Goal: Task Accomplishment & Management: Use online tool/utility

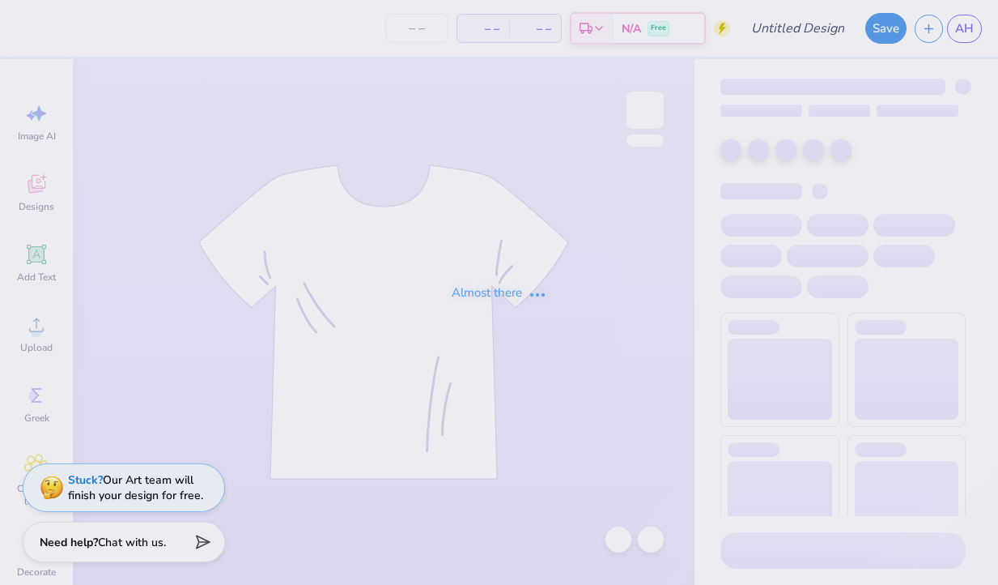
type input "homecoming"
type input "41"
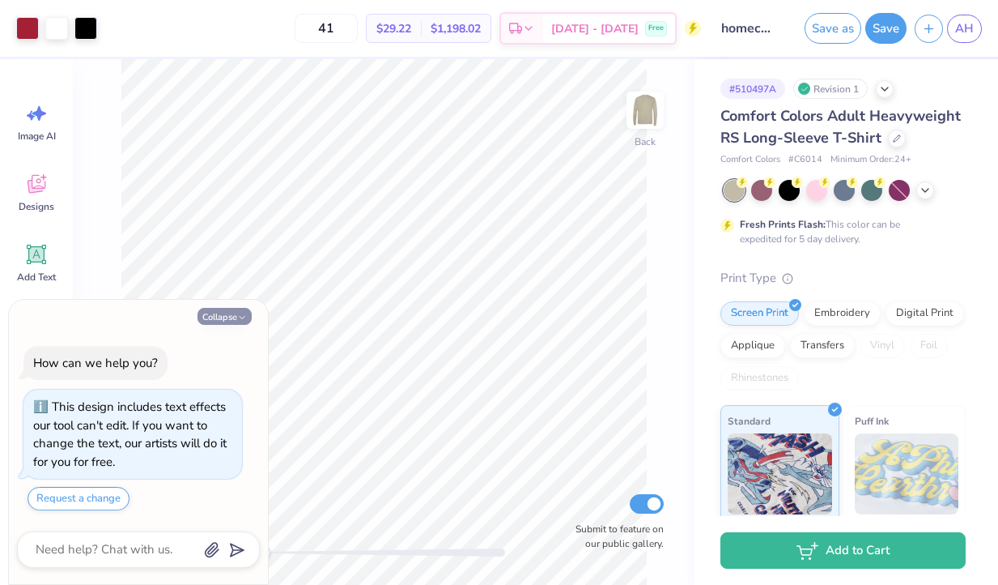
click at [198, 318] on button "Collapse" at bounding box center [225, 316] width 54 height 17
type textarea "x"
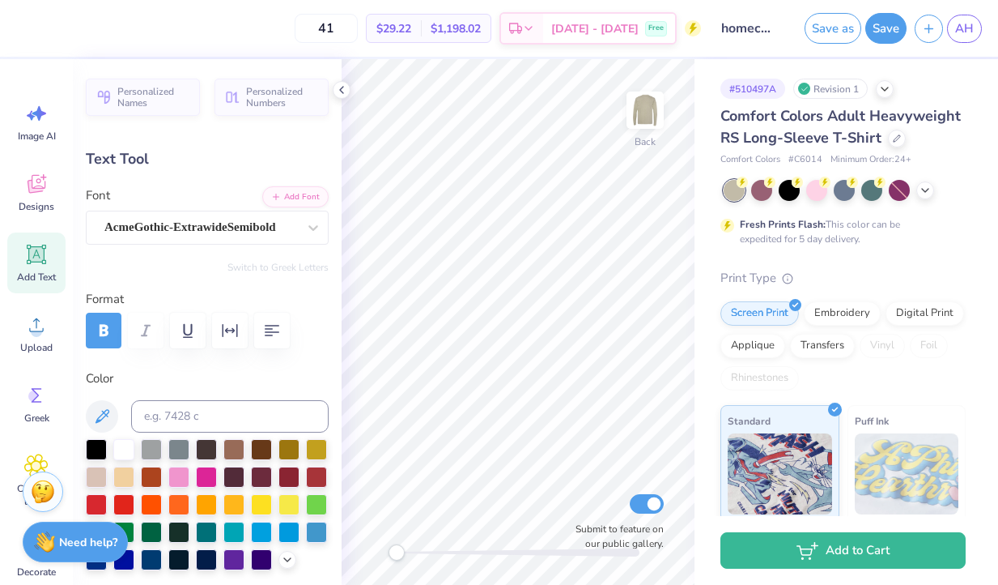
type textarea "I"
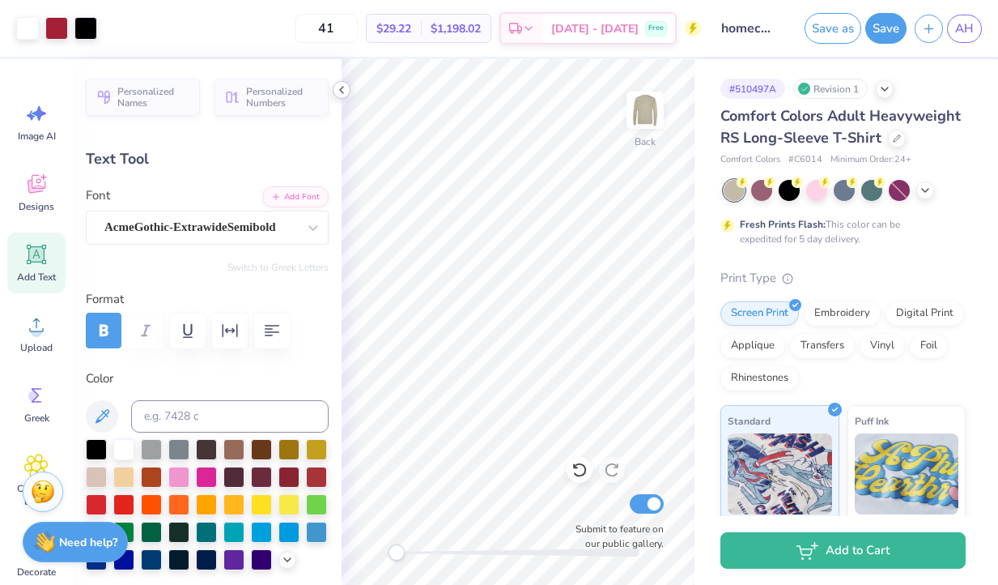
click at [341, 87] on icon at bounding box center [341, 89] width 13 height 13
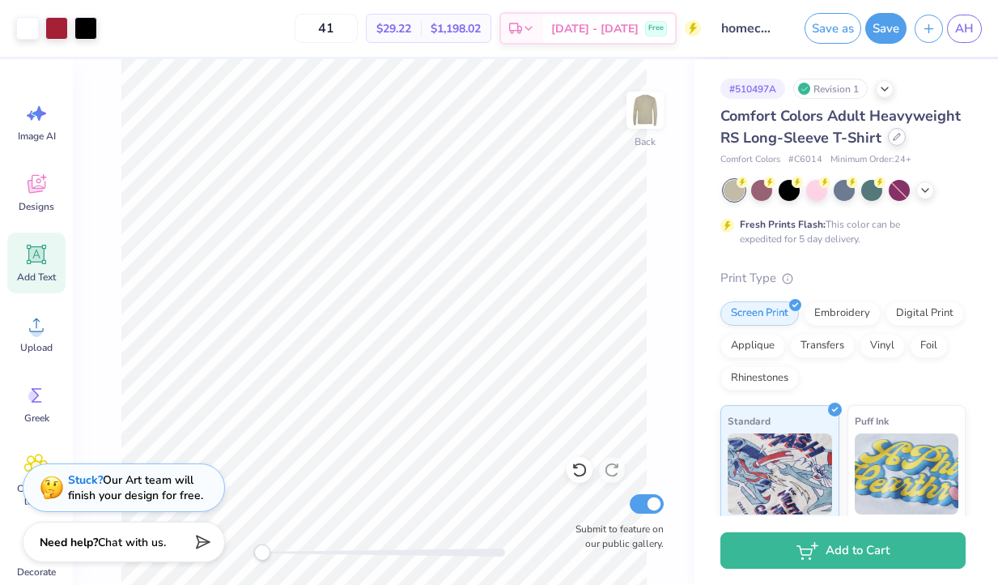
click at [888, 138] on div at bounding box center [897, 137] width 18 height 18
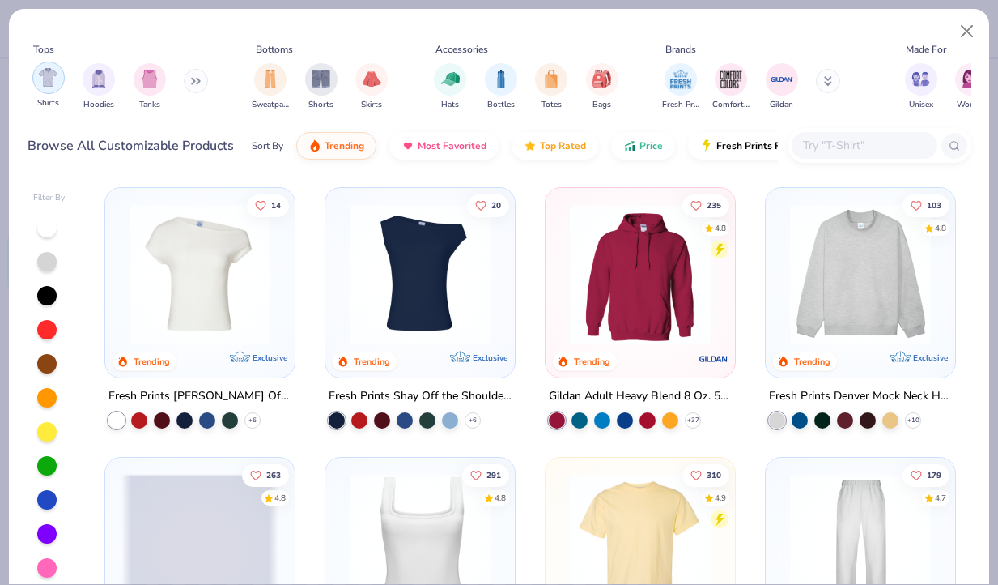
click at [43, 87] on img "filter for Shirts" at bounding box center [48, 77] width 19 height 19
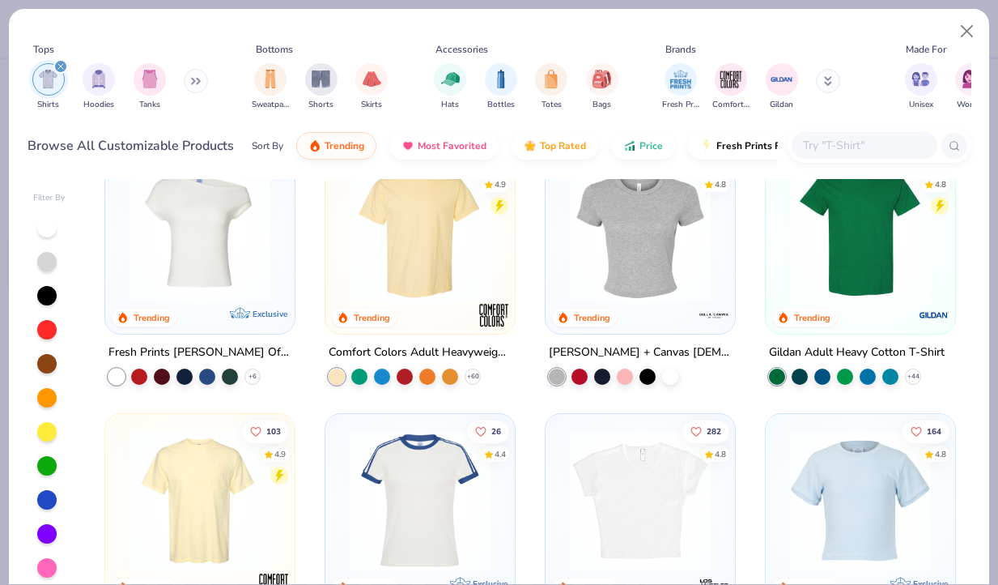
scroll to position [46, 0]
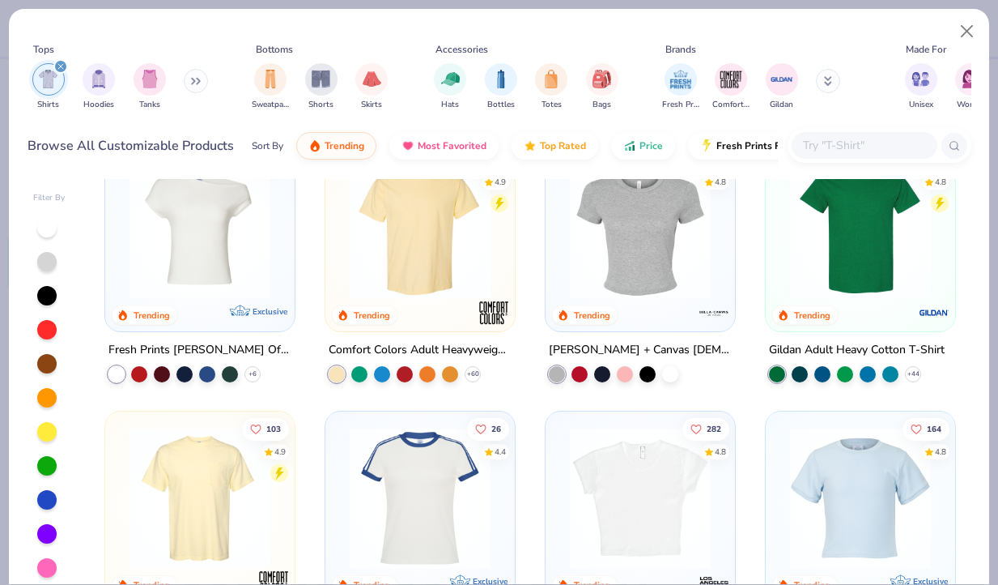
click at [438, 283] on img at bounding box center [420, 228] width 157 height 141
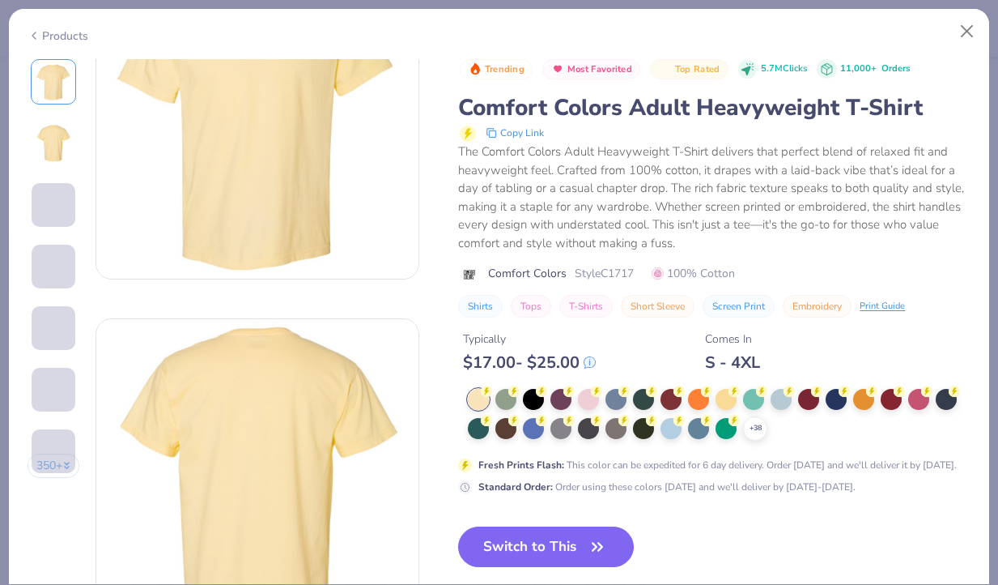
scroll to position [143, 0]
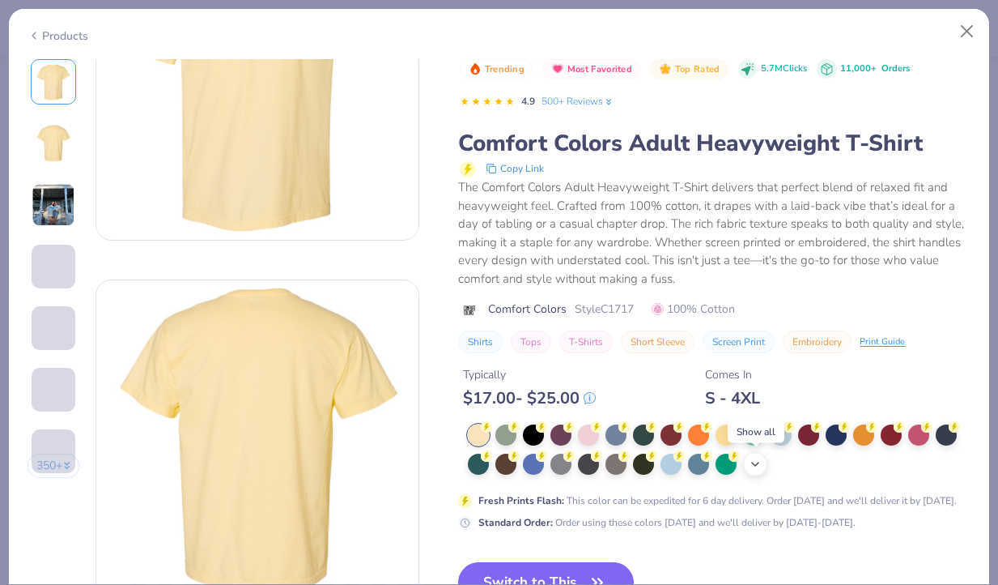
click at [760, 465] on icon at bounding box center [755, 464] width 13 height 13
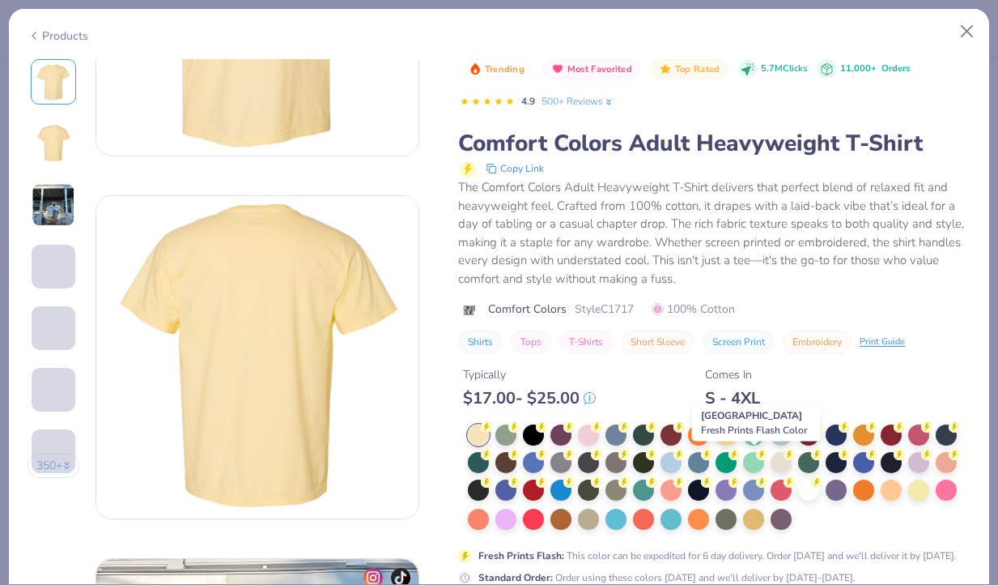
scroll to position [241, 0]
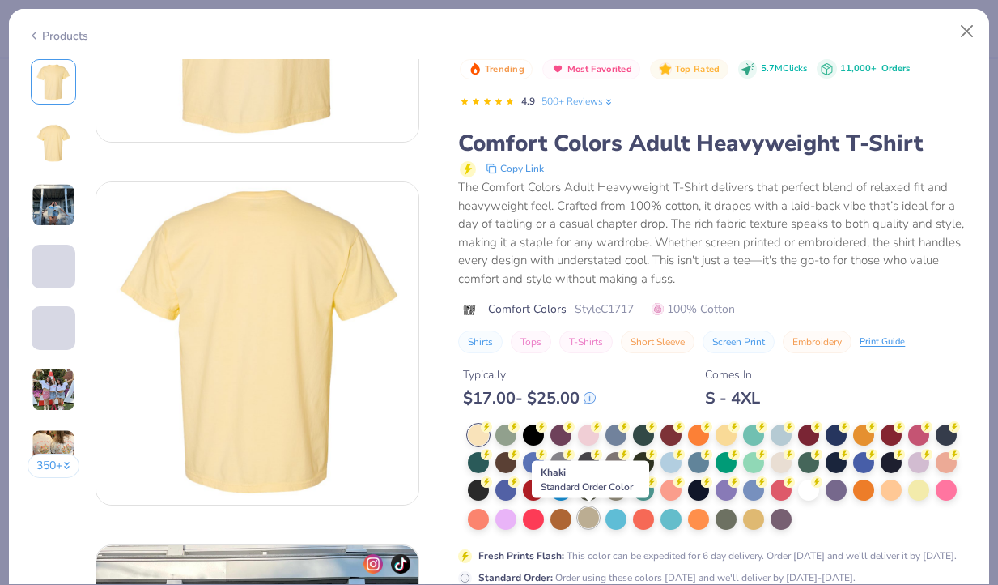
click at [589, 517] on div at bounding box center [588, 517] width 21 height 21
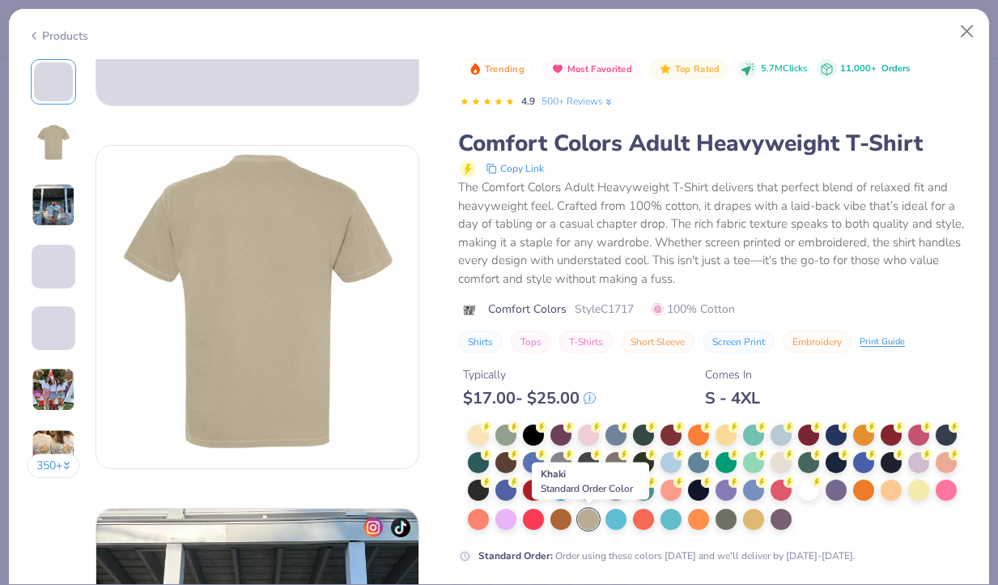
scroll to position [278, 0]
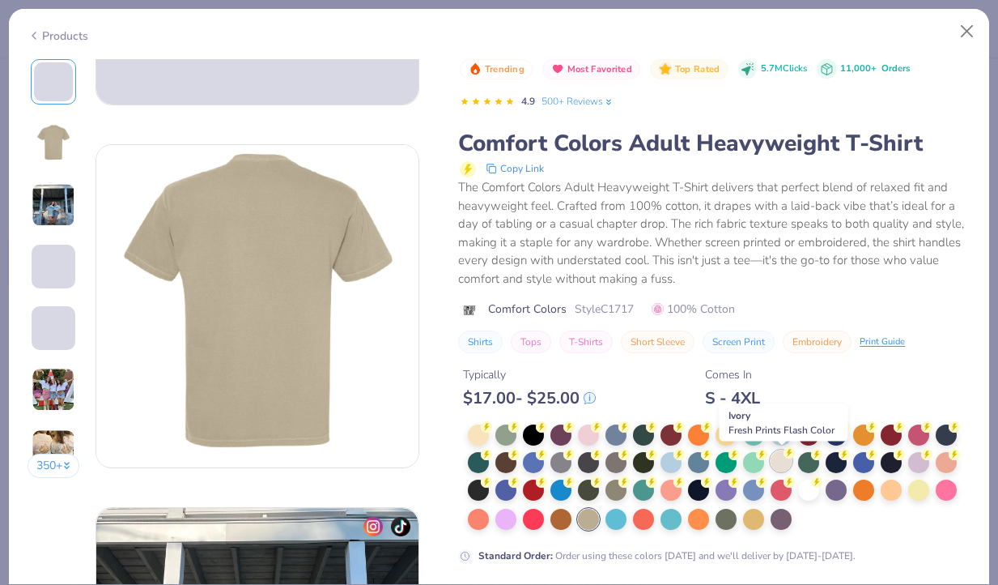
click at [783, 461] on div at bounding box center [781, 460] width 21 height 21
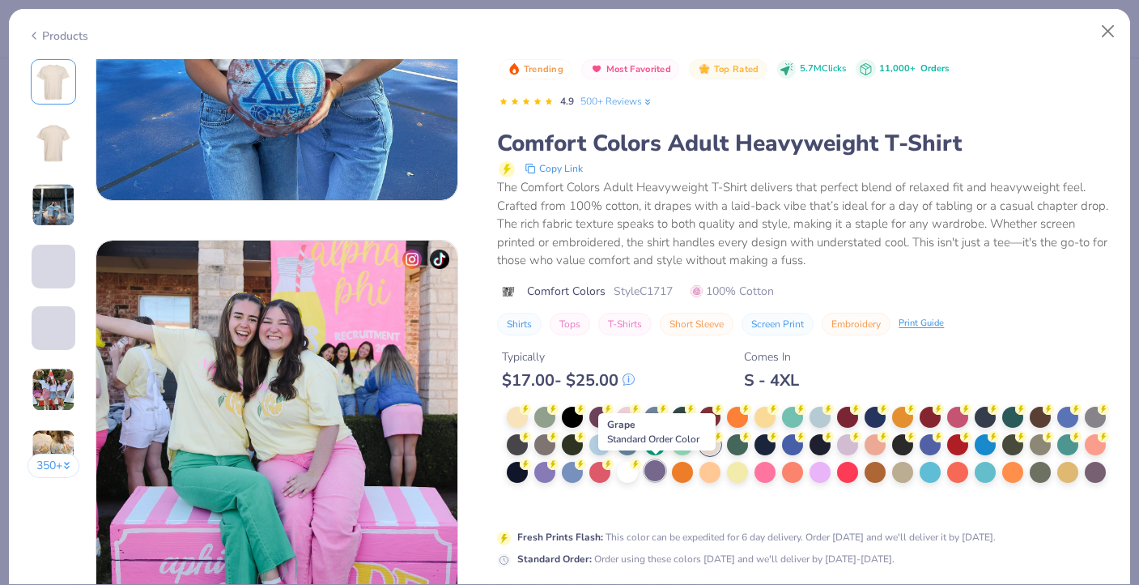
scroll to position [1424, 0]
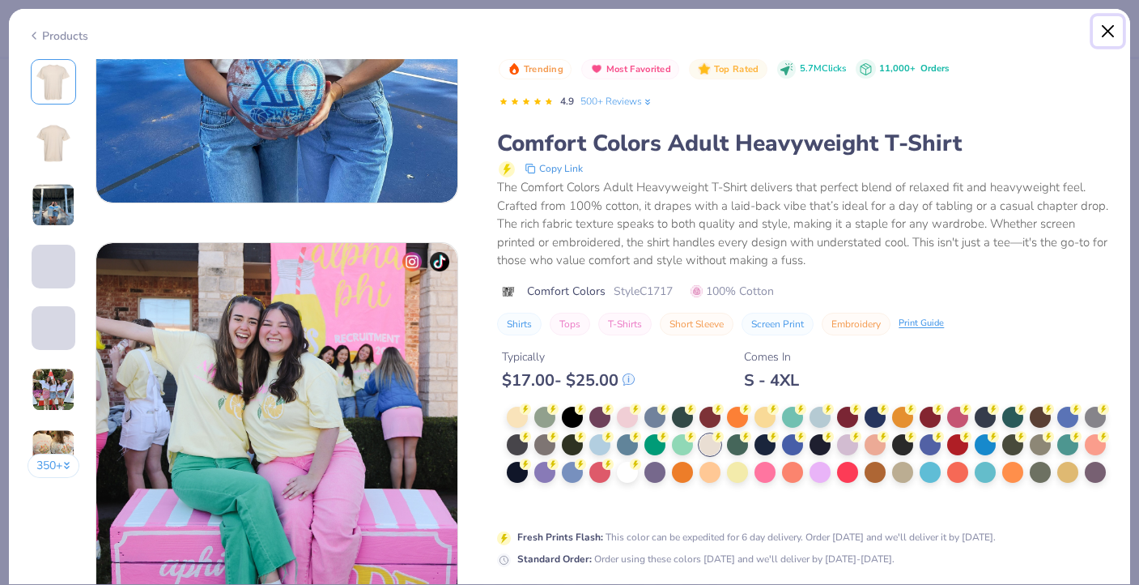
click at [998, 26] on button "Close" at bounding box center [1108, 31] width 31 height 31
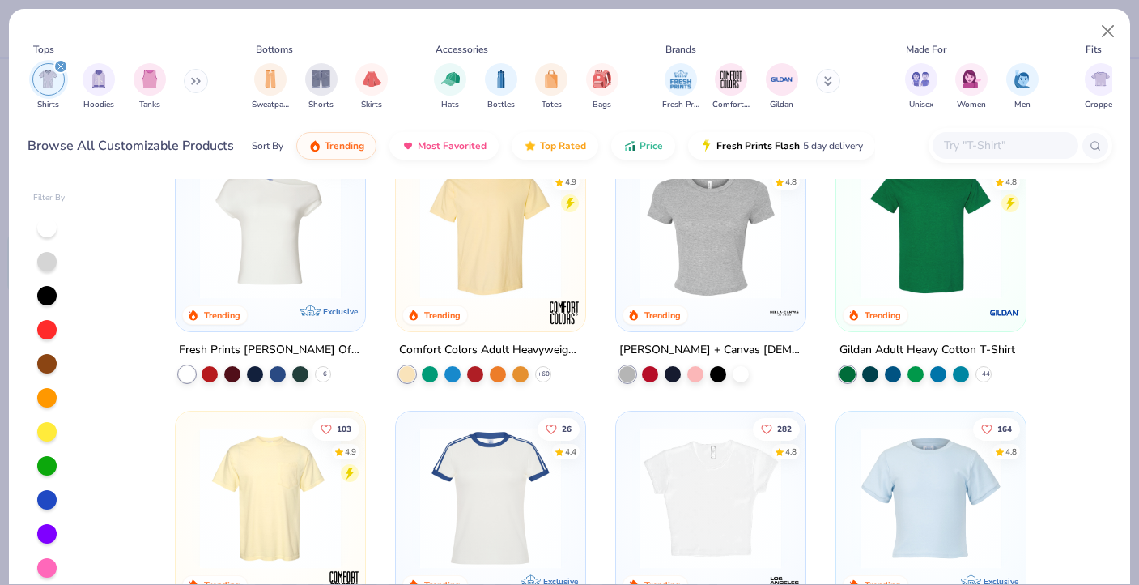
click at [481, 260] on img at bounding box center [490, 228] width 157 height 141
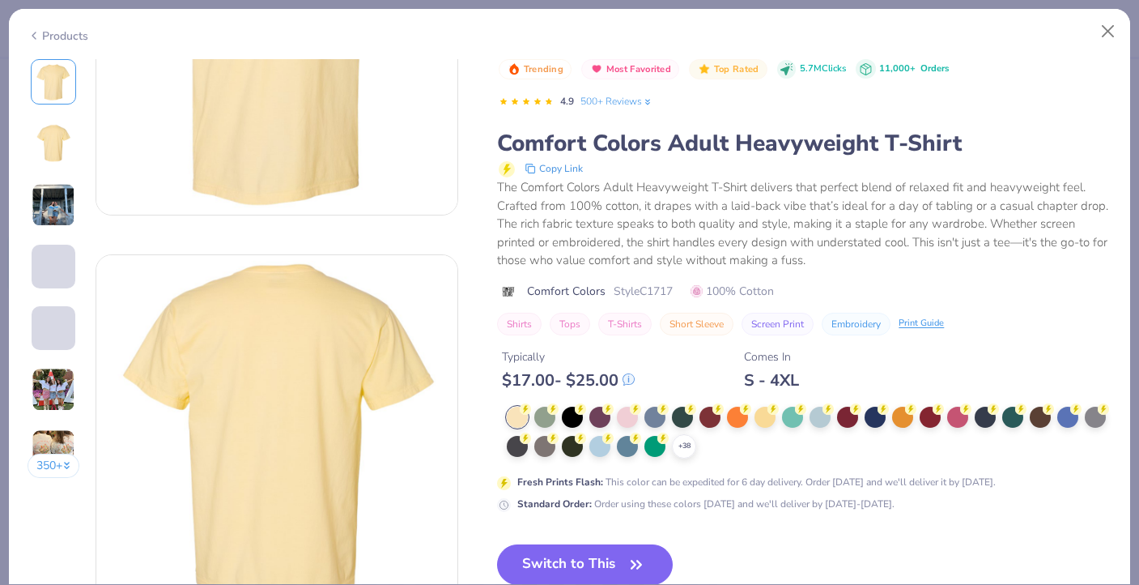
scroll to position [209, 0]
click at [686, 444] on icon at bounding box center [684, 446] width 13 height 13
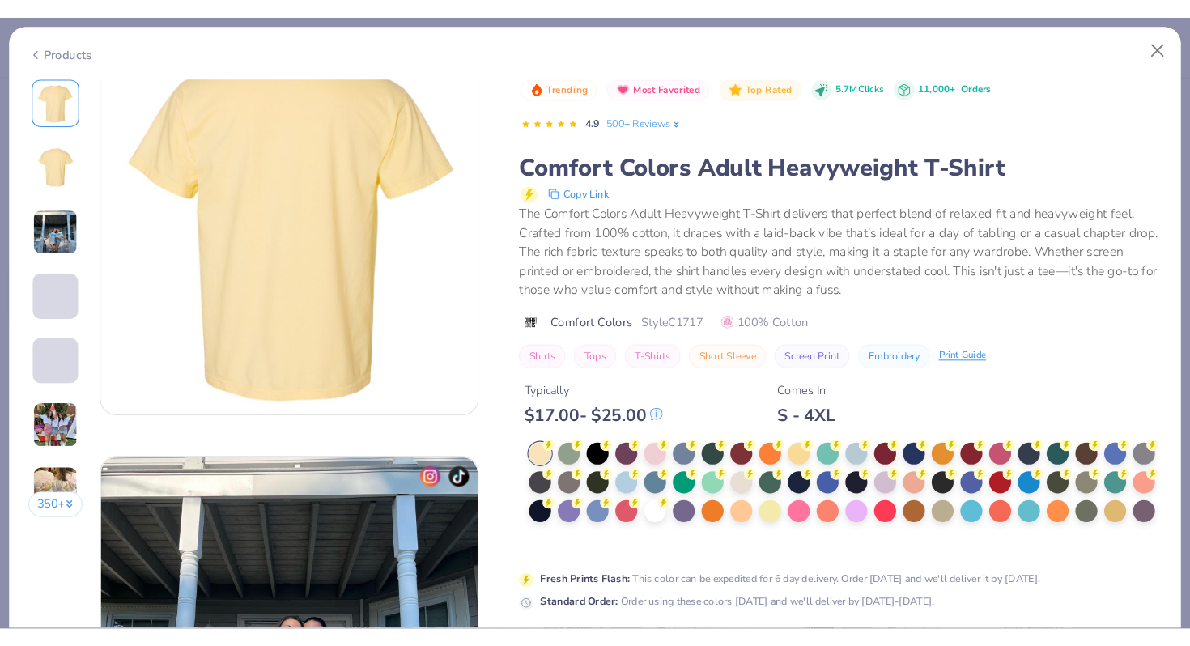
scroll to position [452, 0]
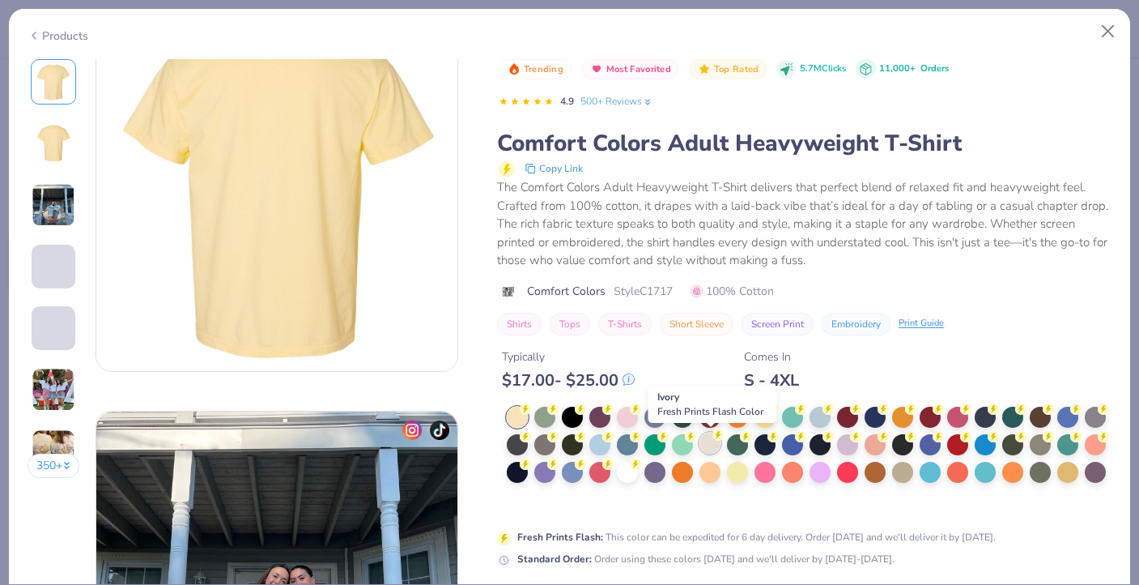
click at [707, 437] on div at bounding box center [710, 442] width 21 height 21
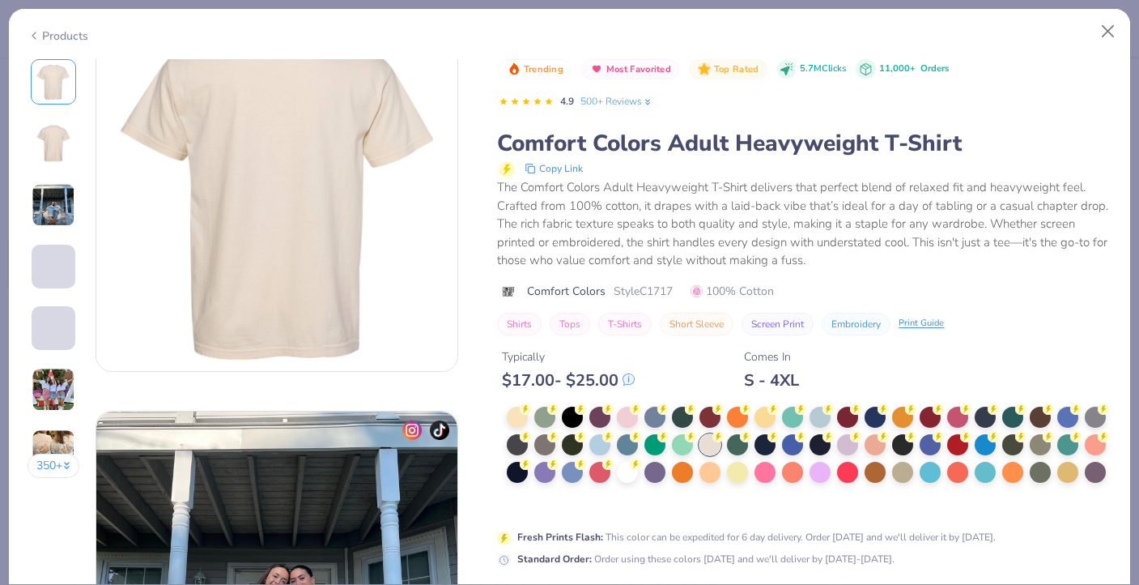
click at [604, 583] on div "Trending Most Favorited Top Rated 5.7M Clicks 11,000+ Orders 4.9 500+ Reviews C…" at bounding box center [804, 438] width 615 height 759
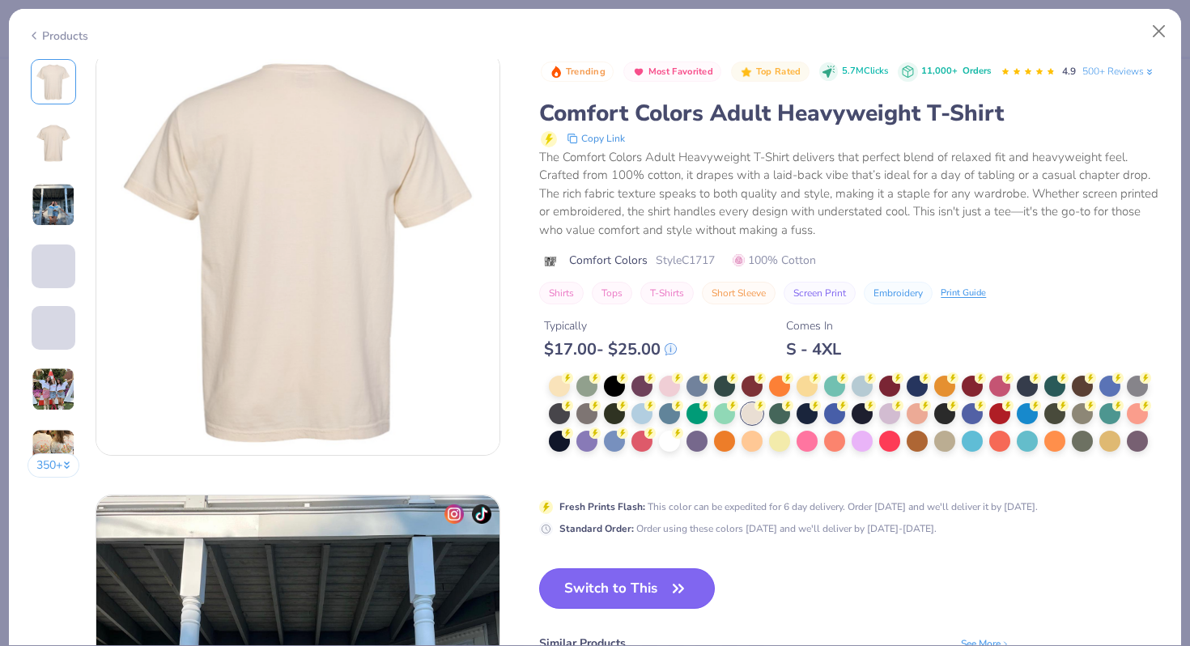
click at [630, 584] on button "Switch to This" at bounding box center [627, 588] width 176 height 40
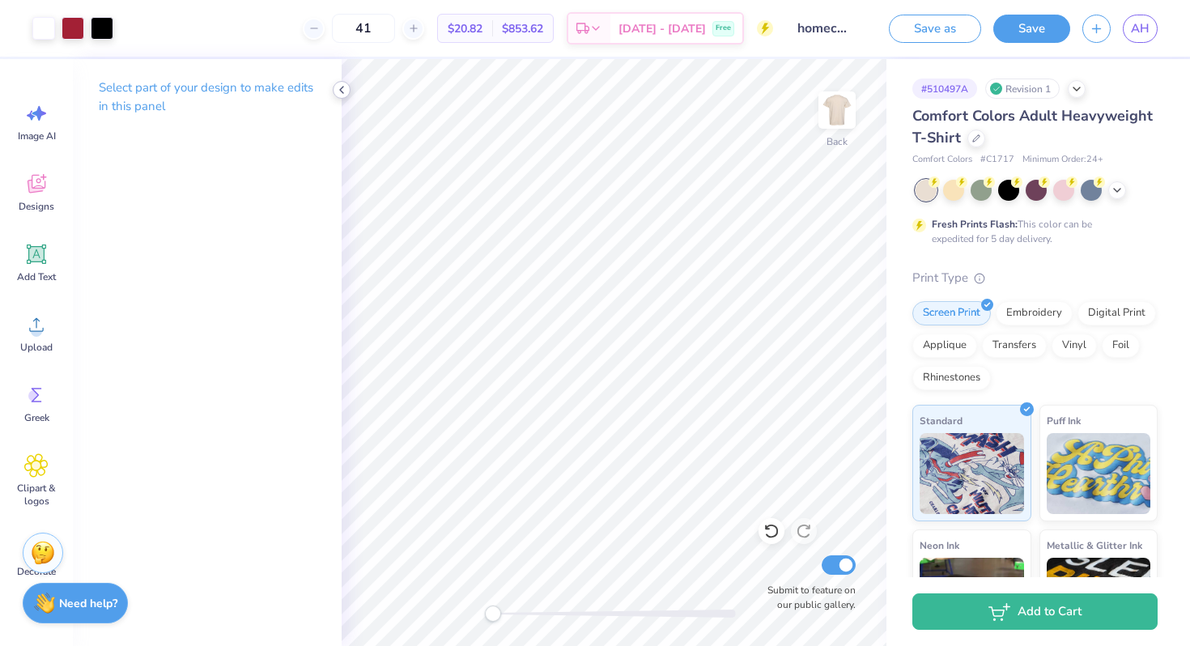
click at [341, 91] on polyline at bounding box center [341, 90] width 3 height 6
click at [25, 257] on icon at bounding box center [36, 254] width 24 height 24
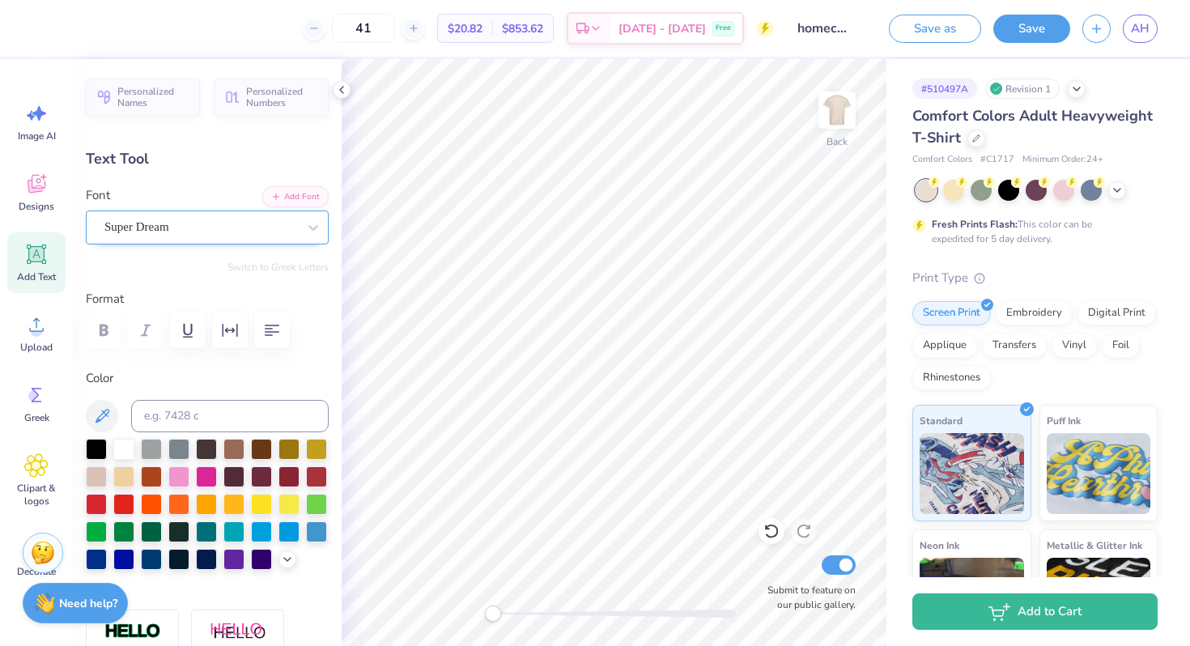
click at [290, 233] on div "Super Dream" at bounding box center [201, 227] width 196 height 25
click at [336, 87] on icon at bounding box center [341, 89] width 13 height 13
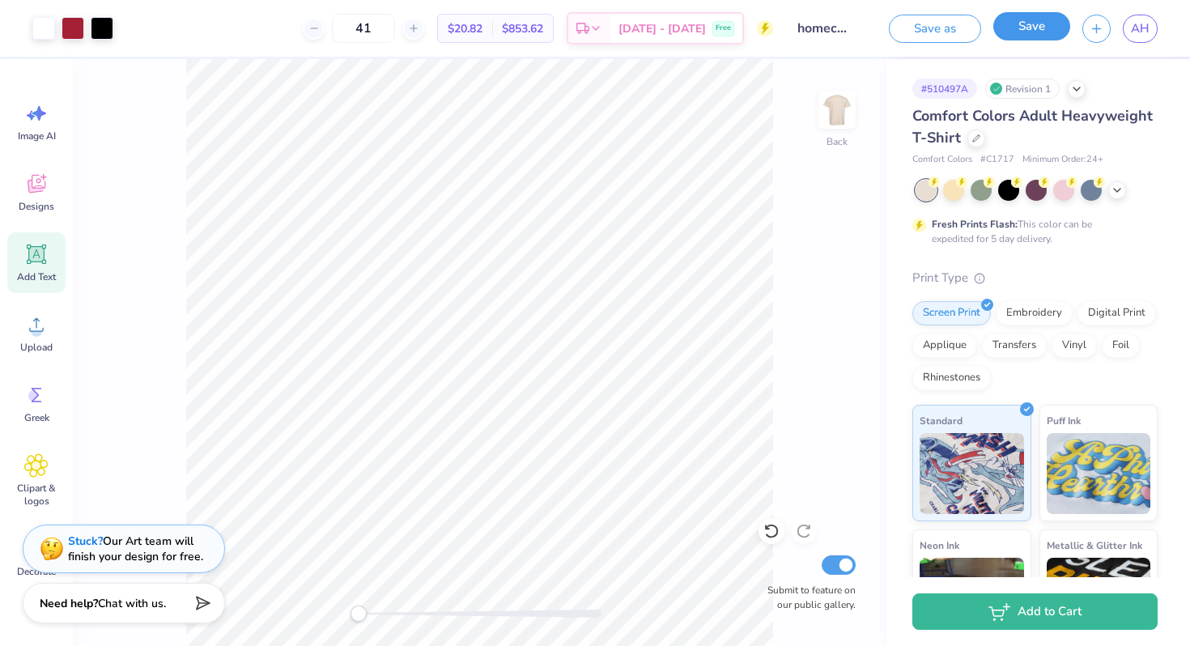
click at [998, 24] on button "Save" at bounding box center [1032, 26] width 77 height 28
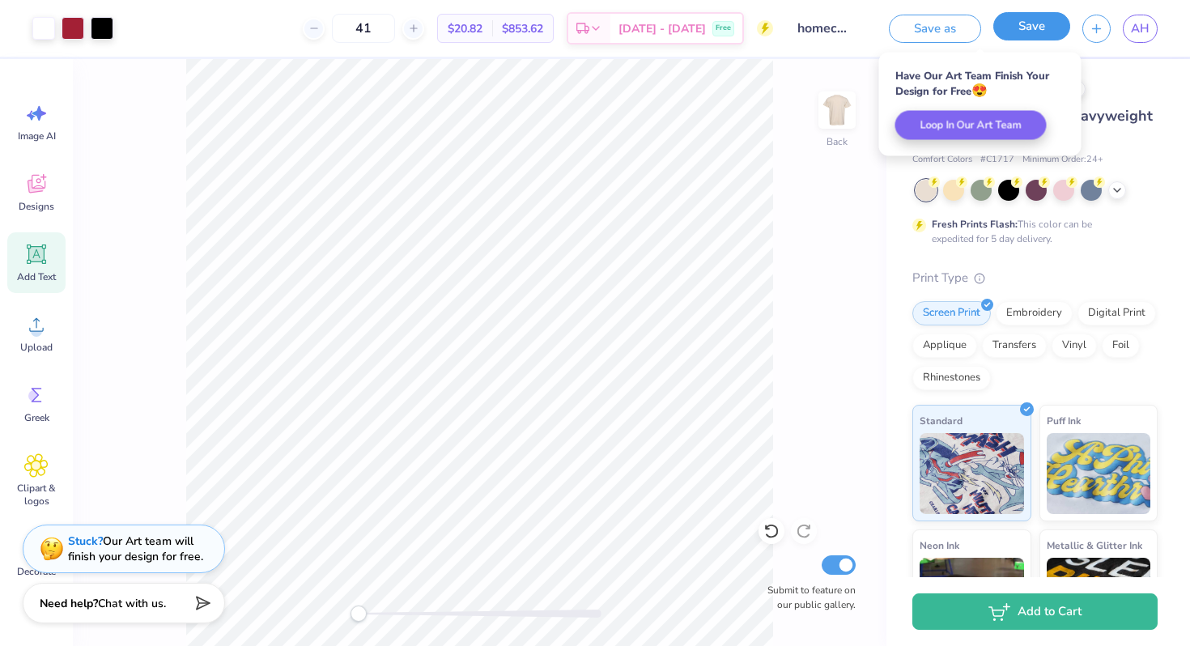
click at [998, 23] on button "Save" at bounding box center [1032, 26] width 77 height 28
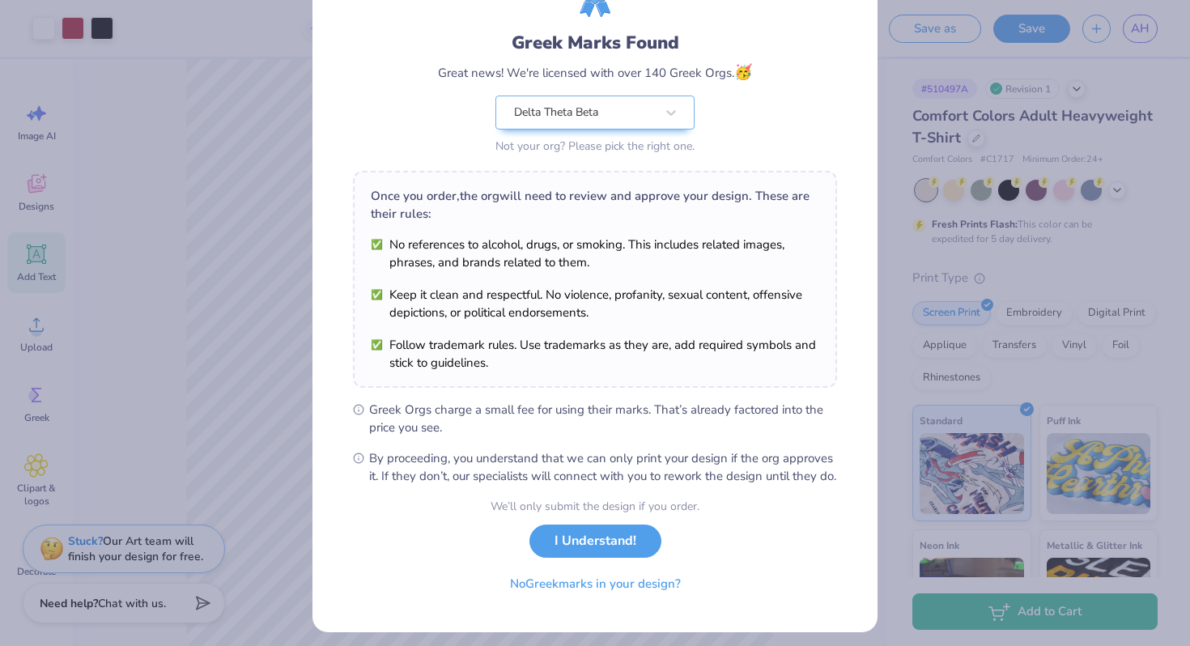
scroll to position [112, 0]
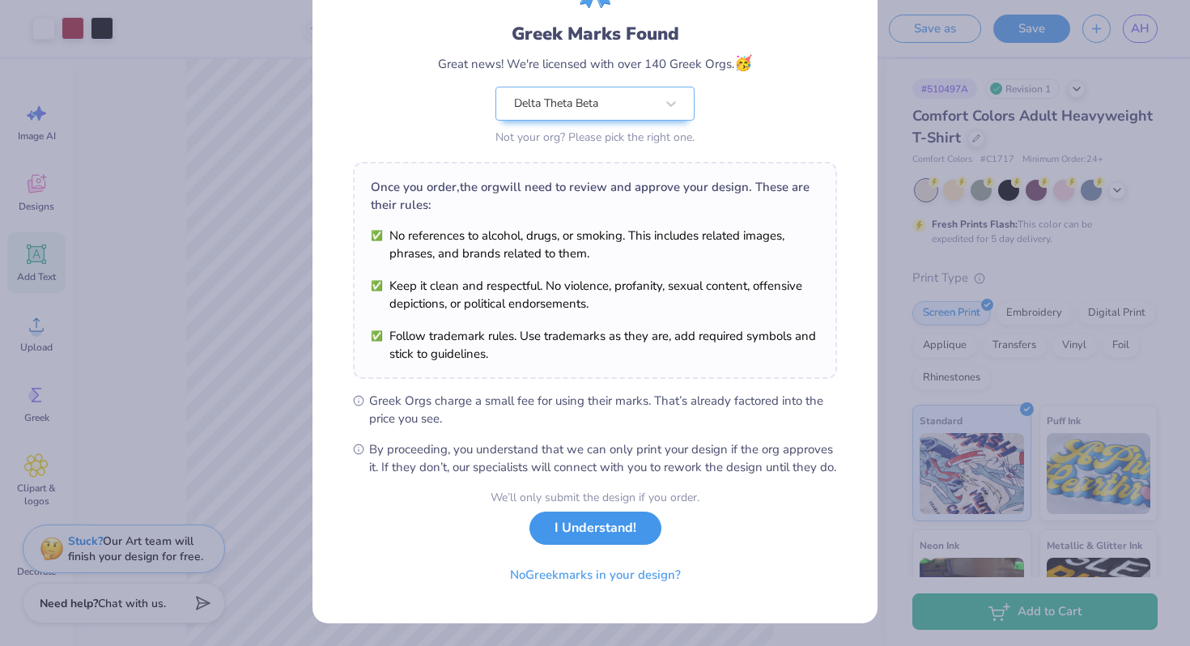
click at [616, 525] on button "I Understand!" at bounding box center [596, 528] width 132 height 33
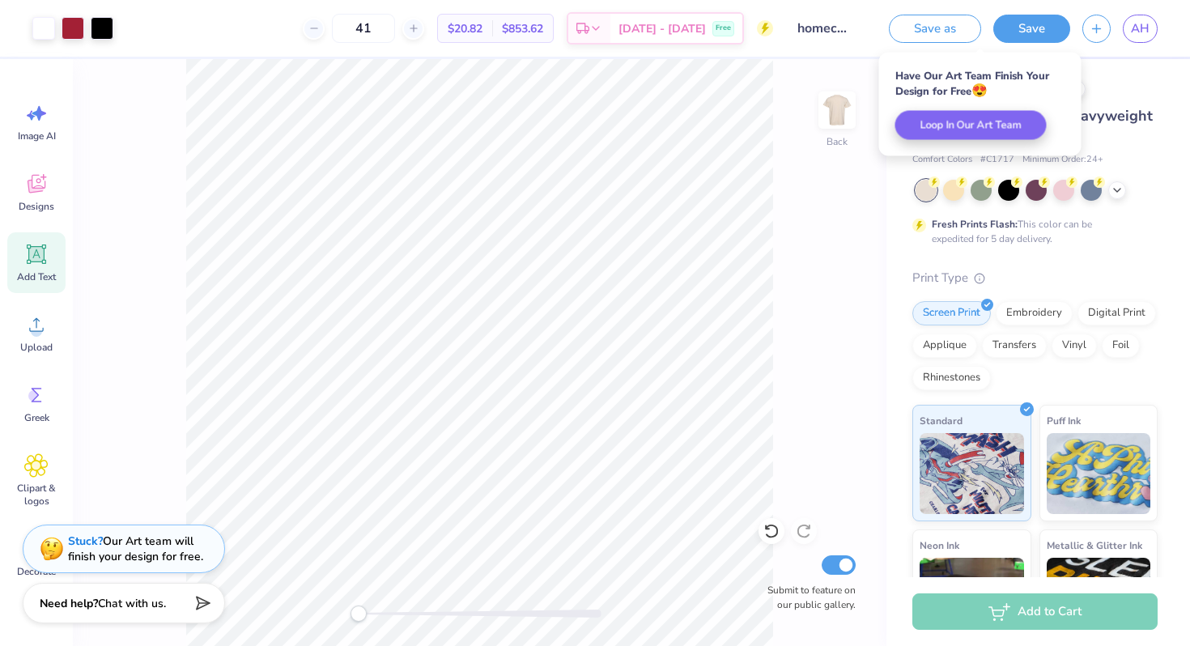
scroll to position [0, 0]
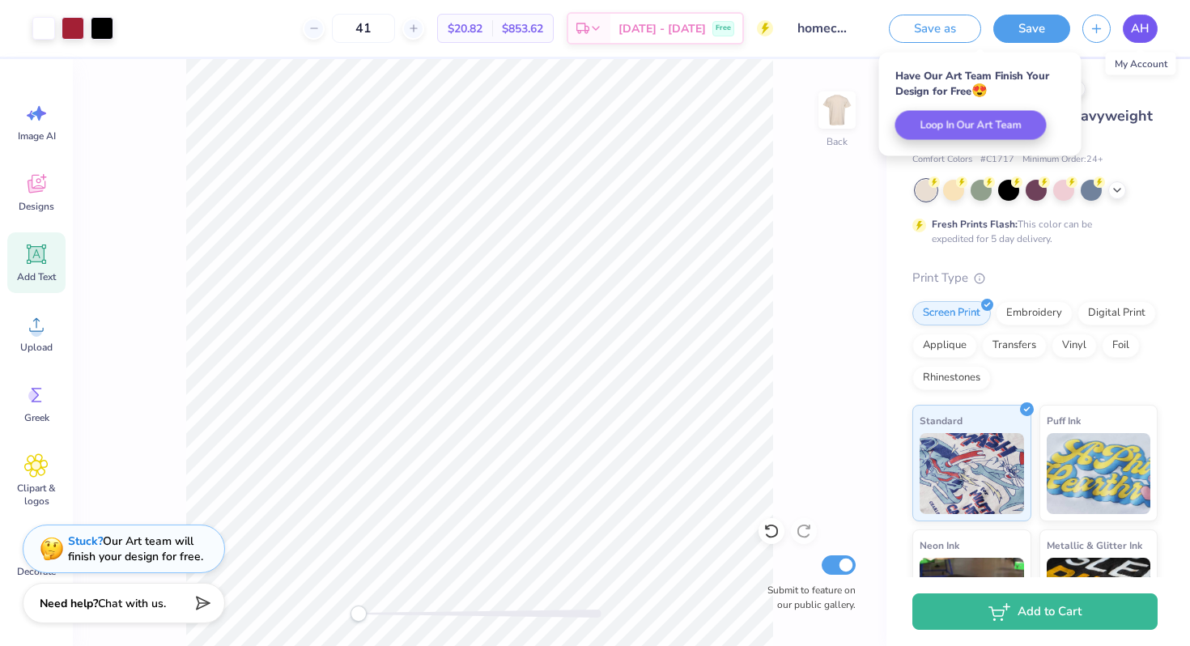
click at [998, 31] on span "AH" at bounding box center [1140, 28] width 19 height 19
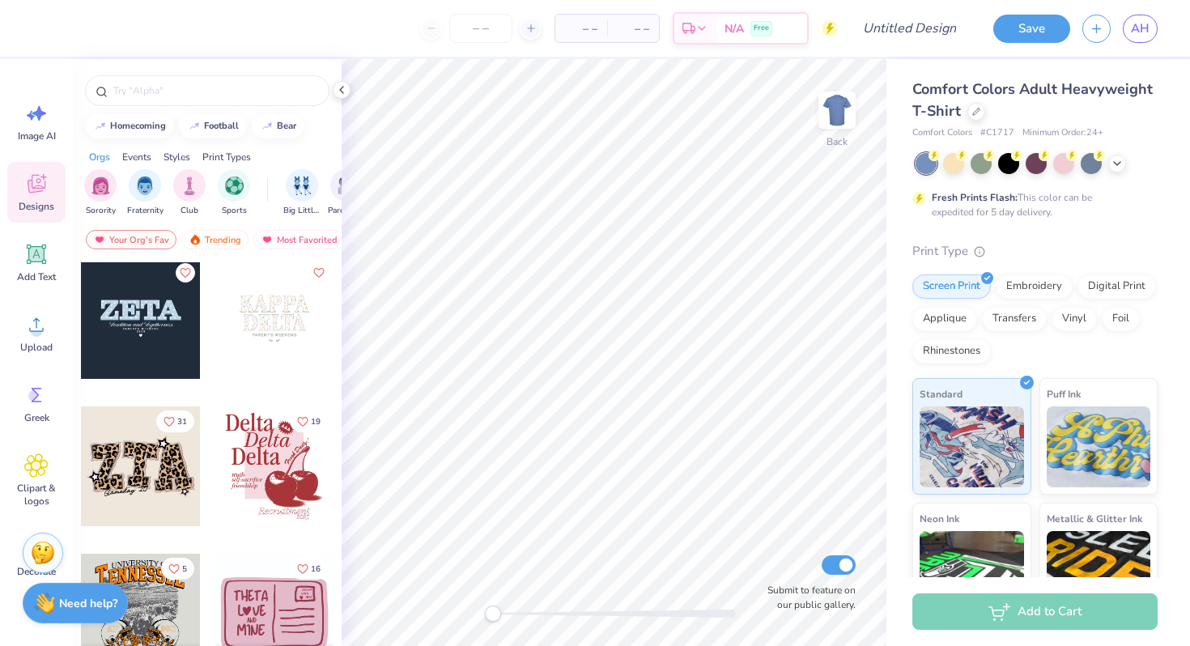
scroll to position [4574, 0]
click at [120, 464] on div at bounding box center [141, 465] width 120 height 120
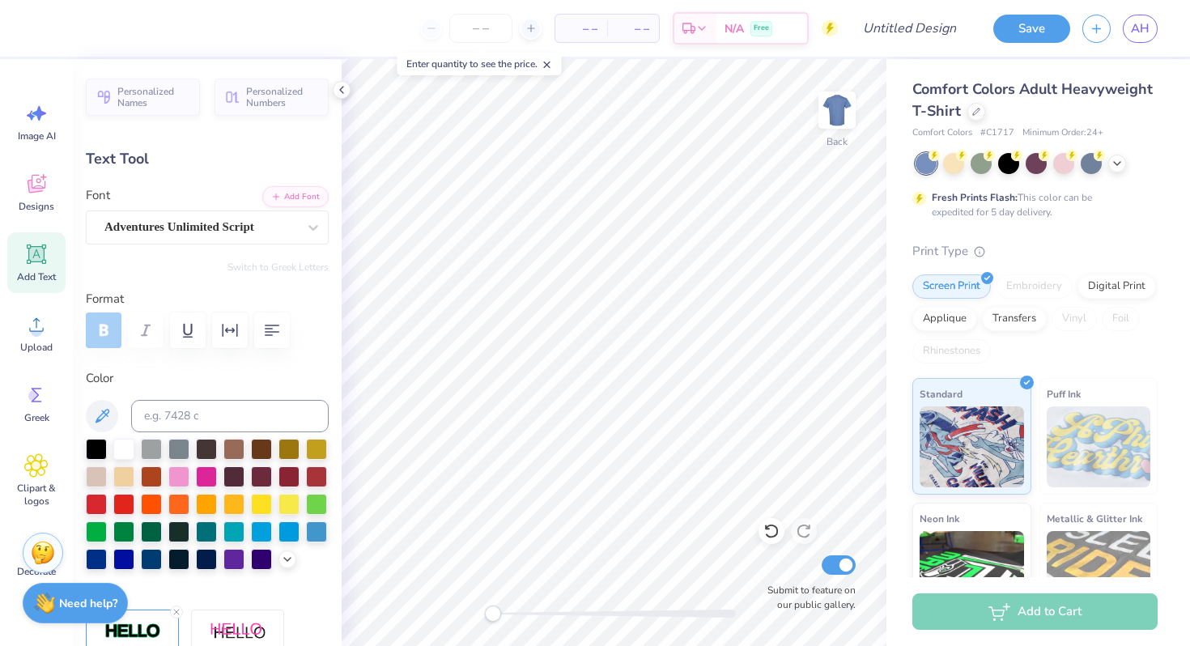
scroll to position [0, 0]
type textarea "Homecoming '25"
type input "0.0"
click at [1113, 160] on icon at bounding box center [1117, 161] width 13 height 13
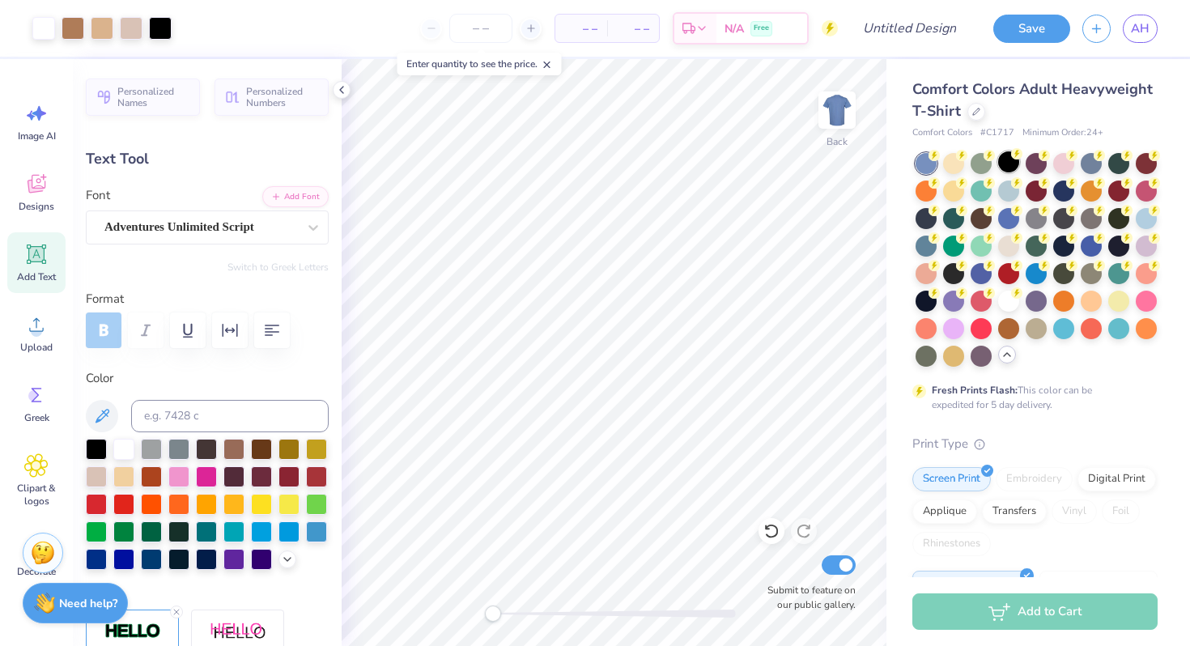
click at [1007, 160] on div at bounding box center [1008, 161] width 21 height 21
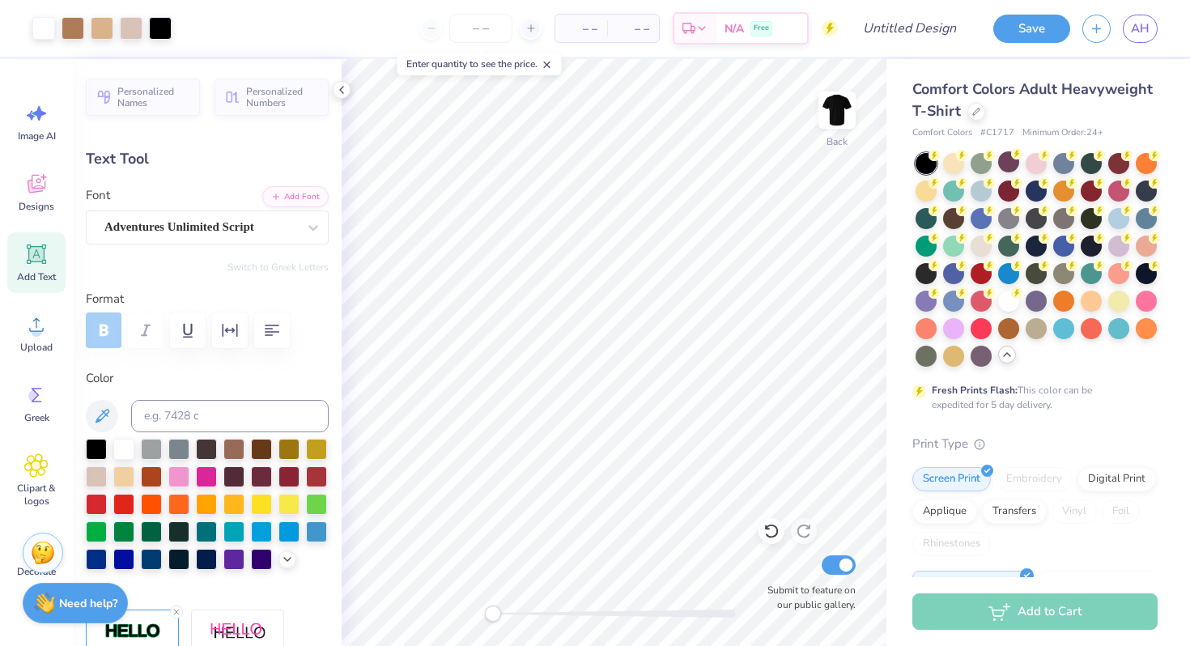
type input "5.77"
type input "1.27"
type input "8.16"
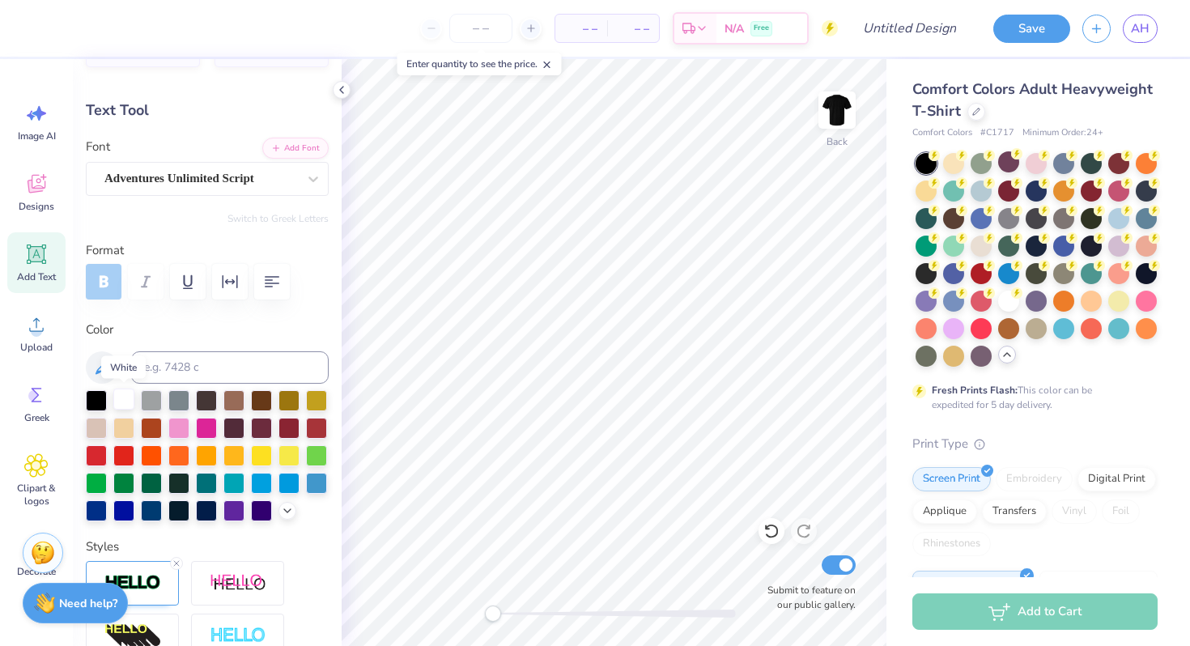
click at [121, 398] on div at bounding box center [123, 399] width 21 height 21
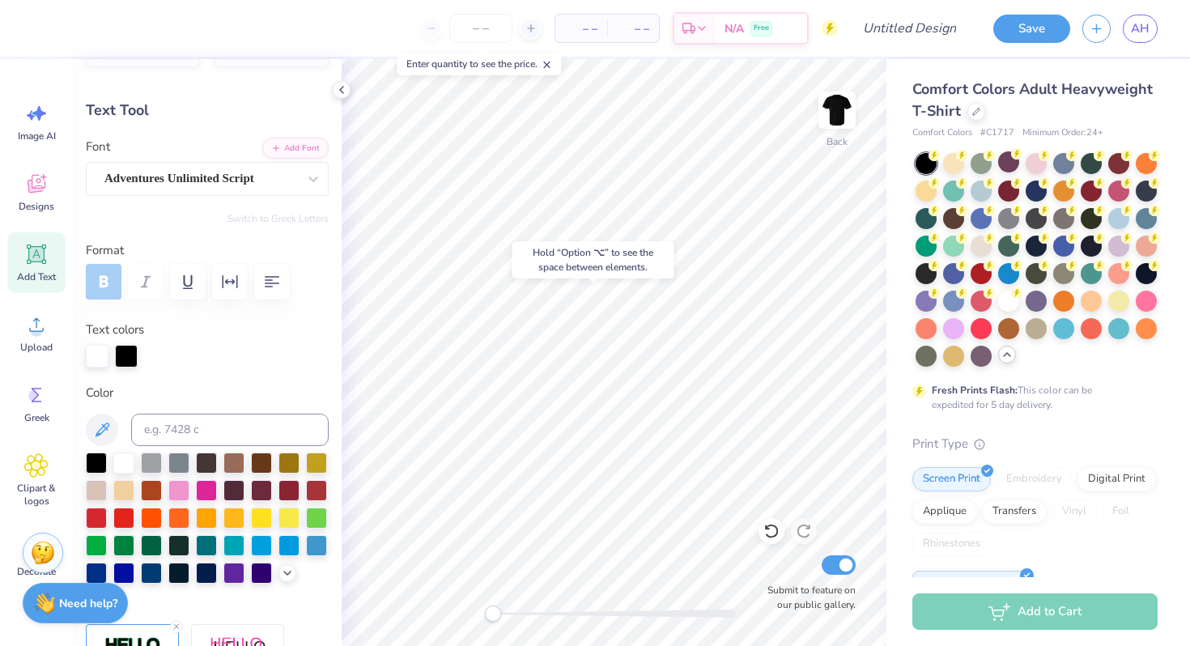
type input "0.0"
type input "8.48"
type input "0.0"
type input "8.88"
type input "0.0"
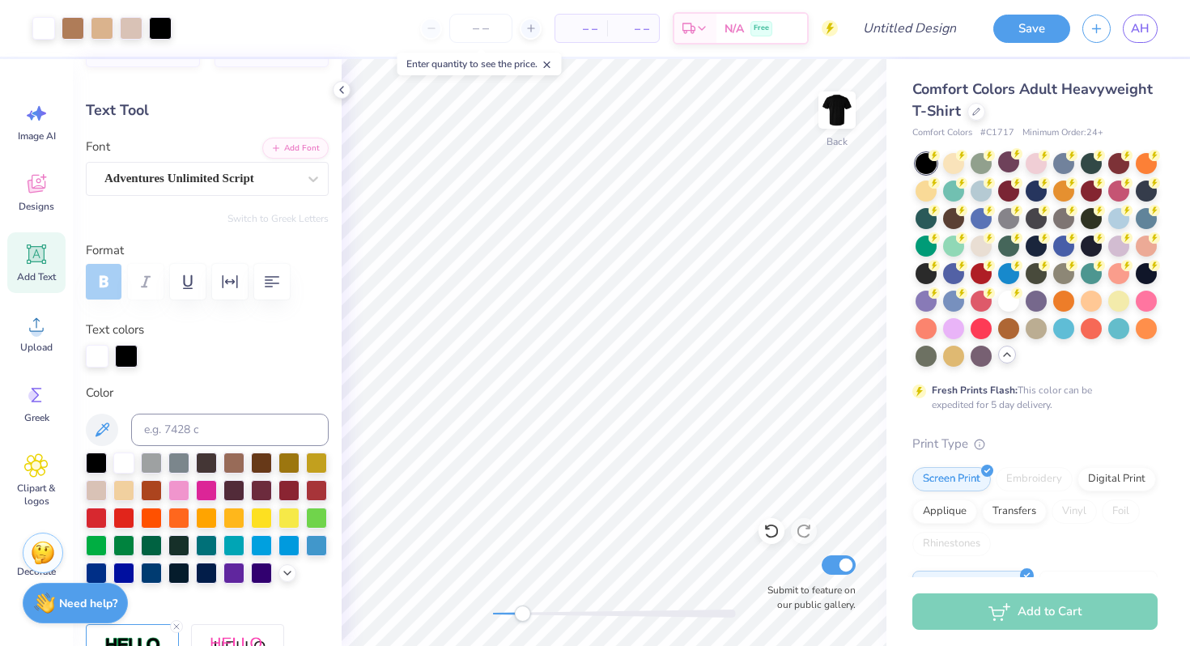
drag, startPoint x: 494, startPoint y: 611, endPoint x: 526, endPoint y: 609, distance: 32.4
click at [526, 609] on div "Accessibility label" at bounding box center [522, 614] width 16 height 16
type input "5.85"
type input "0.84"
type input "9.37"
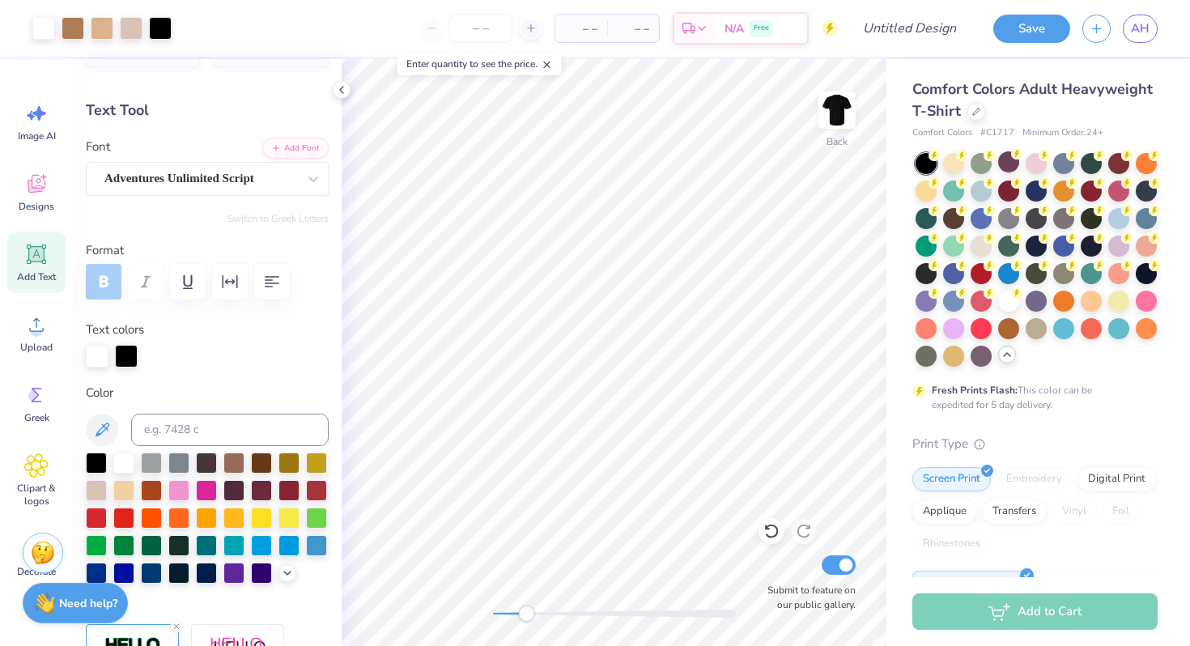
type input "-0.9"
type input "6.94"
type input "0.99"
type input "9.20"
click at [483, 619] on div "Back Submit to feature on our public gallery." at bounding box center [614, 352] width 545 height 587
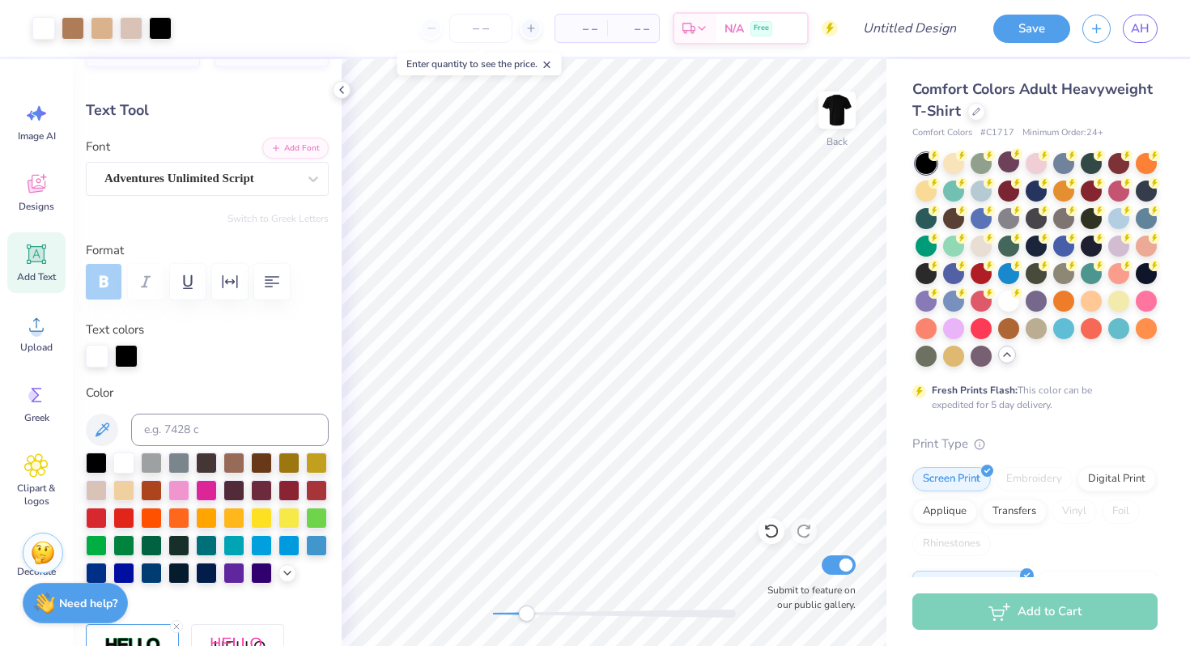
drag, startPoint x: 496, startPoint y: 617, endPoint x: 526, endPoint y: 612, distance: 31.2
click at [526, 612] on div "Accessibility label" at bounding box center [526, 614] width 16 height 16
type input "0.0"
type input "6.95"
type input "9.35"
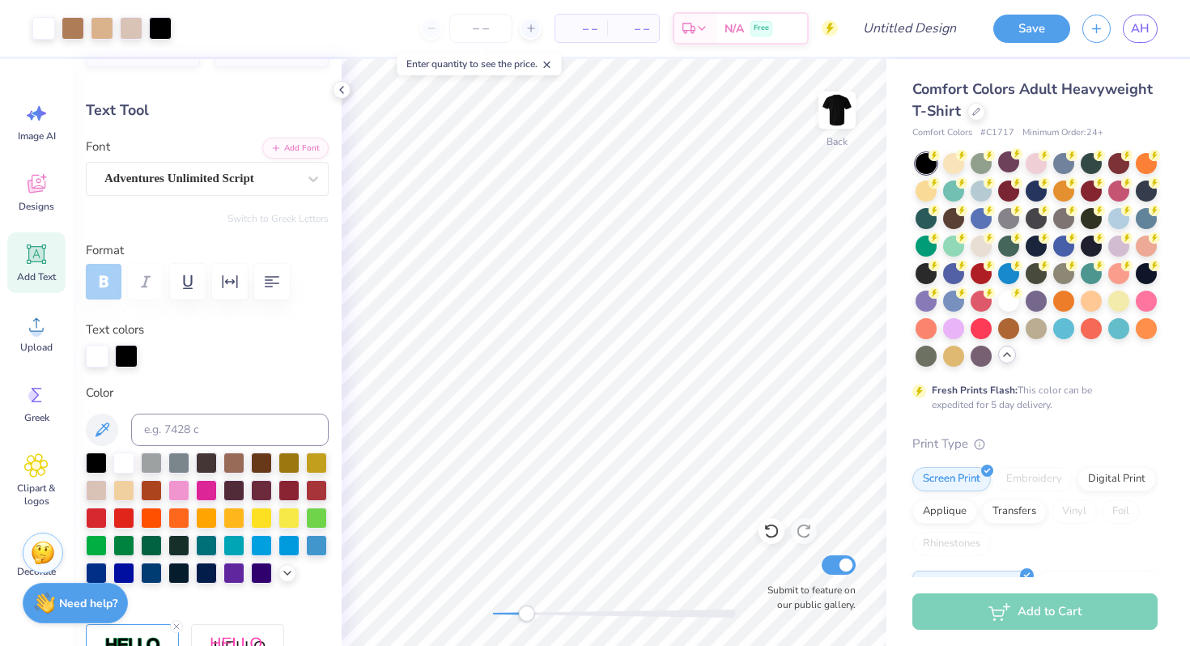
type input "0.4"
type input "7.99"
type input "1.13"
type input "9.11"
drag, startPoint x: 528, startPoint y: 612, endPoint x: 490, endPoint y: 615, distance: 38.1
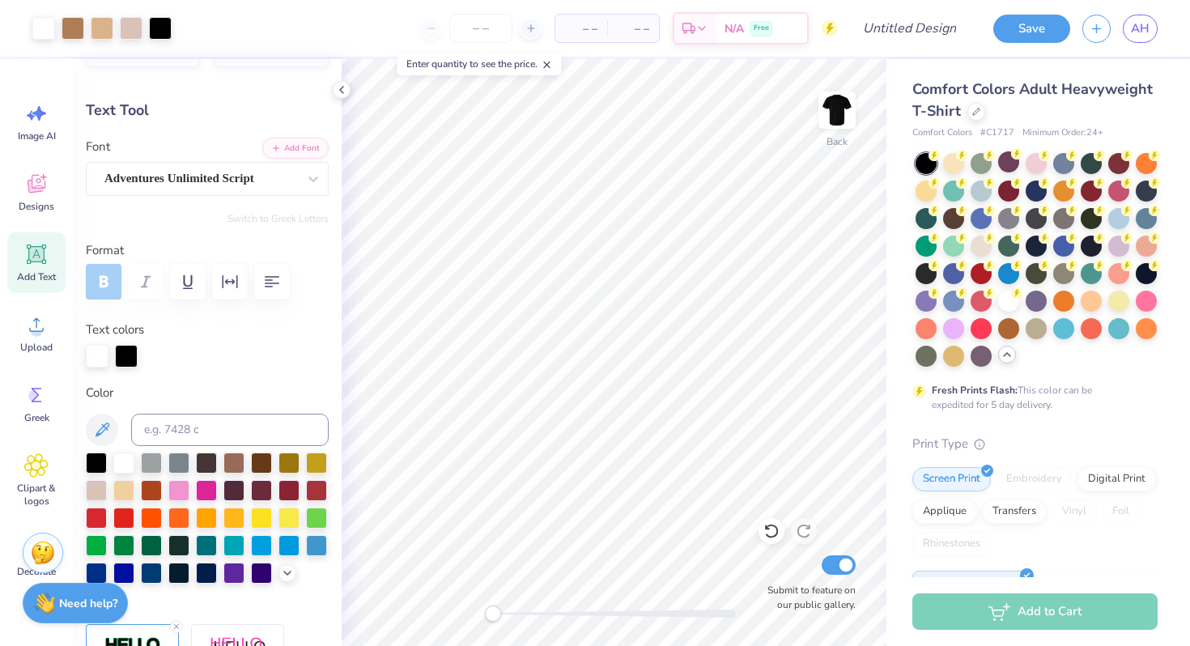
click at [490, 615] on div "Accessibility label" at bounding box center [493, 614] width 16 height 16
click at [950, 167] on div at bounding box center [953, 161] width 21 height 21
click at [981, 241] on div at bounding box center [981, 244] width 21 height 21
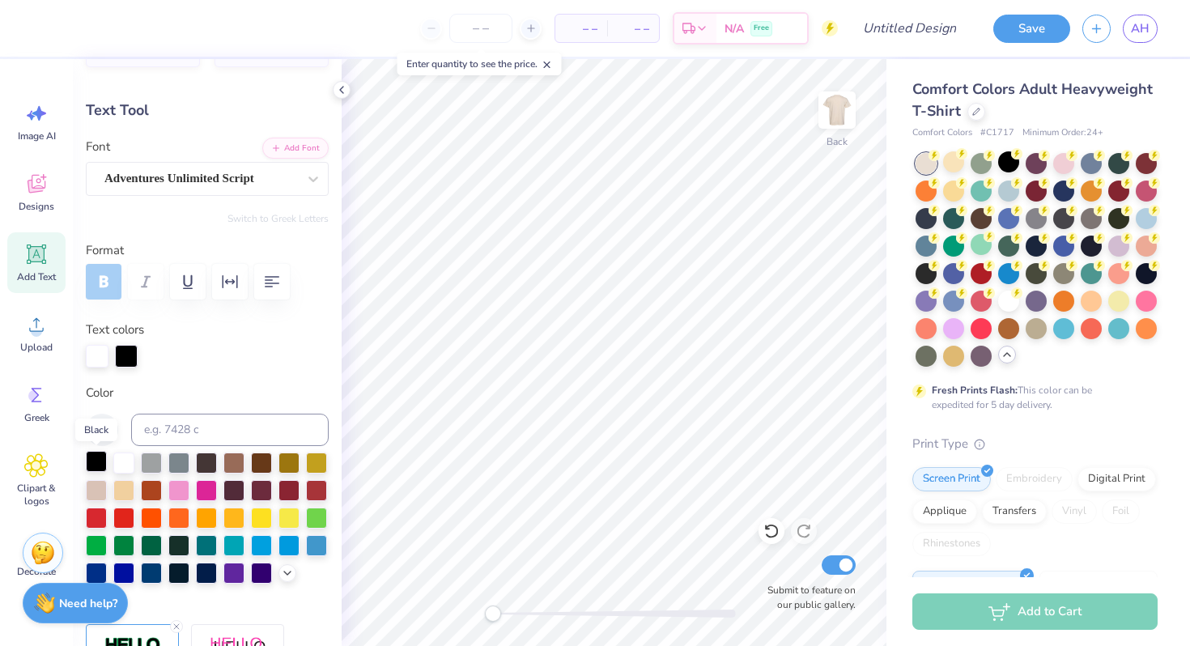
click at [95, 462] on div at bounding box center [96, 461] width 21 height 21
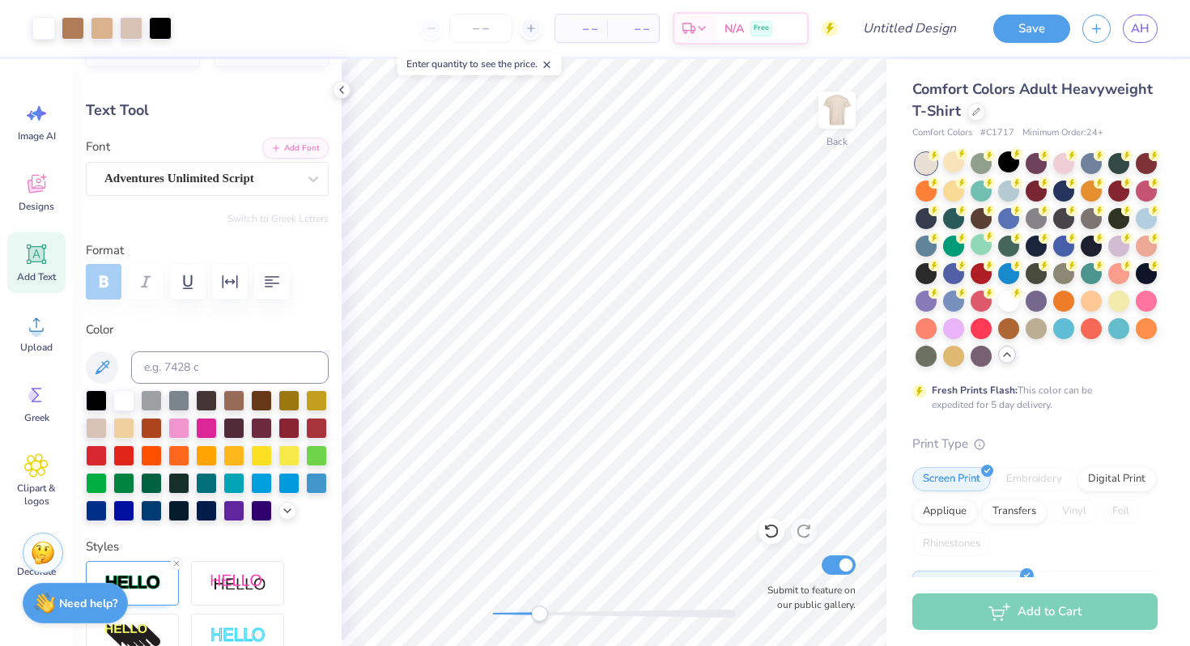
drag, startPoint x: 496, startPoint y: 612, endPoint x: 539, endPoint y: 607, distance: 44.0
click at [539, 607] on div "Accessibility label" at bounding box center [539, 614] width 16 height 16
type input "0.0"
drag, startPoint x: 540, startPoint y: 615, endPoint x: 488, endPoint y: 614, distance: 51.8
click at [488, 614] on div "Accessibility label" at bounding box center [493, 614] width 16 height 16
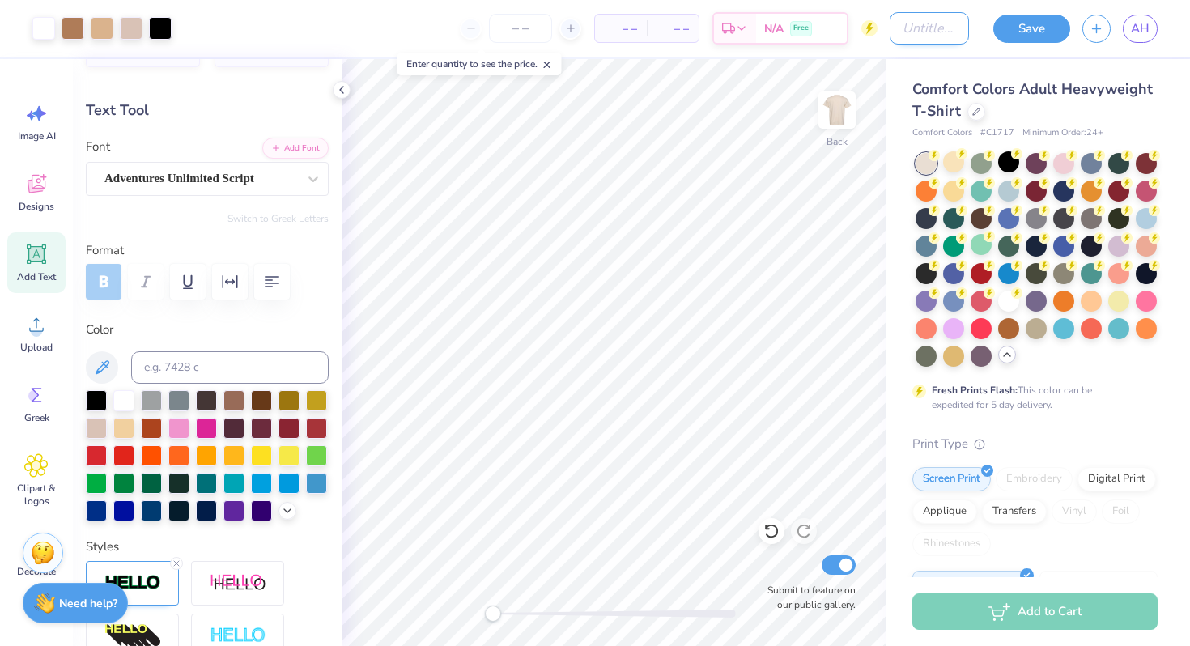
click at [919, 33] on input "Design Title" at bounding box center [929, 28] width 79 height 32
type input "homecoming 2"
type input "7.98"
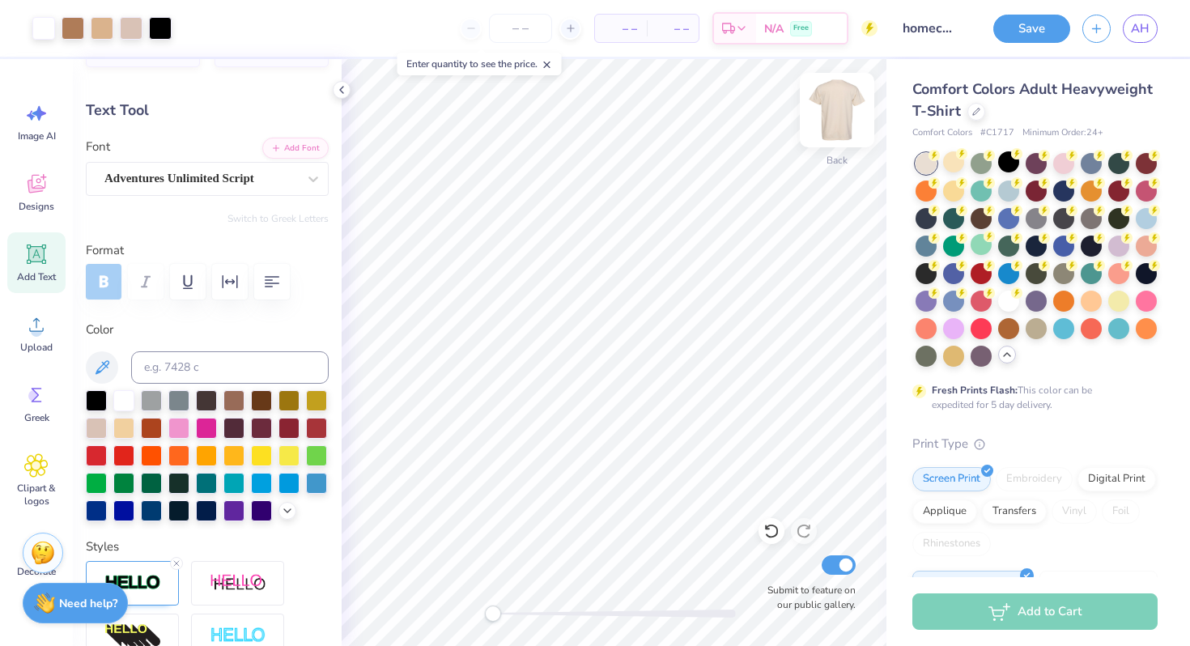
type input "1.11"
type input "9.13"
click at [262, 182] on div "Adventures Unlimited Script" at bounding box center [201, 178] width 196 height 25
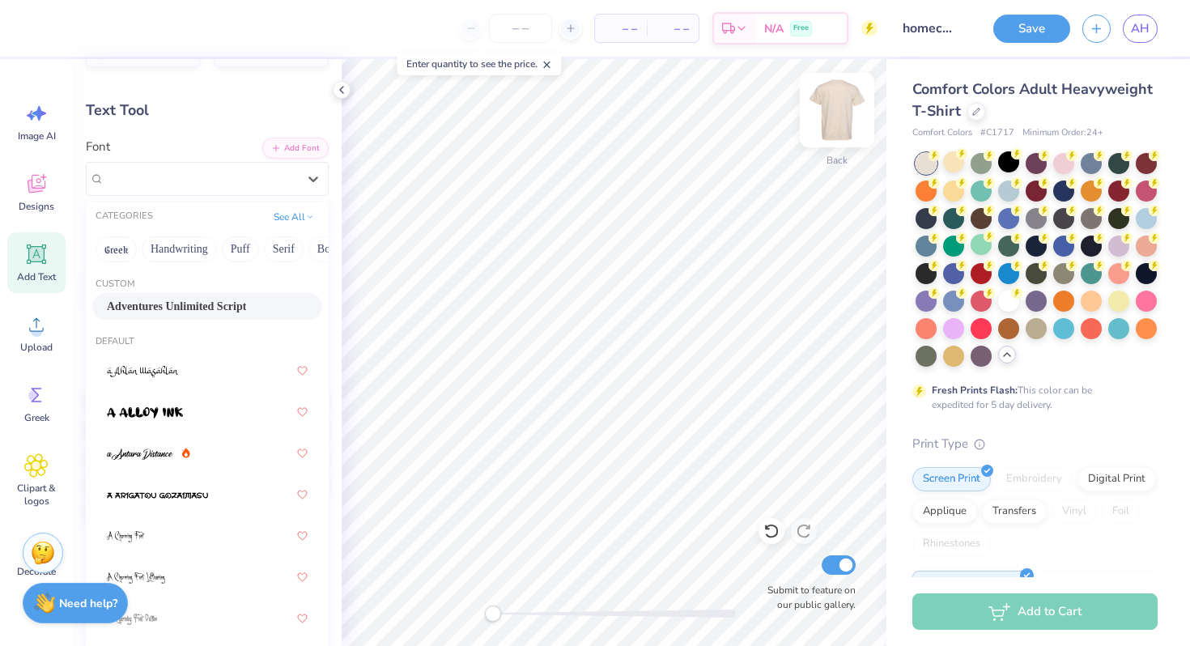
click at [841, 106] on img at bounding box center [837, 110] width 65 height 65
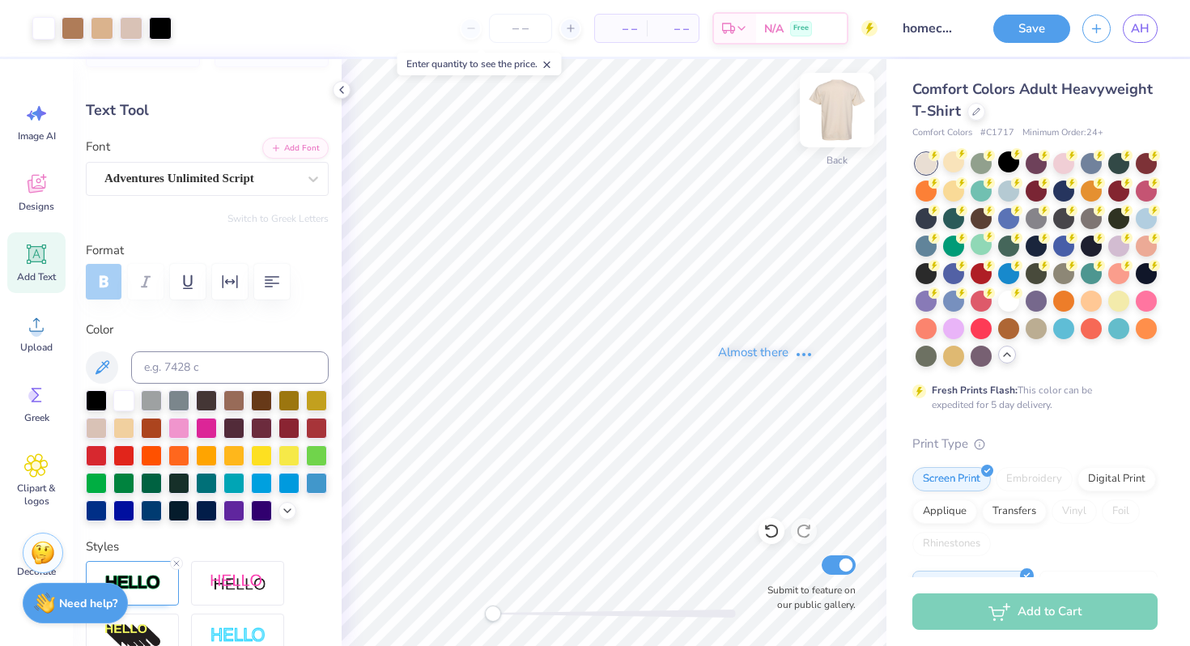
type input "0.0"
click at [837, 110] on img at bounding box center [837, 110] width 65 height 65
click at [1032, 28] on button "Save" at bounding box center [1032, 26] width 77 height 28
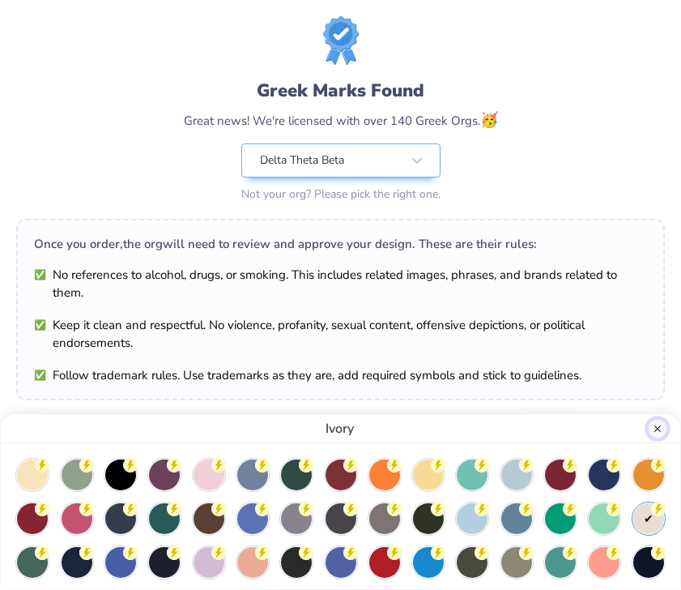
click at [658, 428] on button "Close" at bounding box center [657, 428] width 19 height 19
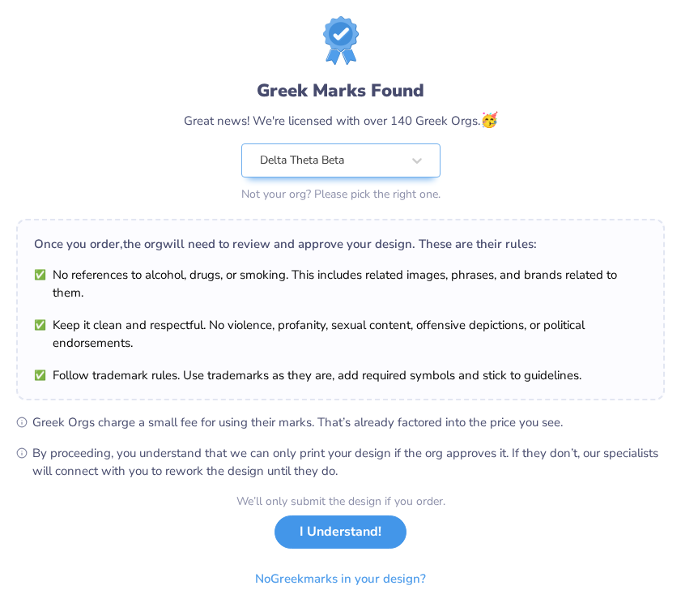
click at [343, 530] on button "I Understand!" at bounding box center [341, 531] width 132 height 33
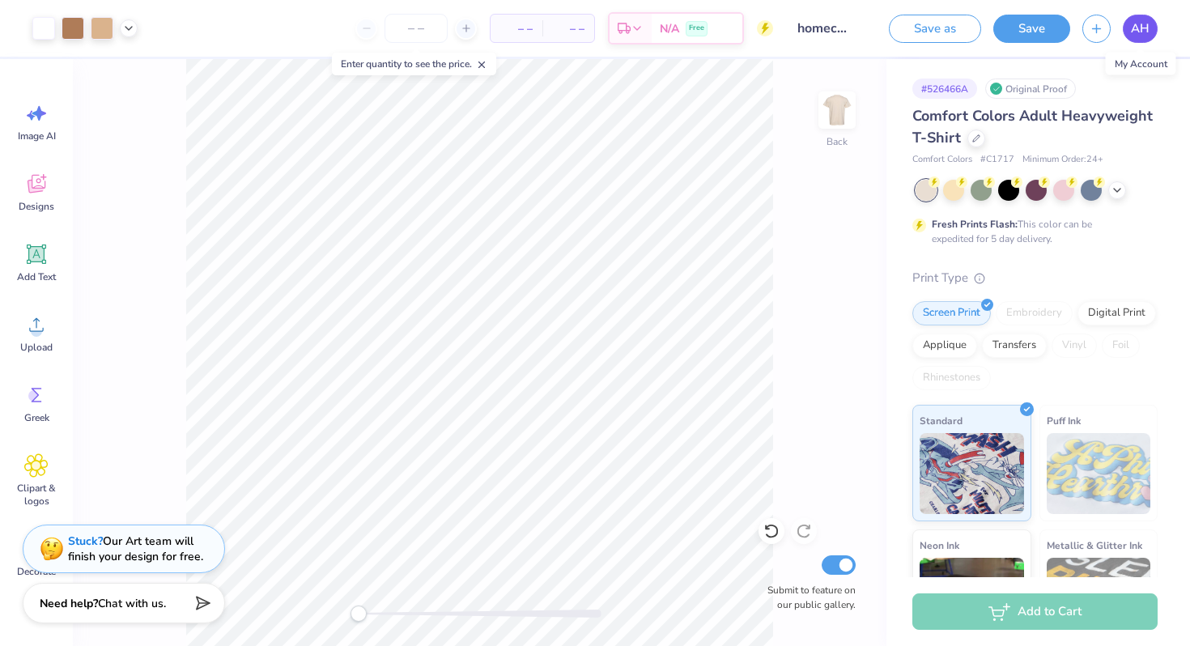
click at [1134, 32] on span "AH" at bounding box center [1140, 28] width 19 height 19
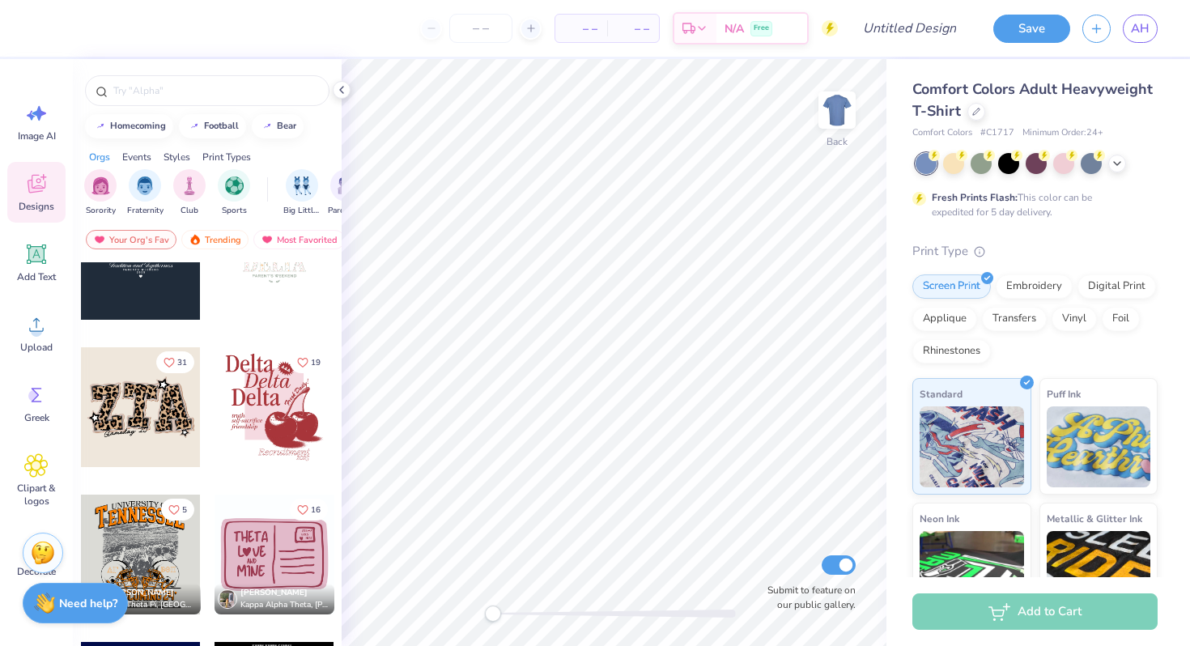
scroll to position [4633, 0]
click at [839, 109] on img at bounding box center [837, 110] width 65 height 65
click at [270, 402] on div at bounding box center [275, 407] width 120 height 120
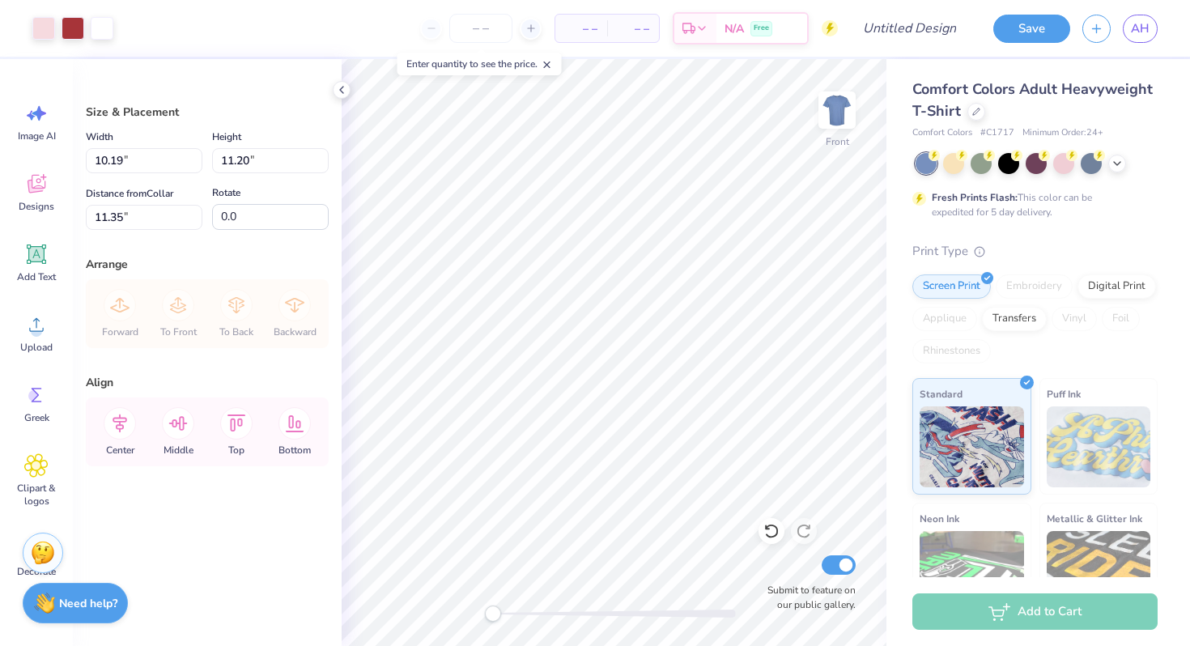
type input "10.19"
type input "11.20"
type input "11.35"
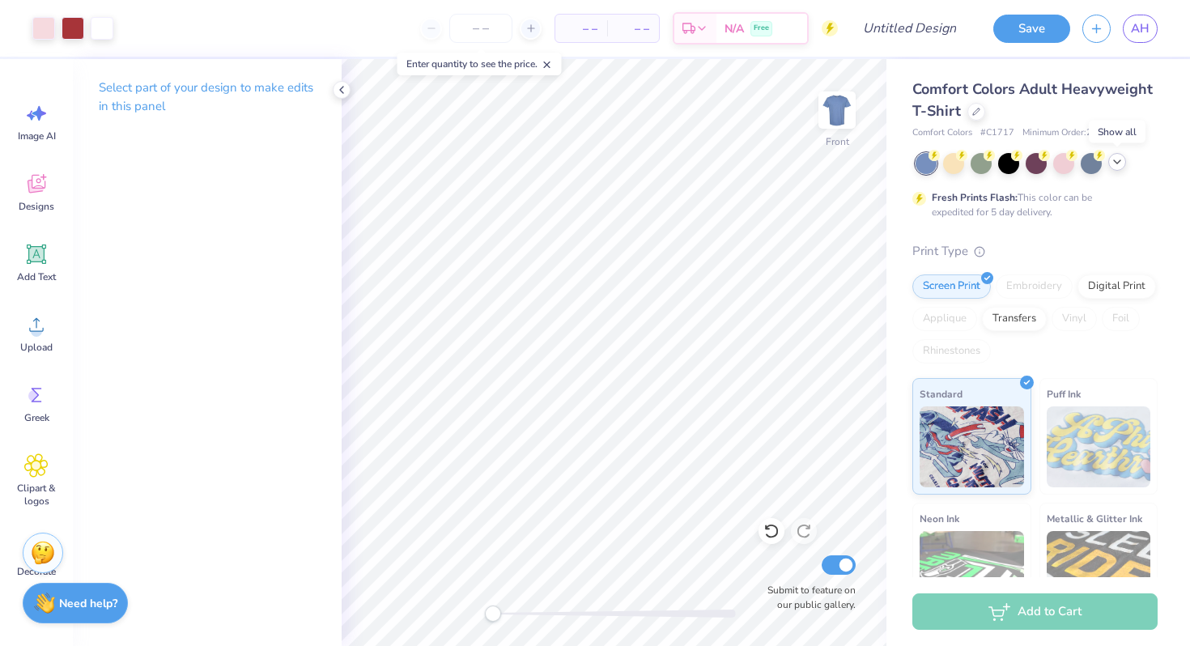
click at [1121, 163] on icon at bounding box center [1117, 161] width 13 height 13
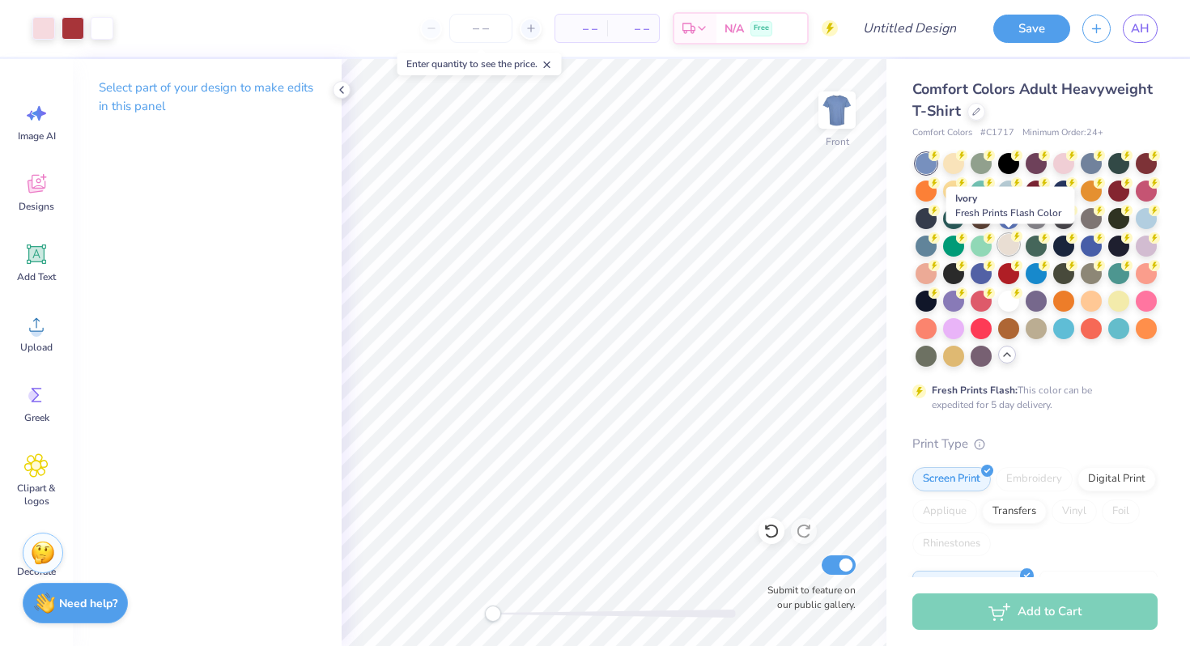
click at [1013, 242] on div at bounding box center [1008, 244] width 21 height 21
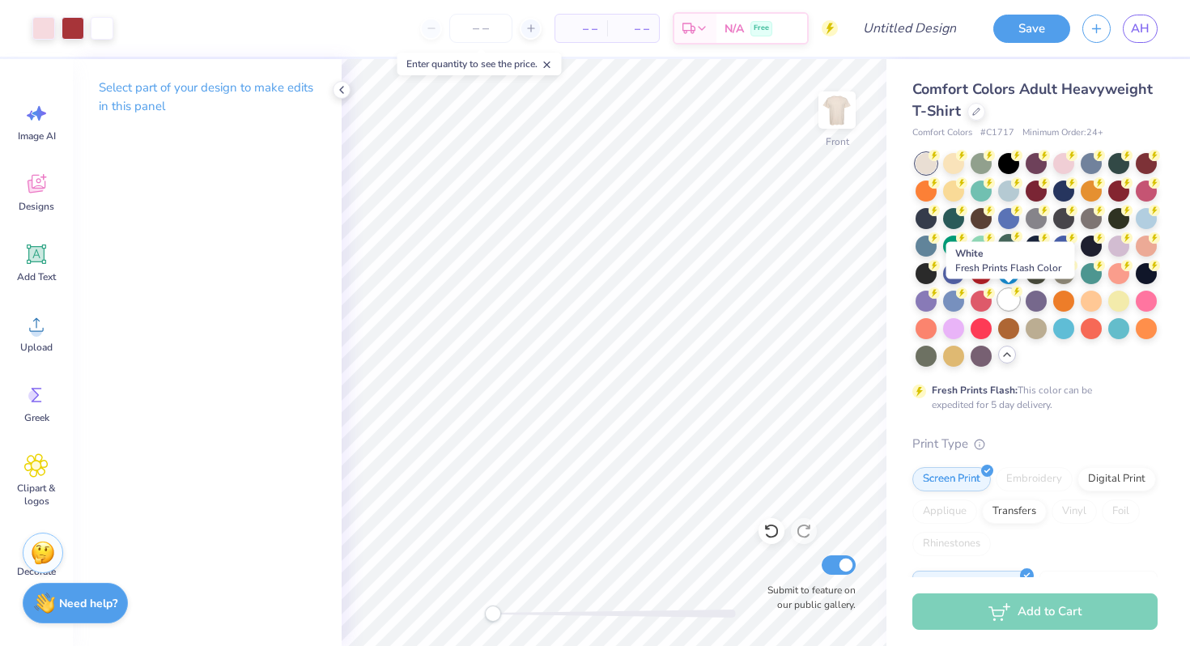
click at [1007, 299] on div at bounding box center [1008, 299] width 21 height 21
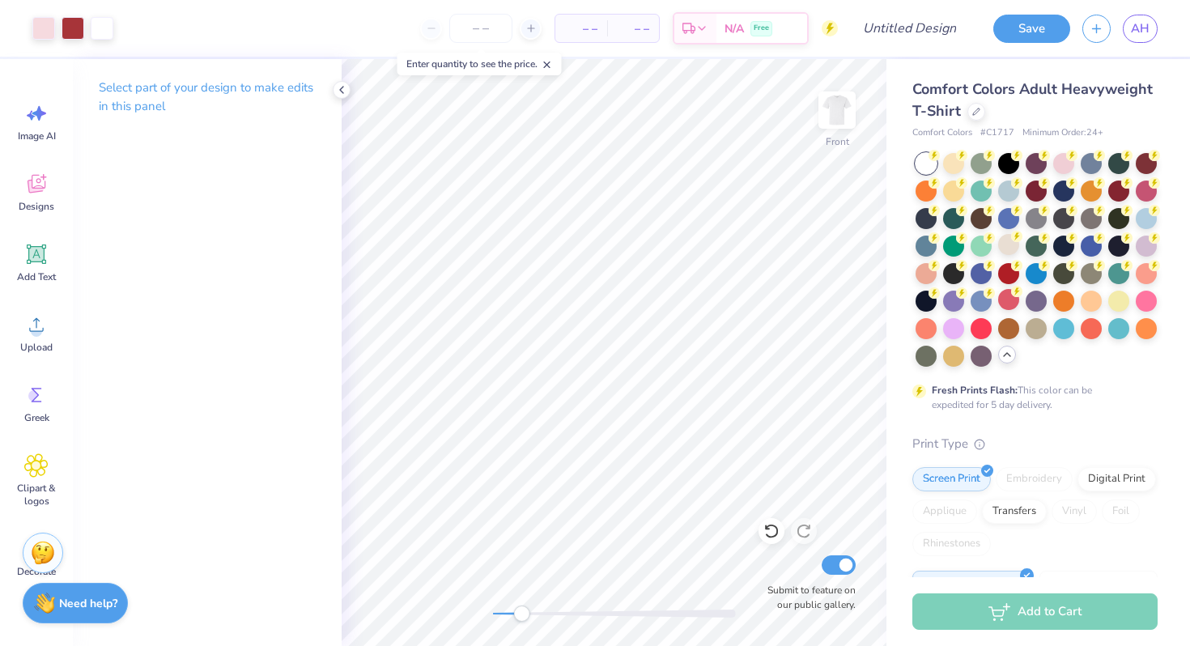
drag, startPoint x: 490, startPoint y: 615, endPoint x: 521, endPoint y: 611, distance: 31.2
click at [521, 611] on div "Accessibility label" at bounding box center [521, 614] width 16 height 16
drag, startPoint x: 630, startPoint y: 618, endPoint x: 551, endPoint y: 621, distance: 78.6
click at [558, 621] on div "Accessibility label" at bounding box center [566, 614] width 16 height 16
click at [488, 615] on div "Front Submit to feature on our public gallery." at bounding box center [614, 352] width 545 height 587
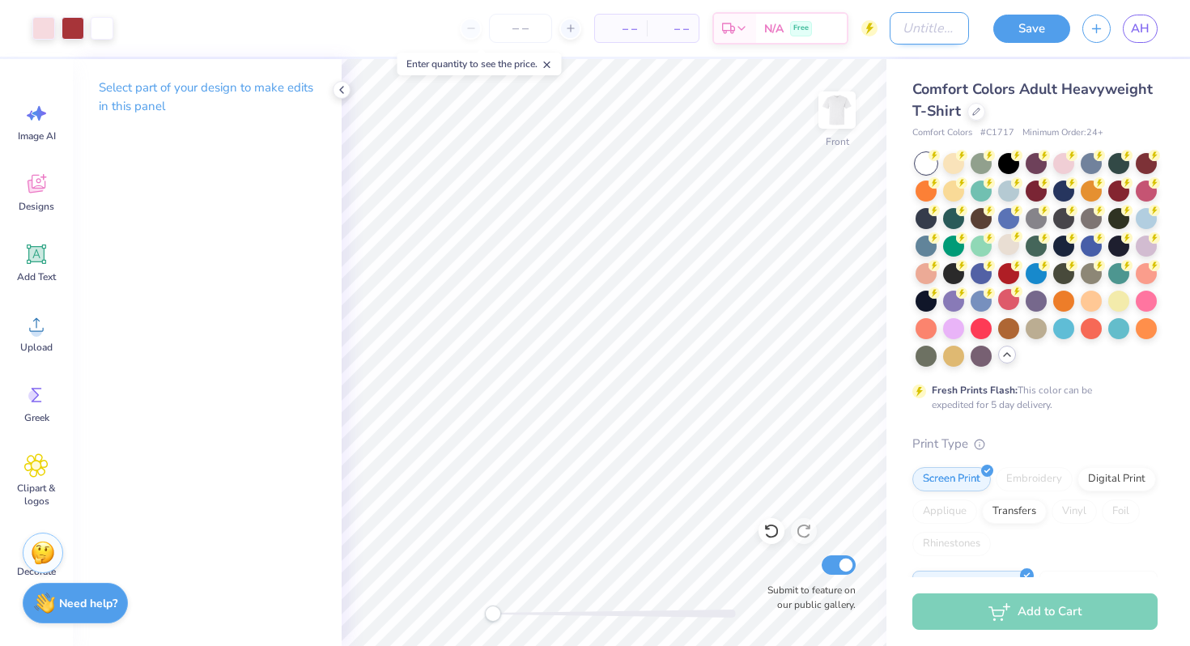
click at [916, 33] on input "Design Title" at bounding box center [929, 28] width 79 height 32
type input "homecoming 3"
click at [334, 87] on div at bounding box center [342, 90] width 18 height 18
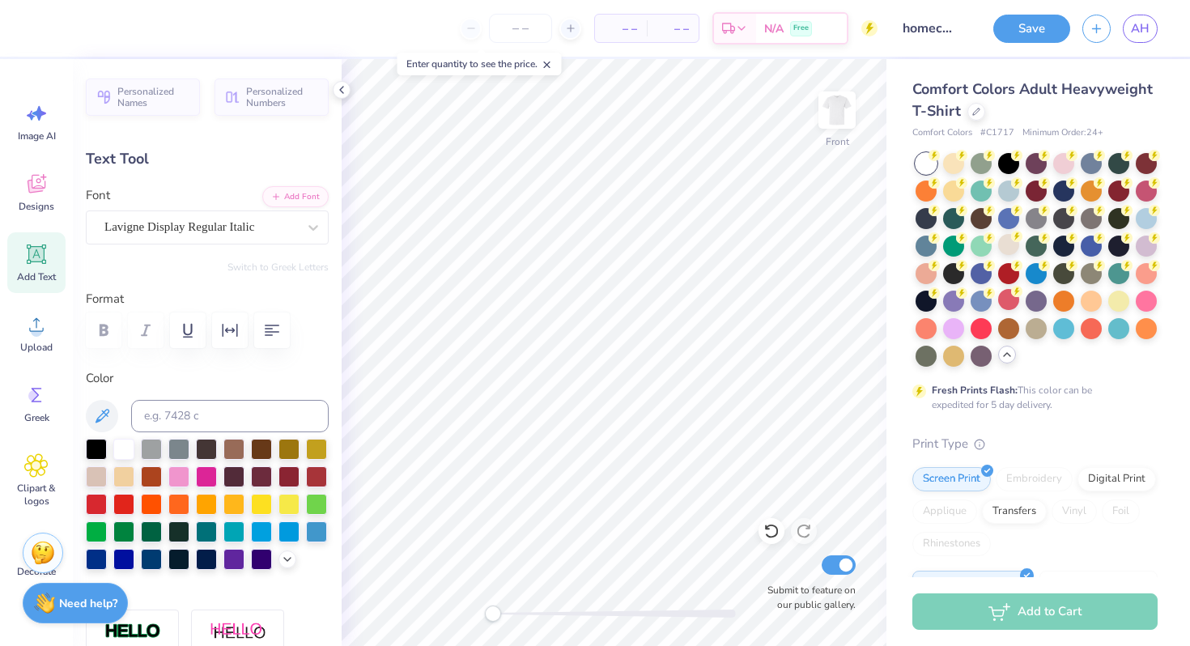
type textarea "Theta"
type input "5.07"
type input "1.95"
type input "11.38"
type textarea "Beta"
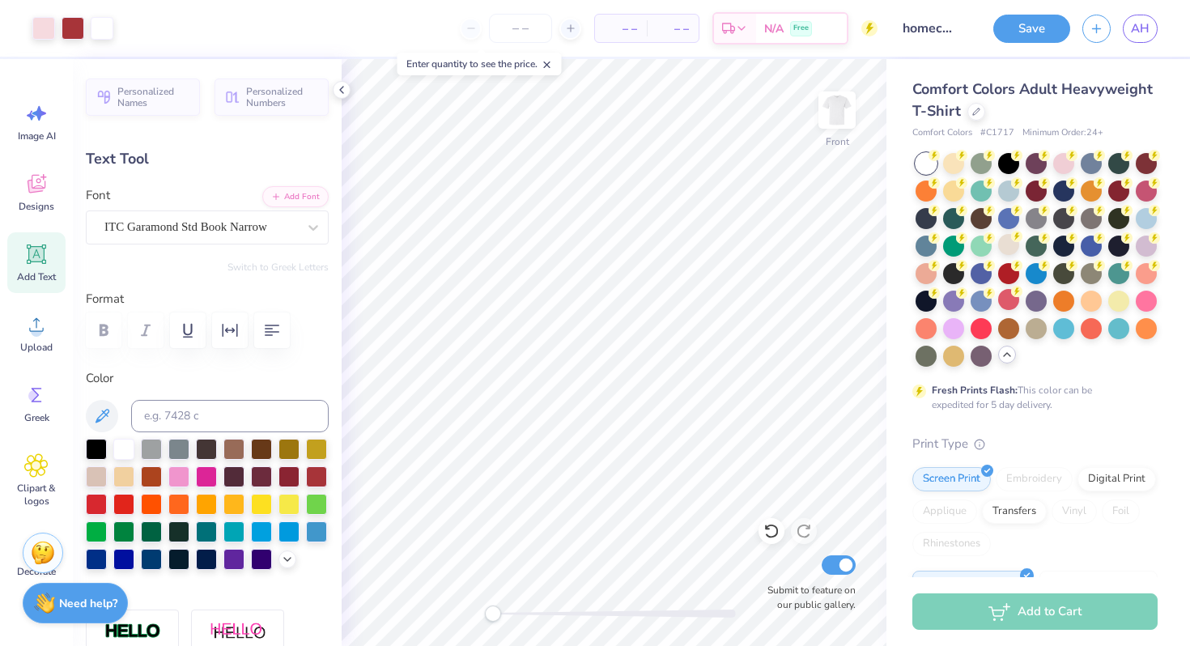
type input "5.37"
type input "0.72"
type input "17.77"
type input "5.27"
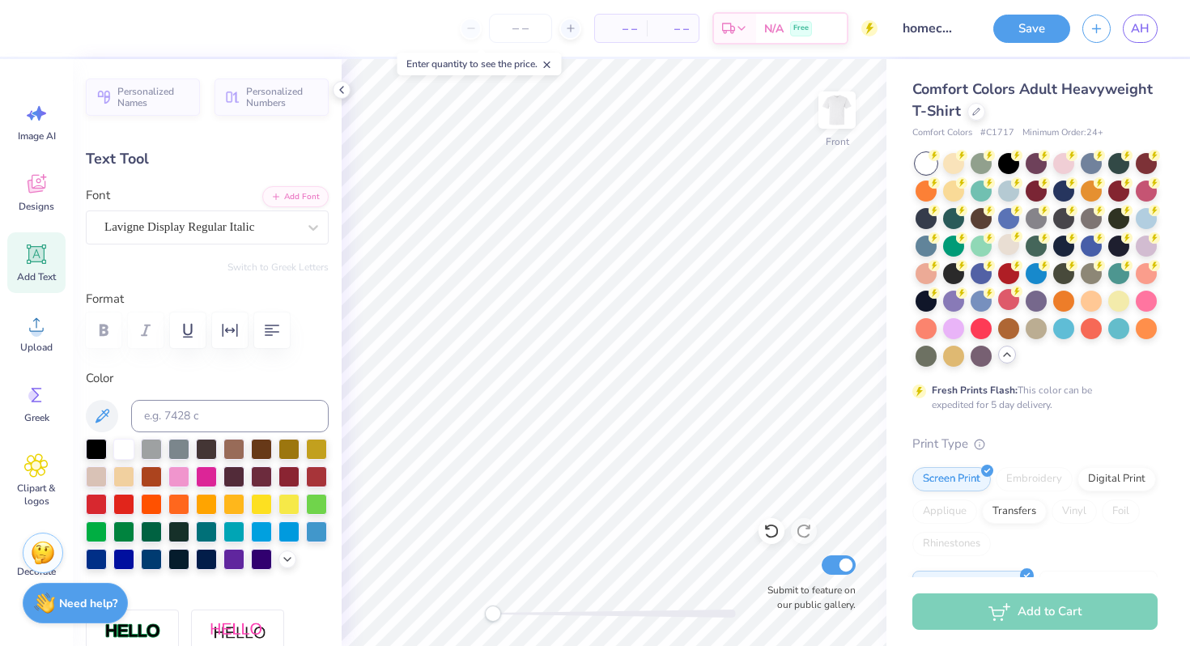
type input "1.67"
type input "9.80"
click at [770, 530] on icon at bounding box center [772, 531] width 16 height 16
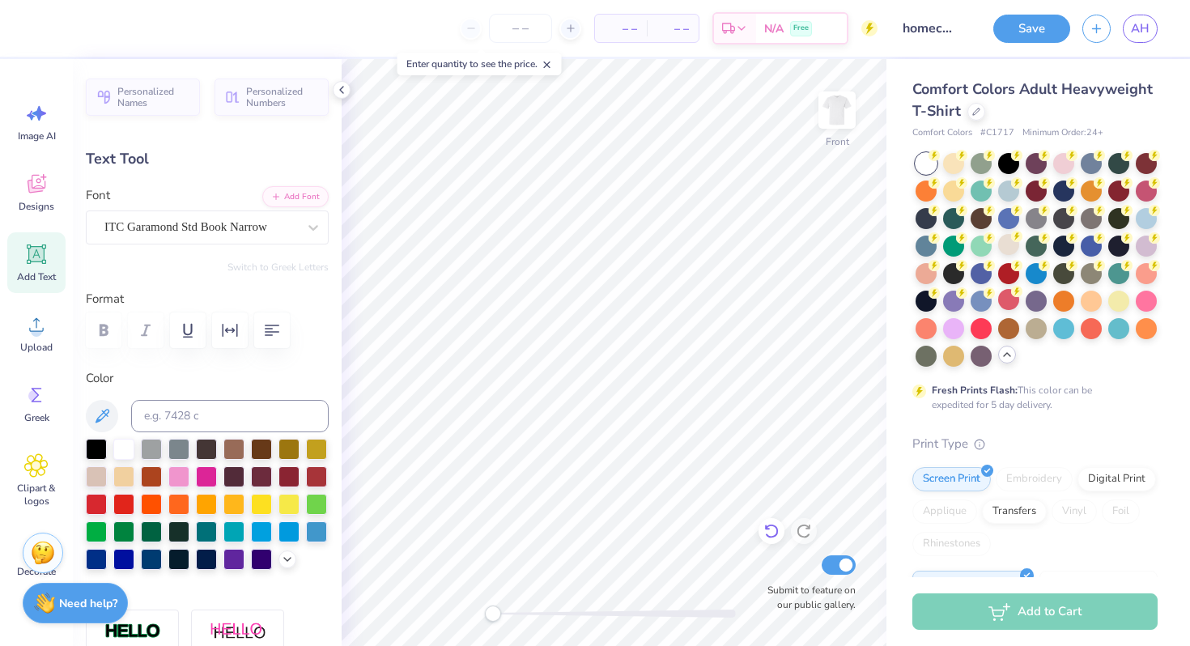
click at [770, 530] on icon at bounding box center [772, 531] width 16 height 16
type input "5.07"
type input "1.95"
type input "11.38"
click at [773, 534] on icon at bounding box center [772, 531] width 16 height 16
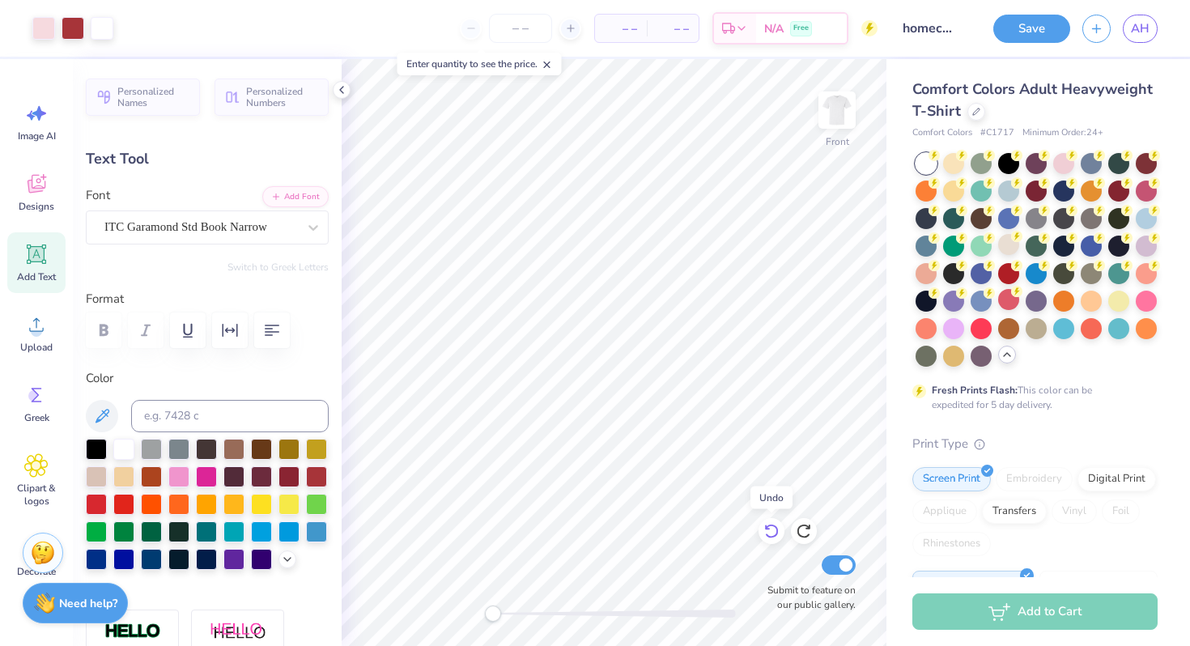
click at [772, 530] on icon at bounding box center [772, 531] width 16 height 16
click at [775, 529] on icon at bounding box center [772, 531] width 16 height 16
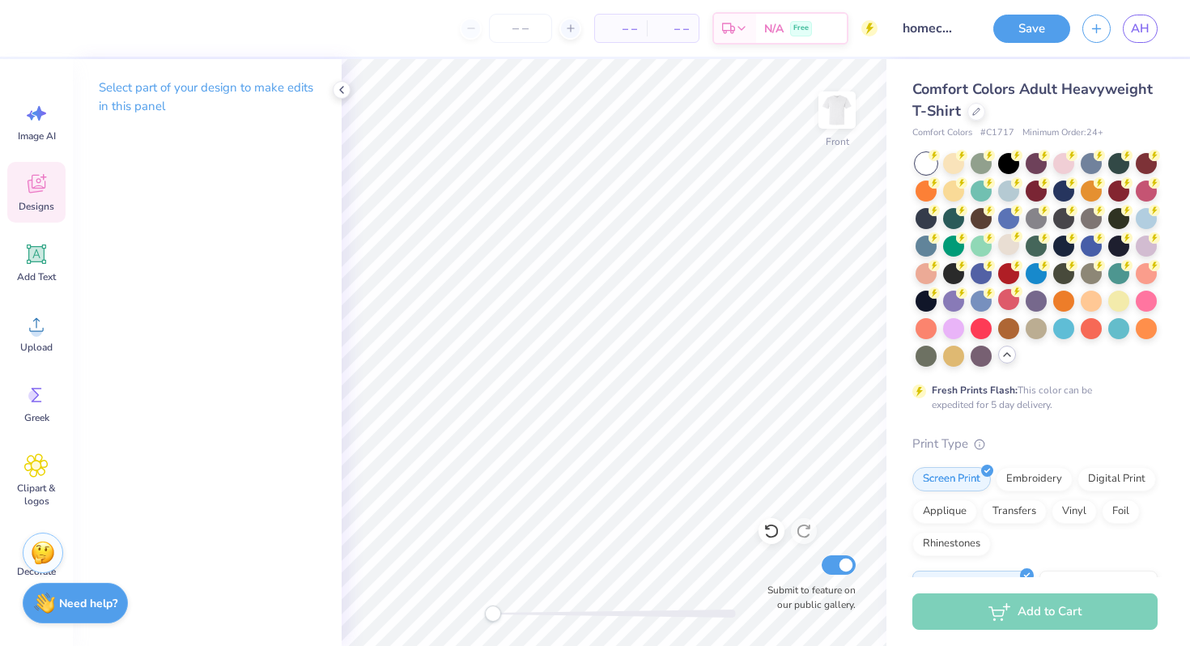
click at [38, 202] on span "Designs" at bounding box center [37, 206] width 36 height 13
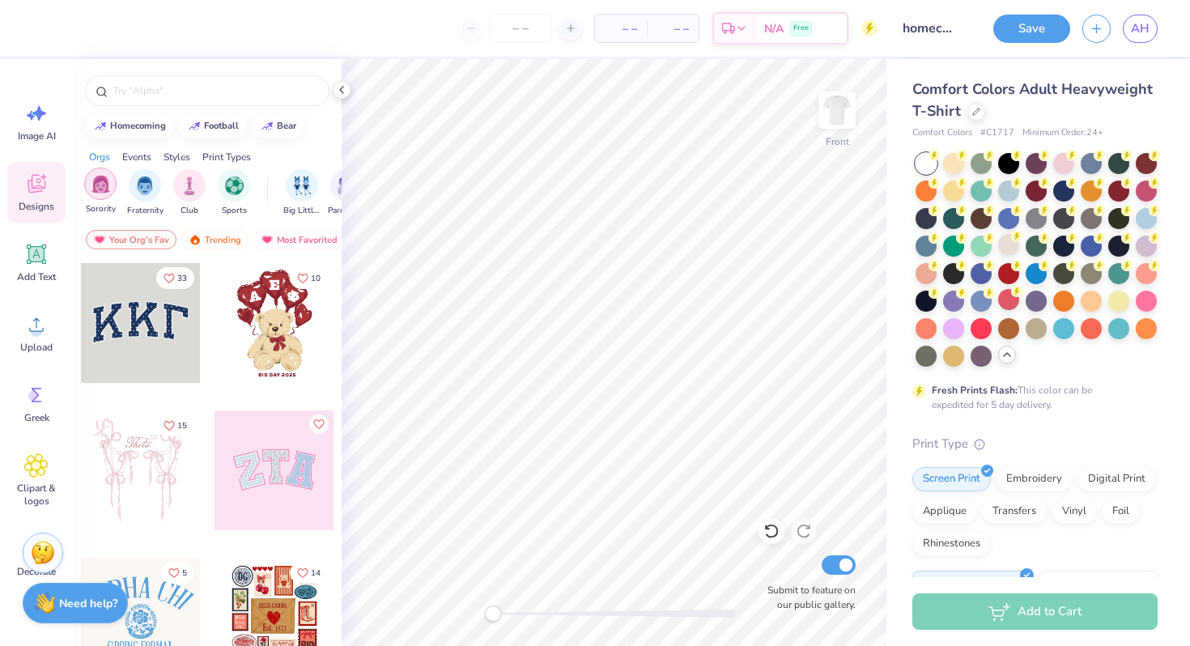
click at [100, 185] on img "filter for Sorority" at bounding box center [101, 184] width 19 height 19
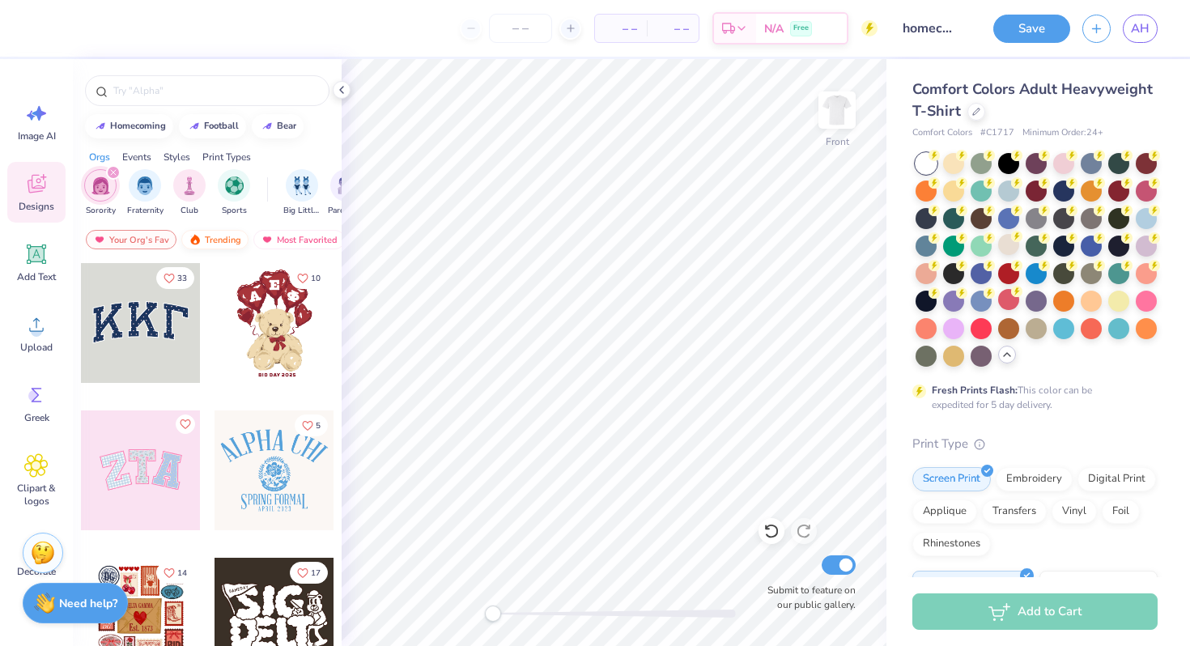
click at [224, 234] on div "Trending" at bounding box center [214, 239] width 67 height 19
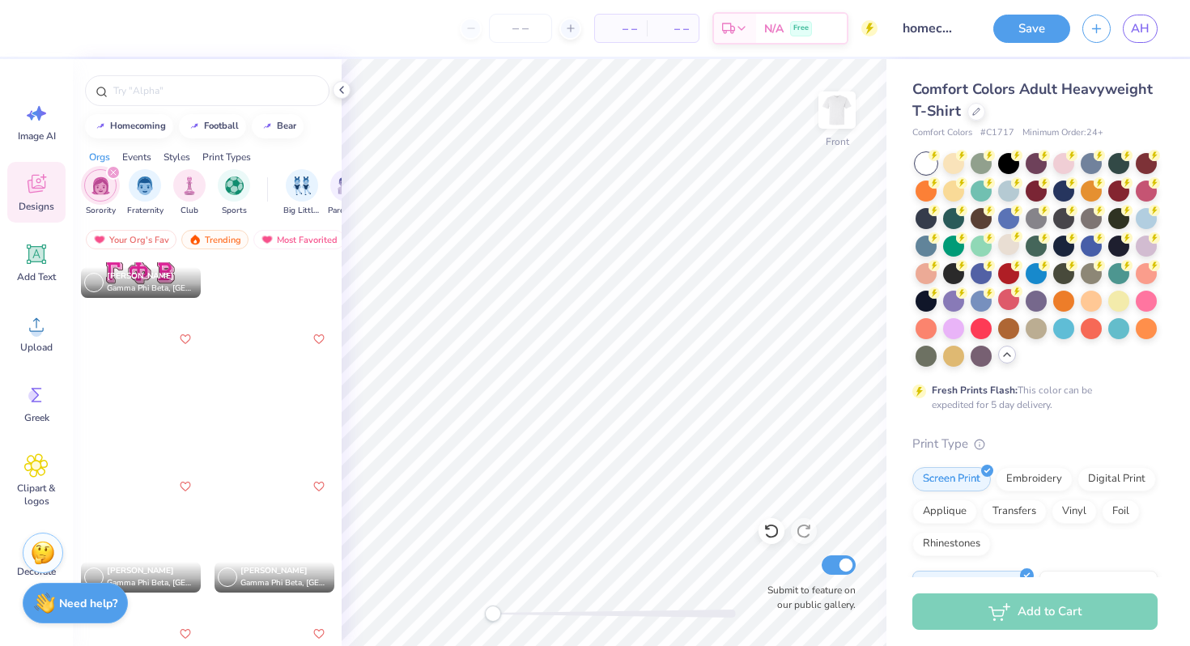
scroll to position [17189, 0]
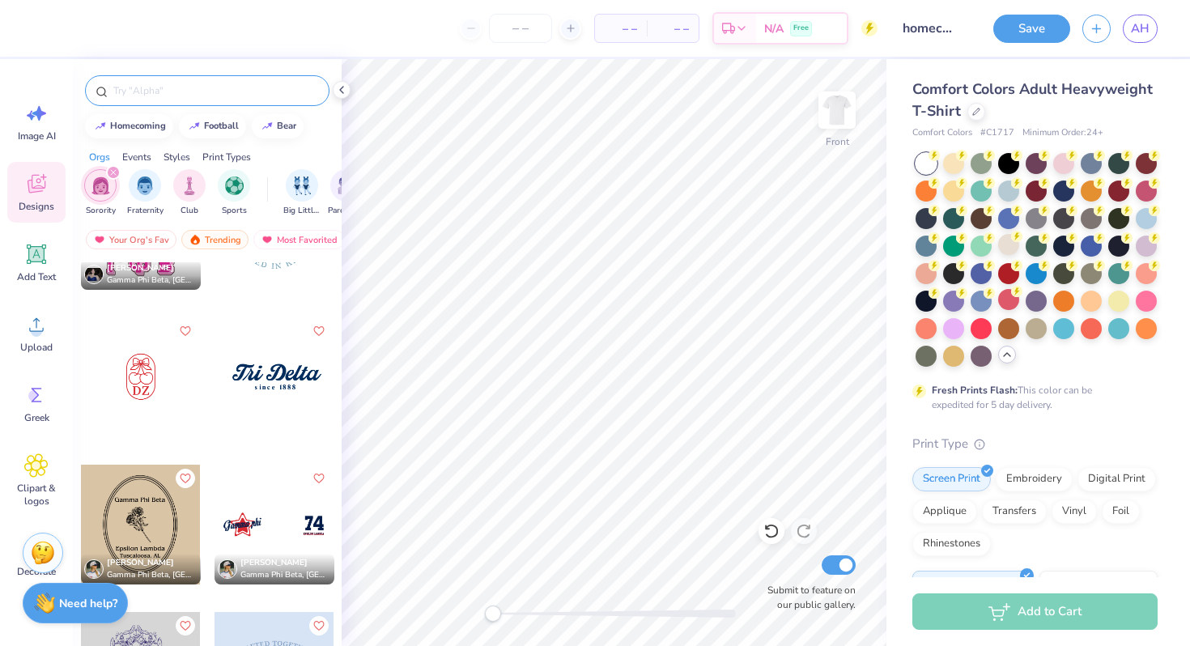
click at [233, 78] on div at bounding box center [207, 90] width 245 height 31
click at [223, 87] on input "text" at bounding box center [215, 91] width 207 height 16
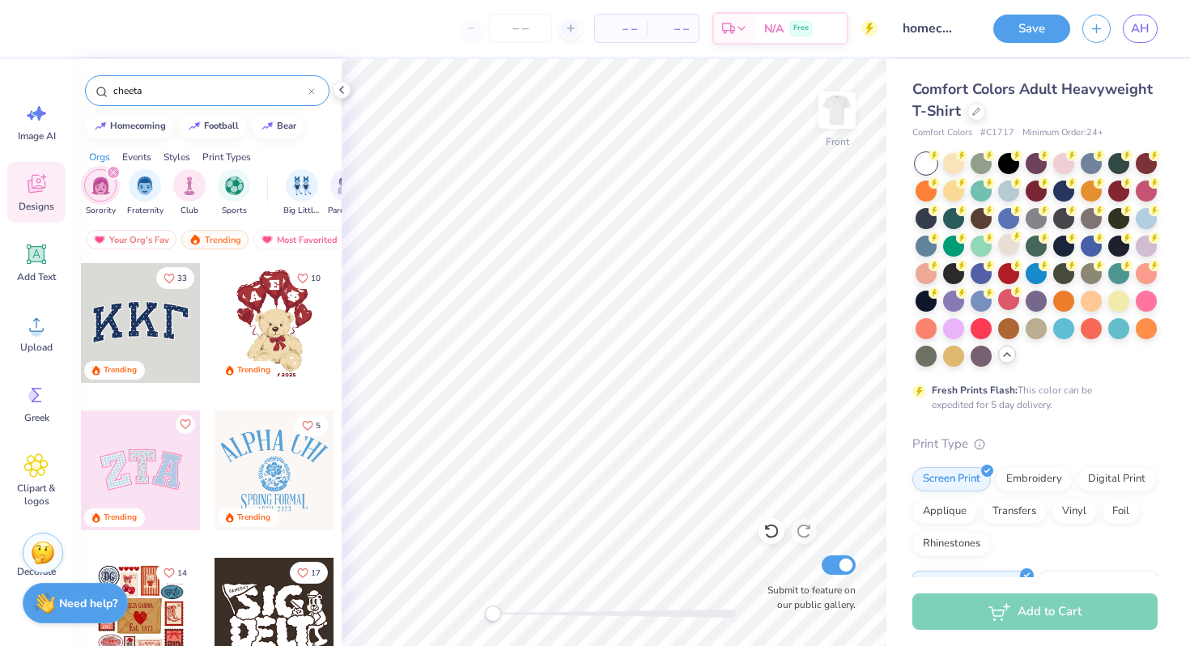
type input "cheeta"
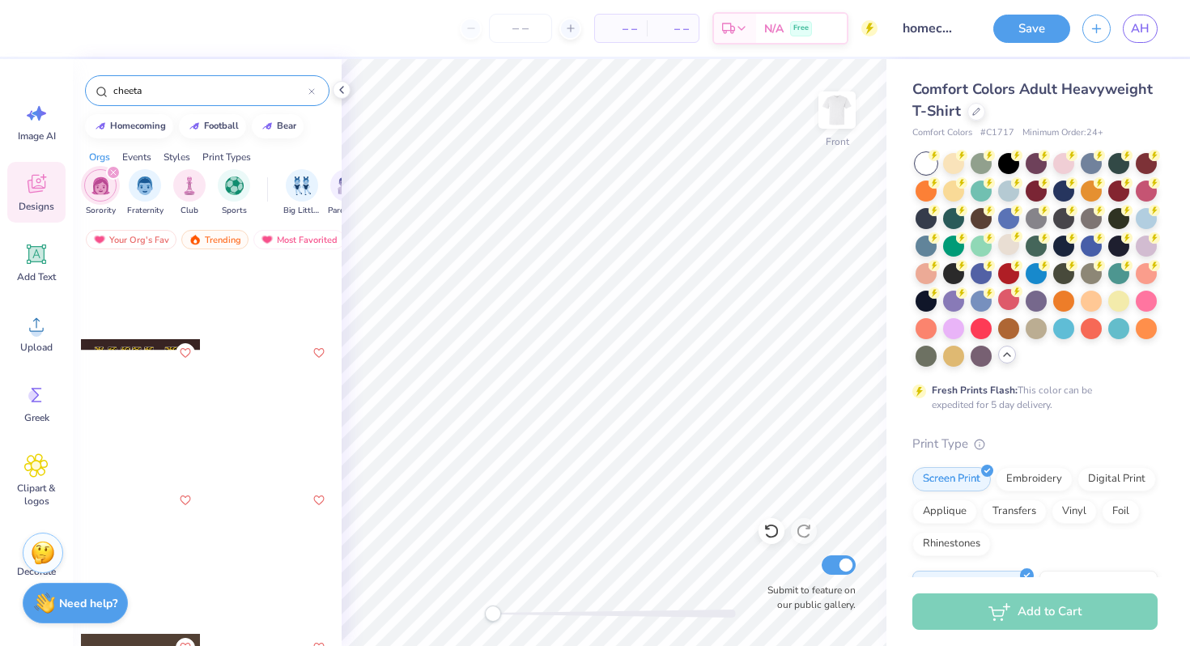
scroll to position [517, 0]
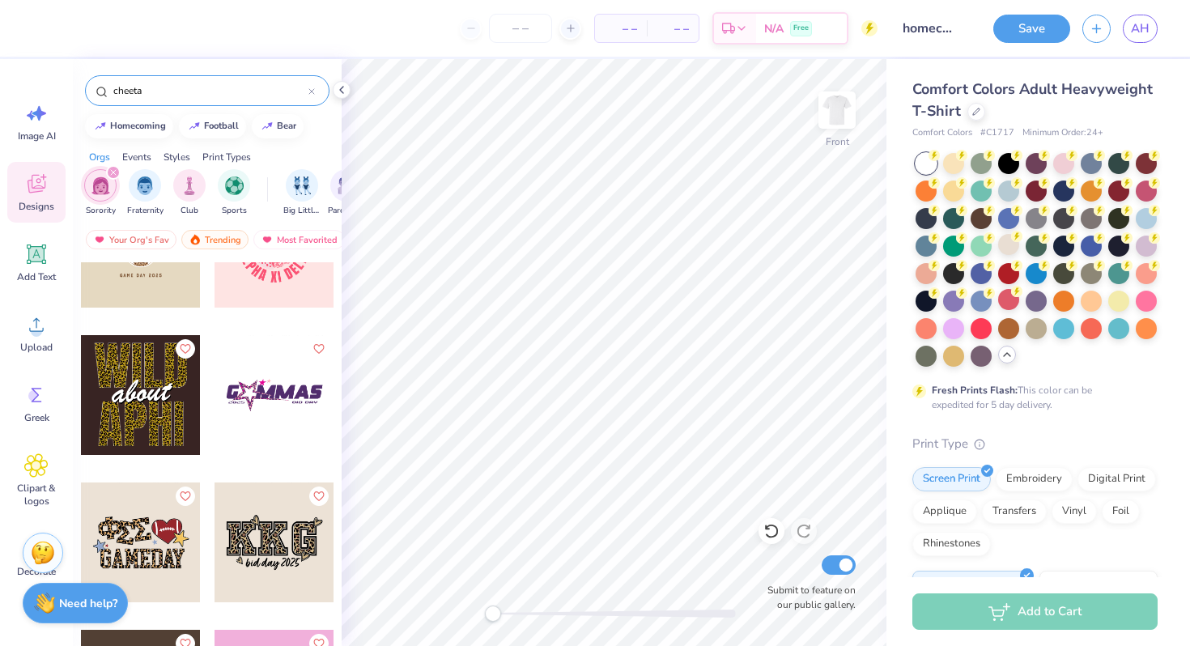
click at [142, 553] on div at bounding box center [141, 543] width 120 height 120
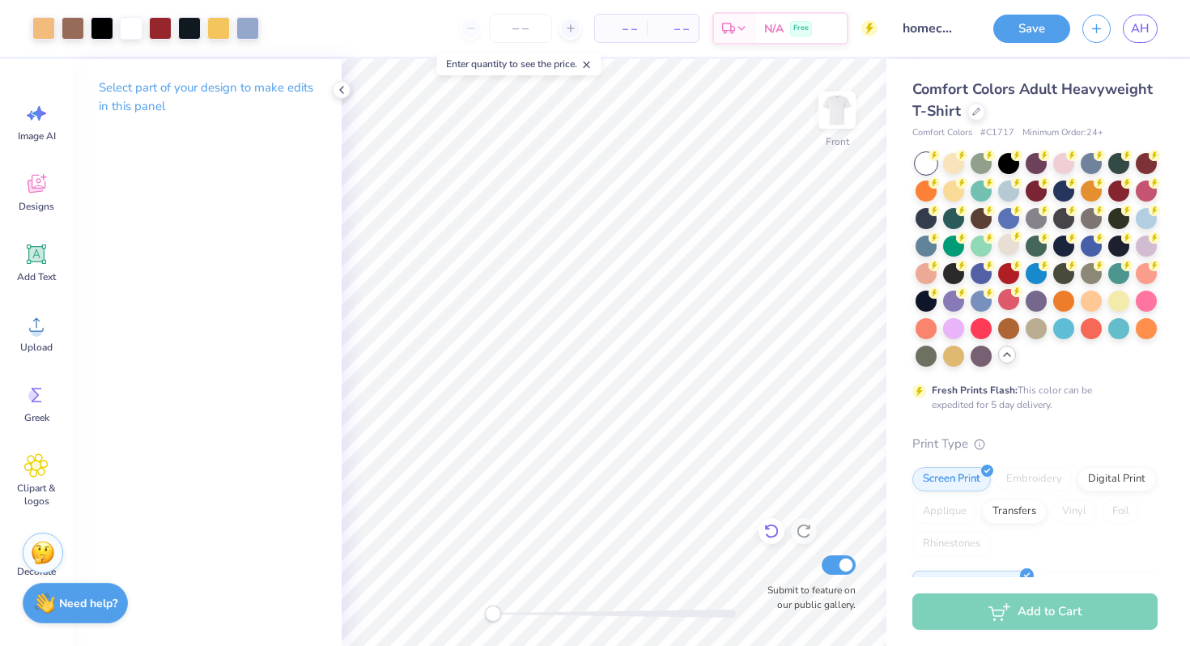
click at [768, 528] on icon at bounding box center [767, 527] width 3 height 3
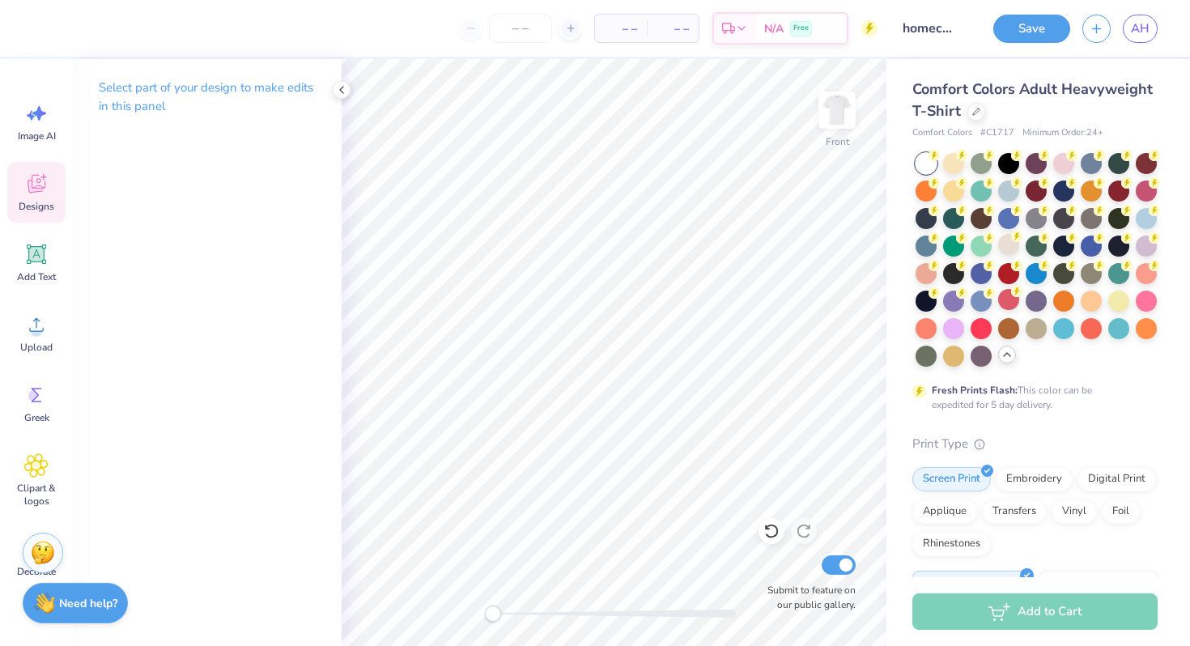
click at [40, 183] on icon at bounding box center [36, 184] width 24 height 24
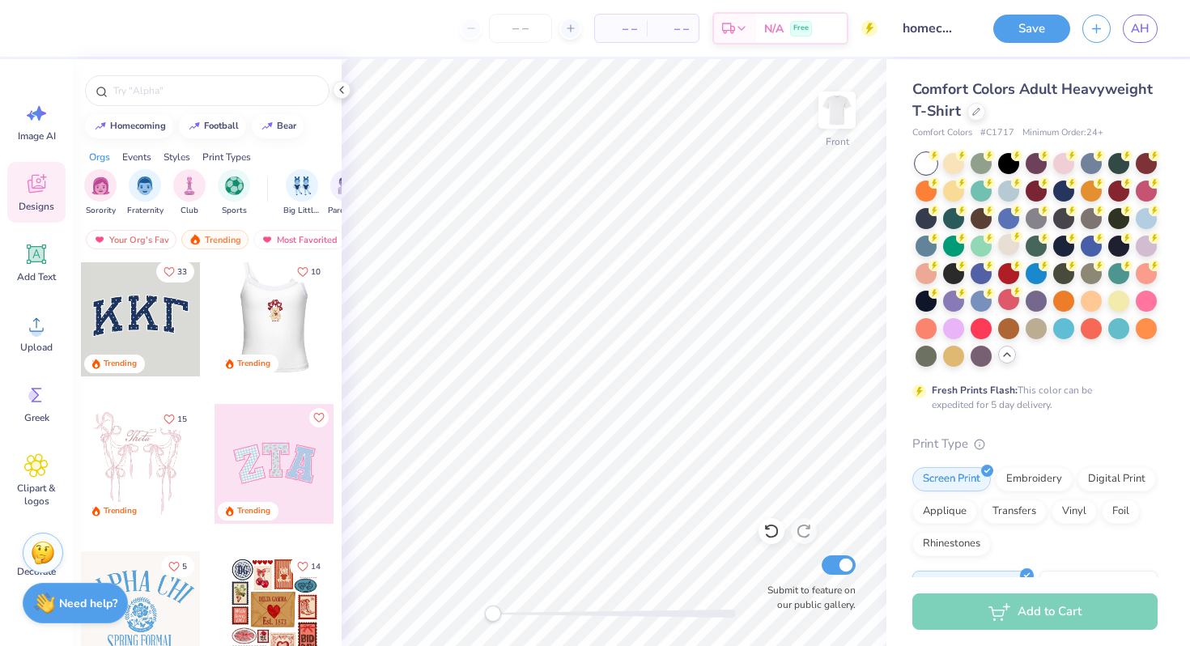
scroll to position [0, 0]
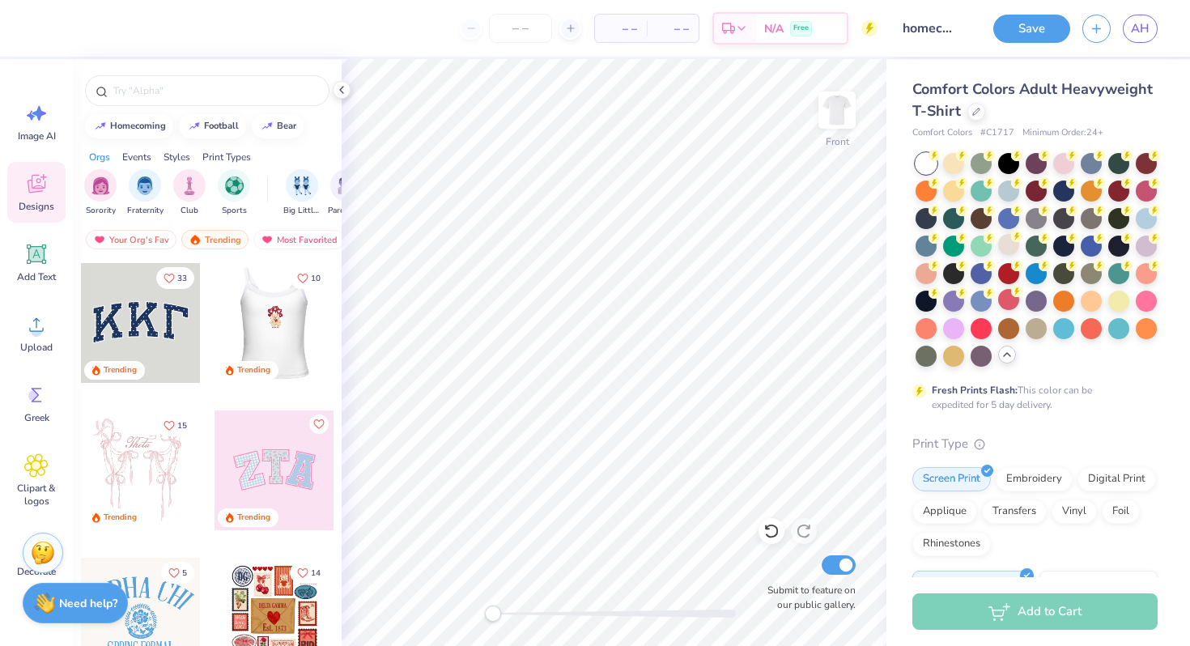
click at [270, 325] on div at bounding box center [274, 323] width 120 height 120
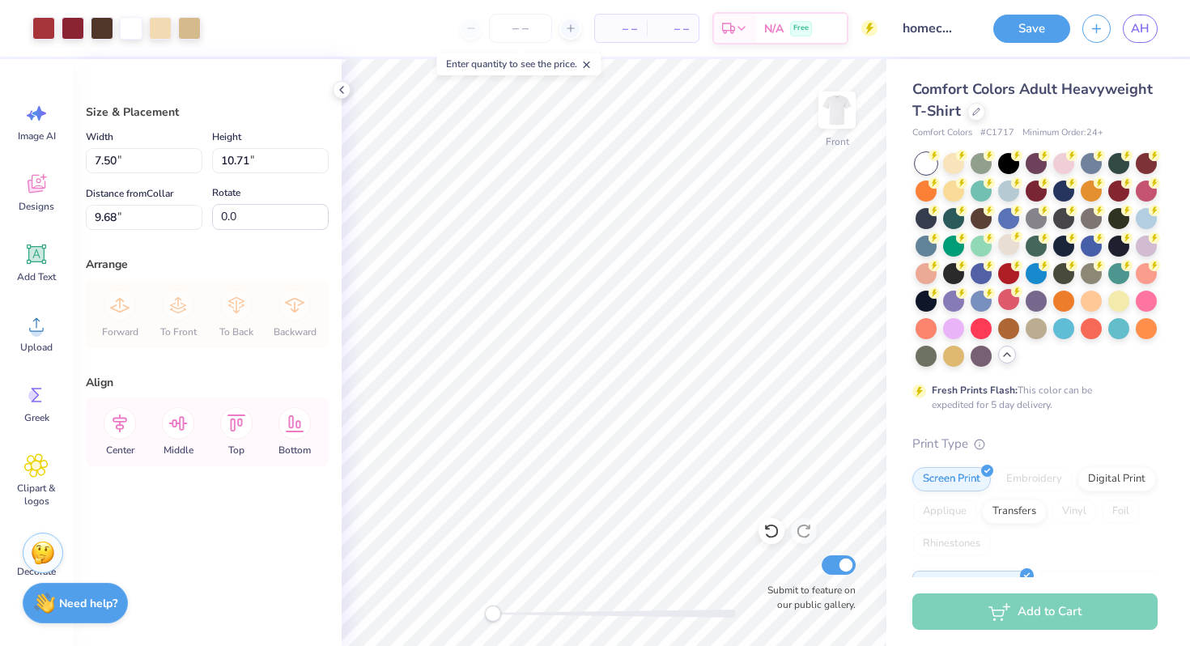
type input "7.50"
type input "10.71"
type input "9.68"
type input "8.43"
type input "12.05"
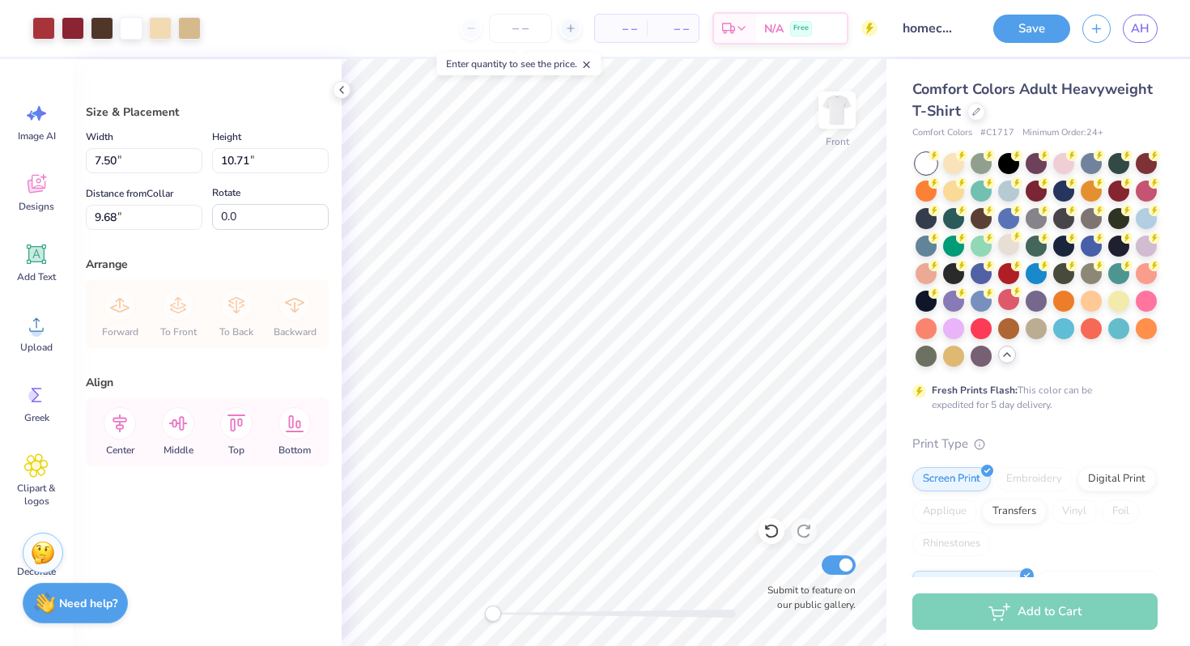
type input "9.24"
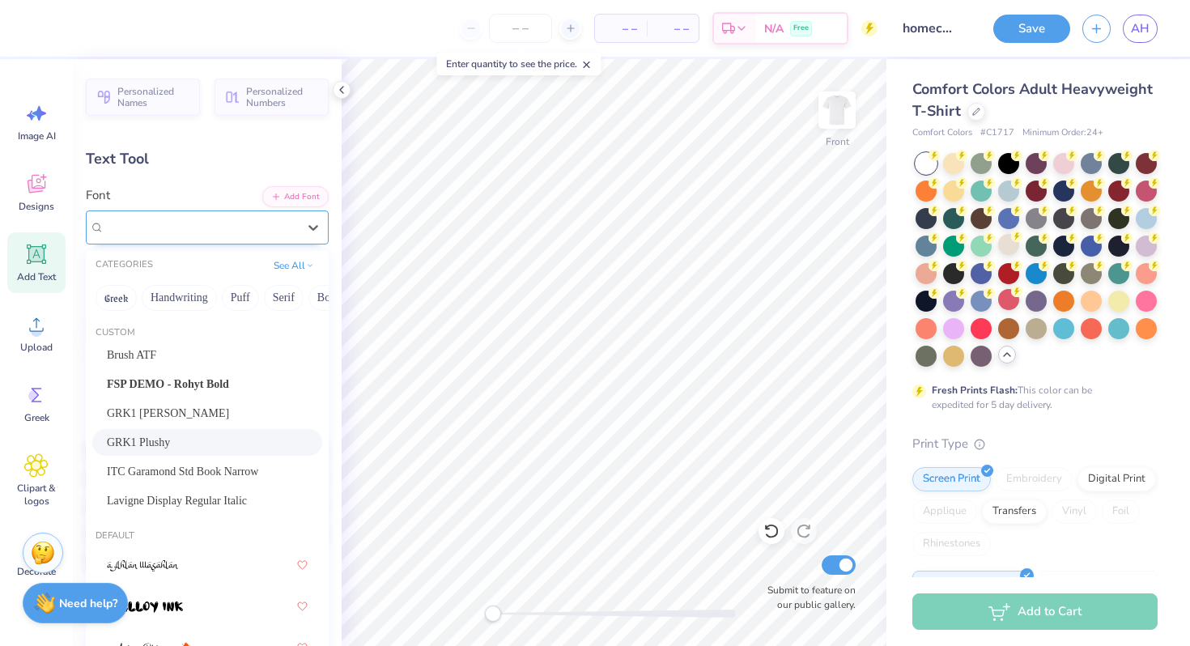
click at [296, 223] on div "GRK1 Plushy" at bounding box center [201, 227] width 196 height 25
click at [117, 297] on button "Greek" at bounding box center [116, 298] width 41 height 26
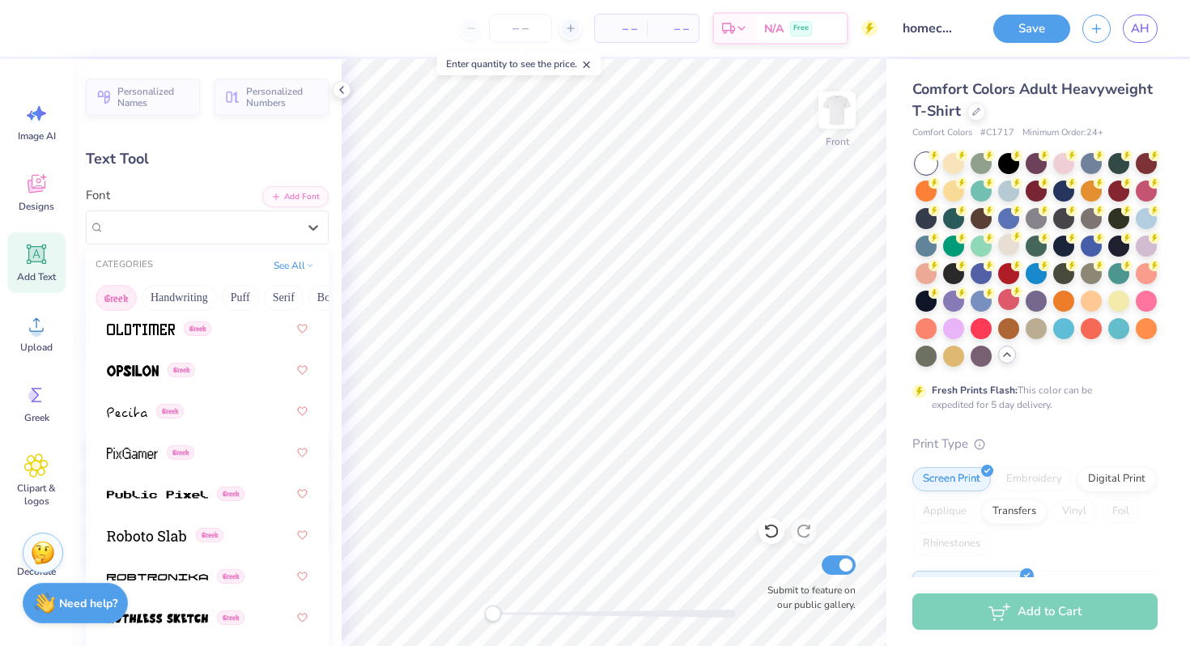
scroll to position [1269, 0]
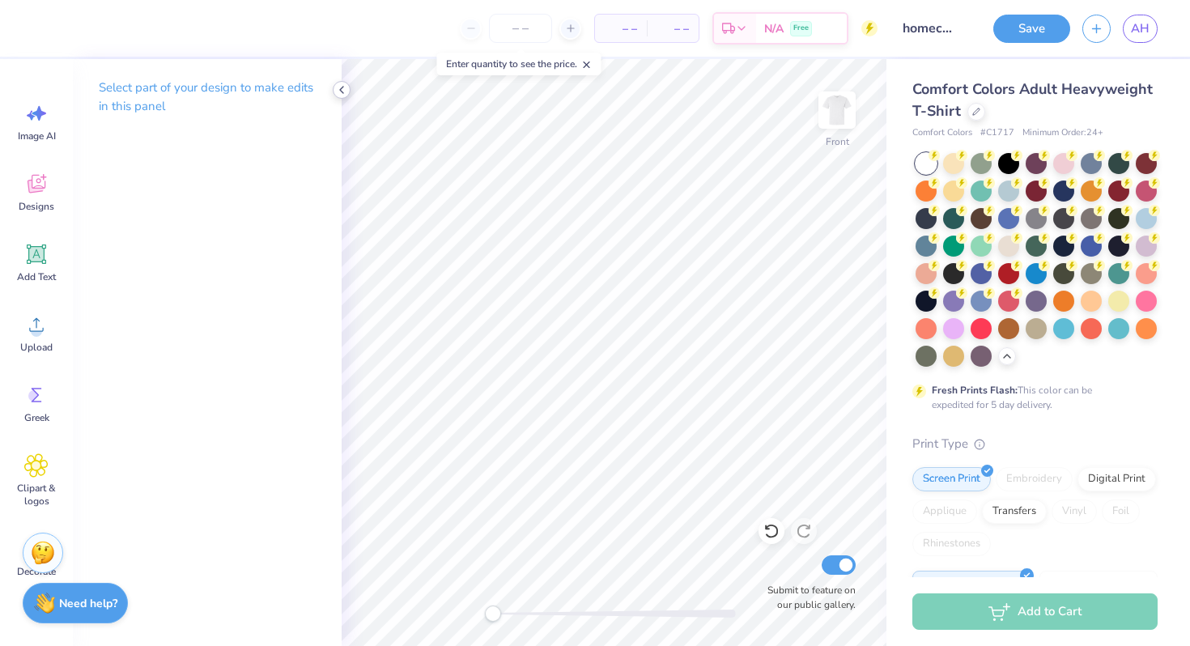
click at [340, 91] on polyline at bounding box center [341, 90] width 3 height 6
click at [37, 263] on icon at bounding box center [36, 254] width 24 height 24
click at [29, 253] on icon at bounding box center [36, 254] width 15 height 15
click at [343, 87] on polyline at bounding box center [341, 90] width 3 height 6
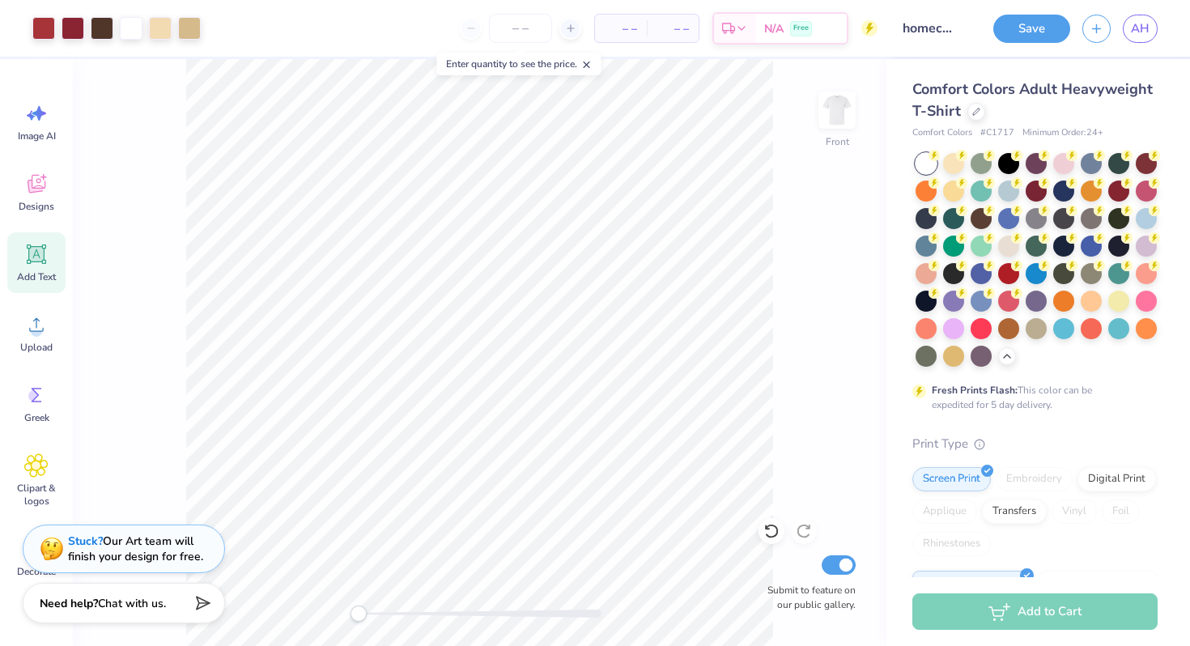
click at [40, 262] on icon at bounding box center [36, 254] width 24 height 24
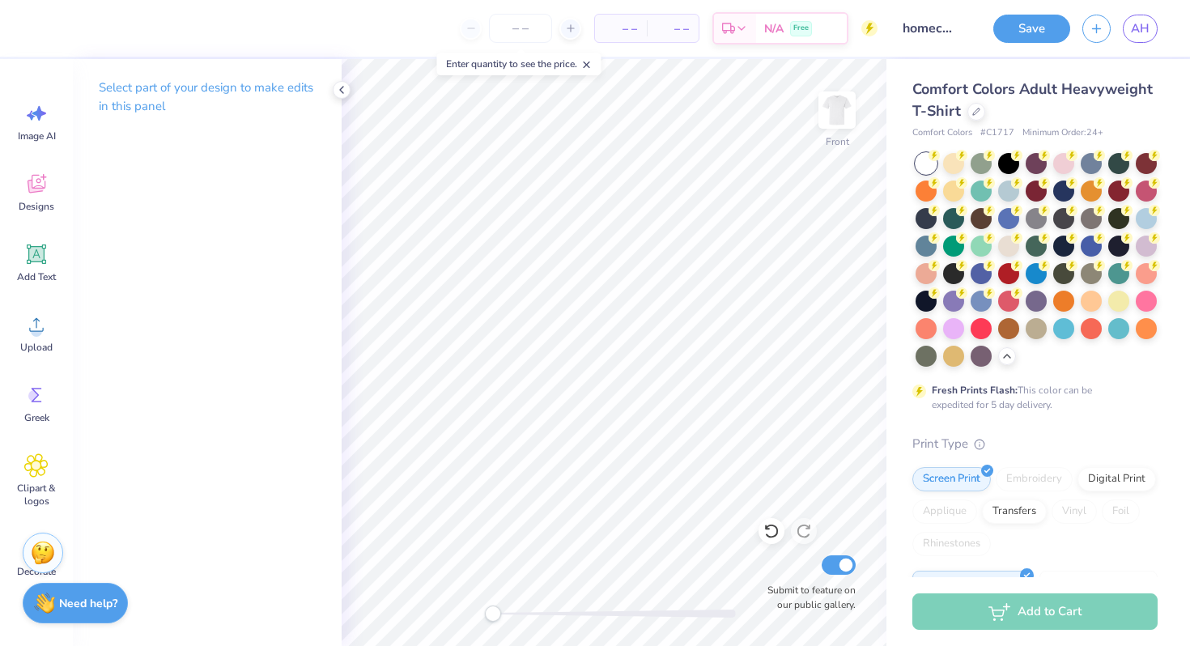
click at [158, 94] on p "Select part of your design to make edits in this panel" at bounding box center [207, 97] width 217 height 37
click at [40, 276] on span "Add Text" at bounding box center [36, 276] width 39 height 13
type textarea "a"
click at [337, 92] on icon at bounding box center [341, 89] width 13 height 13
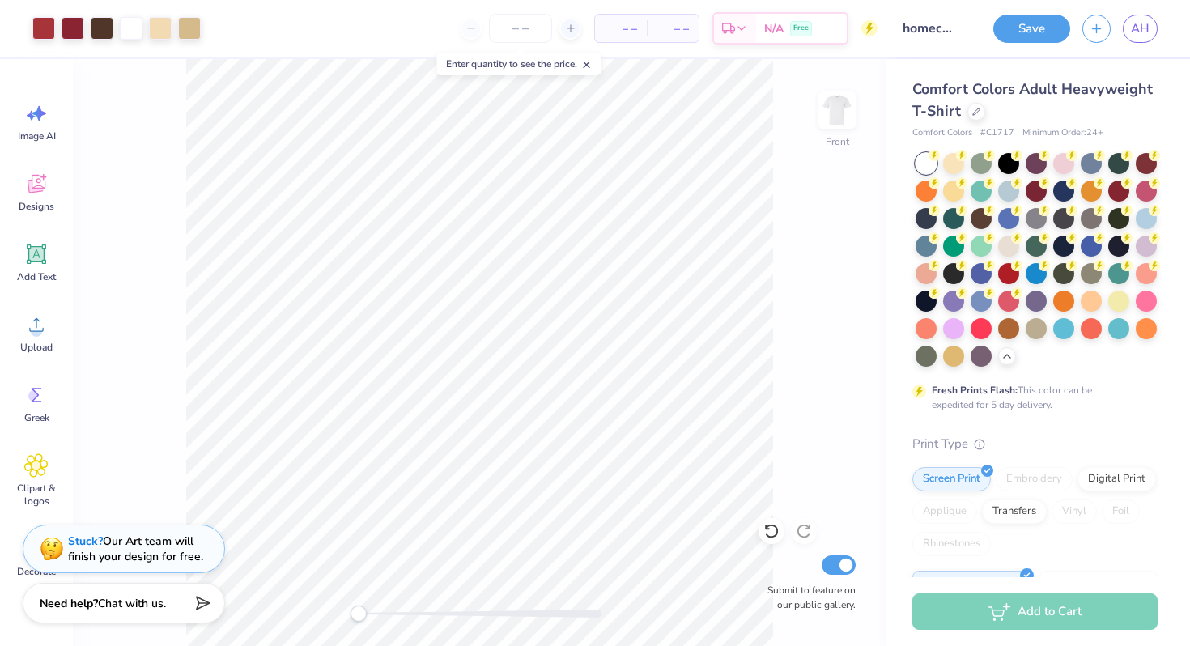
click at [774, 146] on div "Front Submit to feature on our public gallery." at bounding box center [480, 352] width 814 height 587
click at [824, 118] on img at bounding box center [837, 110] width 65 height 65
click at [31, 200] on span "Designs" at bounding box center [37, 206] width 36 height 13
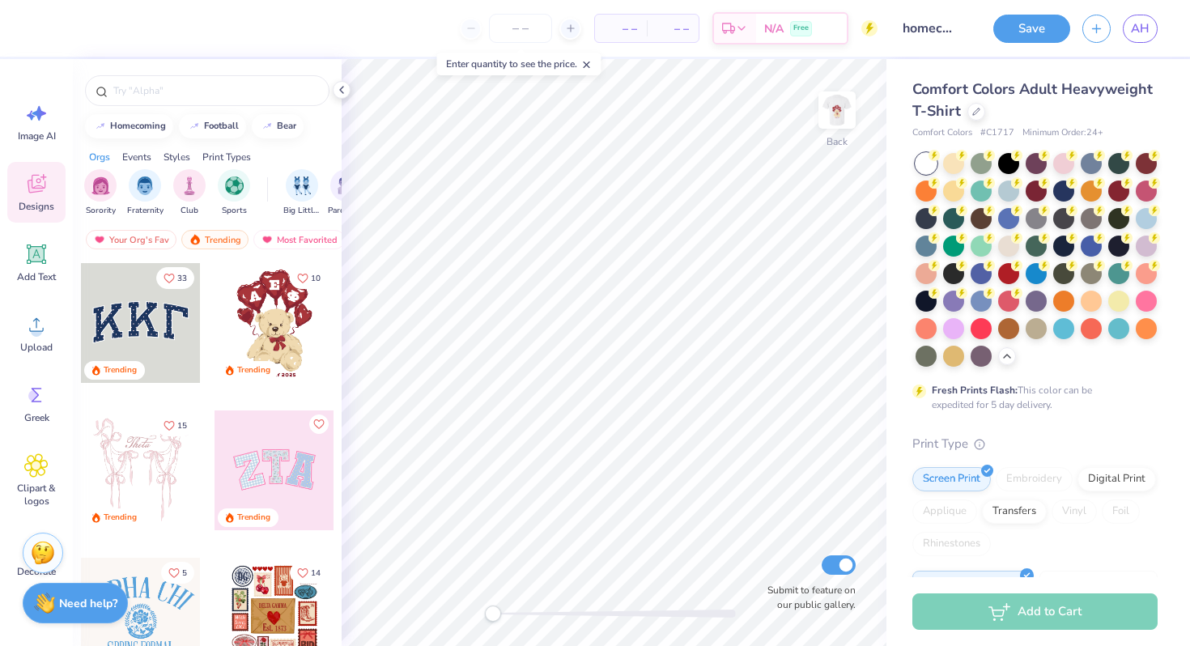
click at [278, 309] on div at bounding box center [275, 323] width 120 height 120
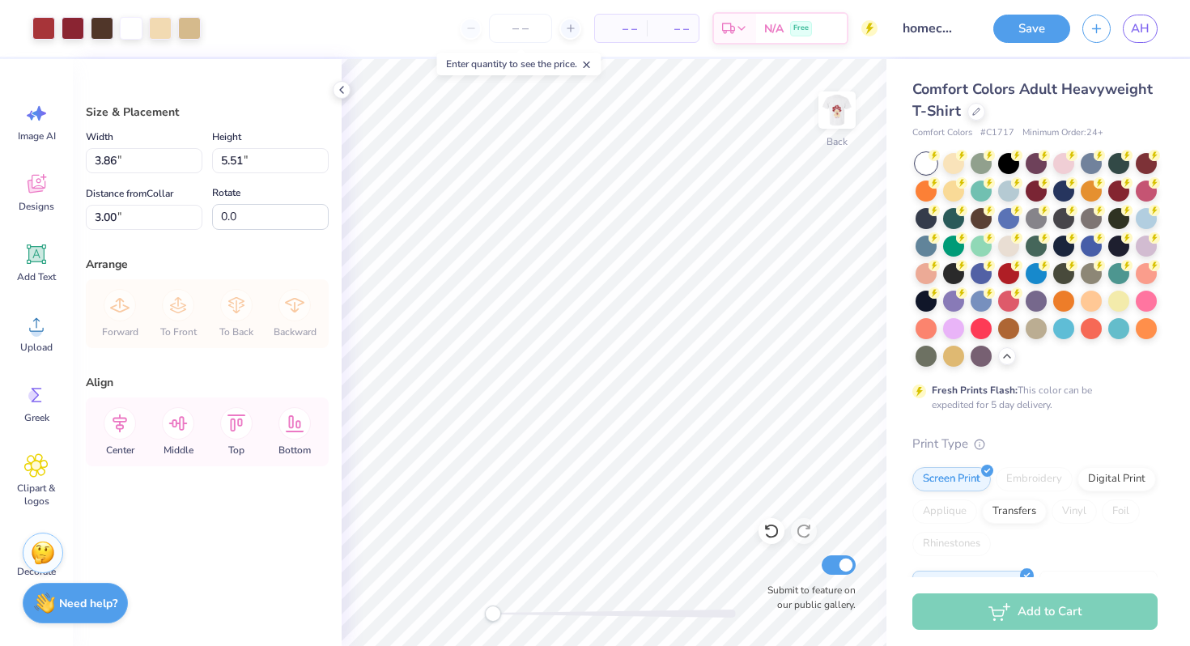
type input "10.77"
type input "15.38"
type input "8.14"
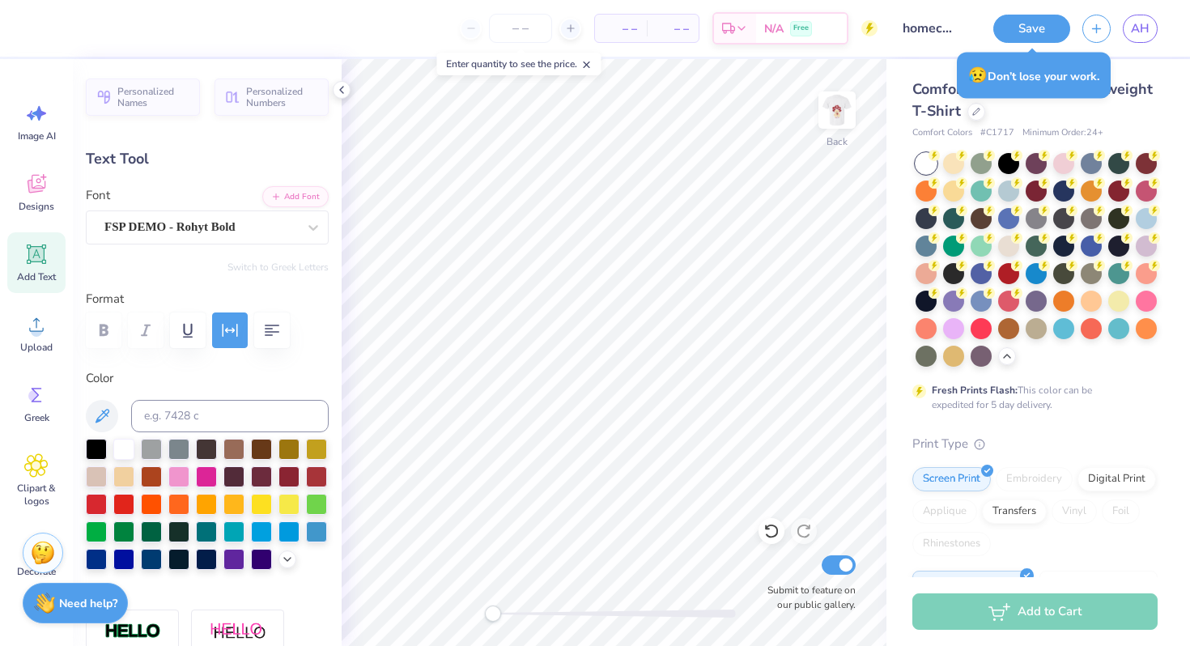
scroll to position [0, 4]
type textarea "HOMECOMING 2025"
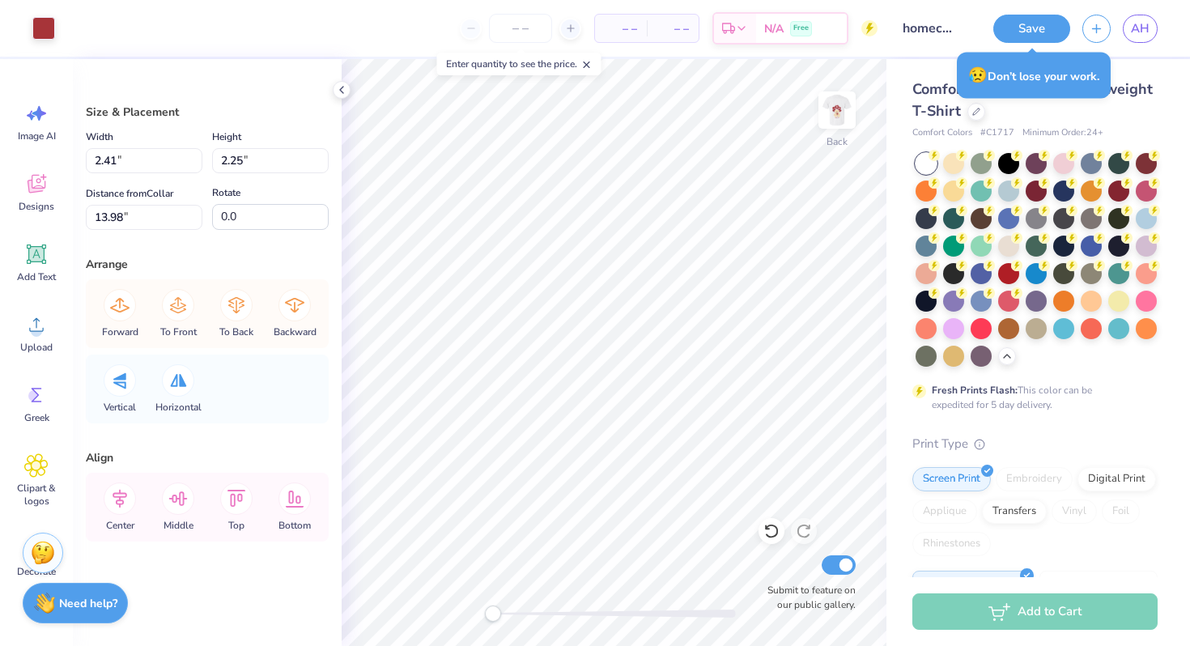
type input "2.30"
type input "13.93"
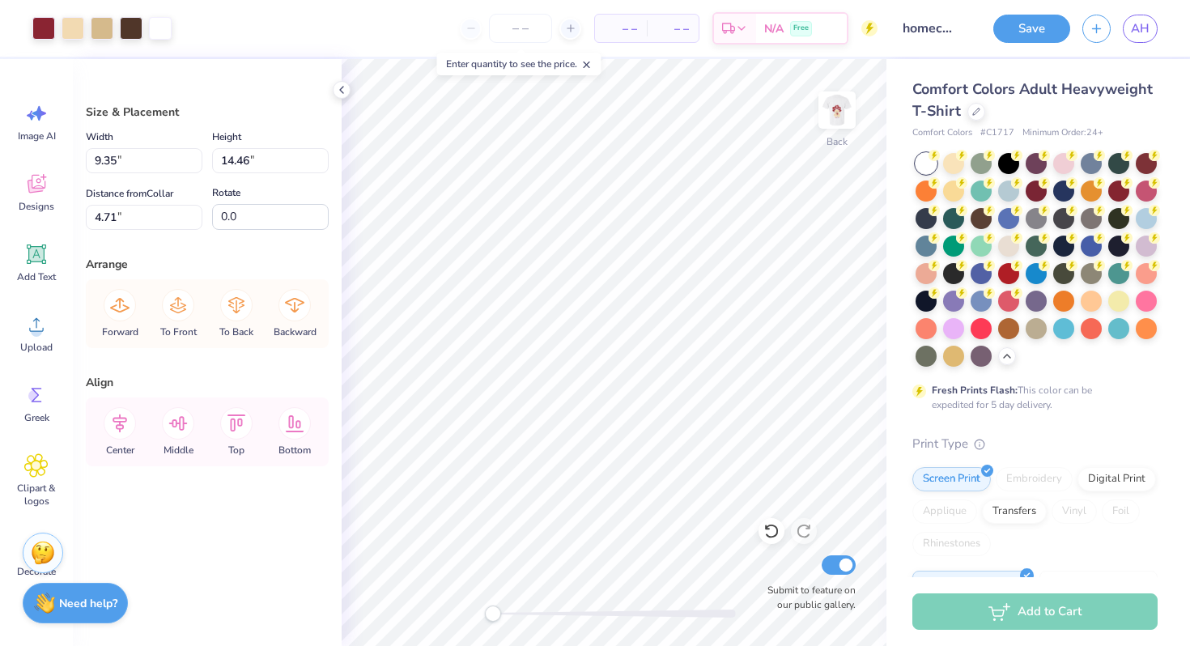
type input "4.67"
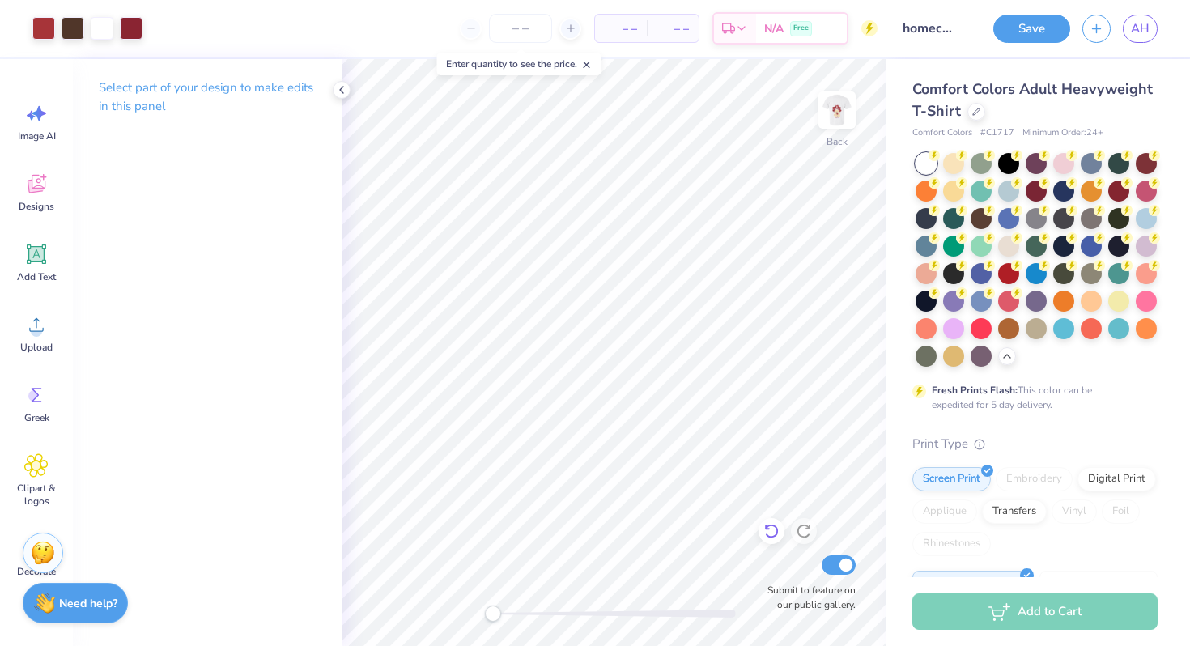
click at [771, 532] on icon at bounding box center [772, 531] width 16 height 16
drag, startPoint x: 492, startPoint y: 617, endPoint x: 542, endPoint y: 614, distance: 49.5
click at [542, 614] on div "Accessibility label" at bounding box center [538, 614] width 16 height 16
click at [458, 616] on div "Back Submit to feature on our public gallery." at bounding box center [614, 352] width 545 height 587
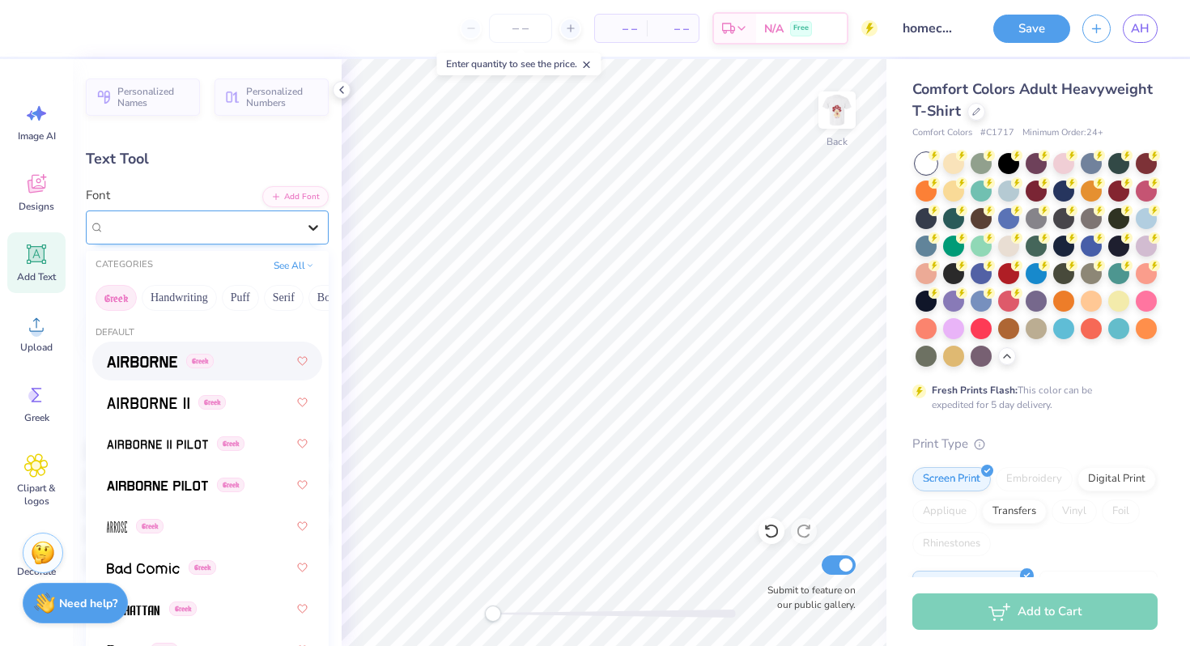
click at [300, 231] on div at bounding box center [313, 227] width 29 height 29
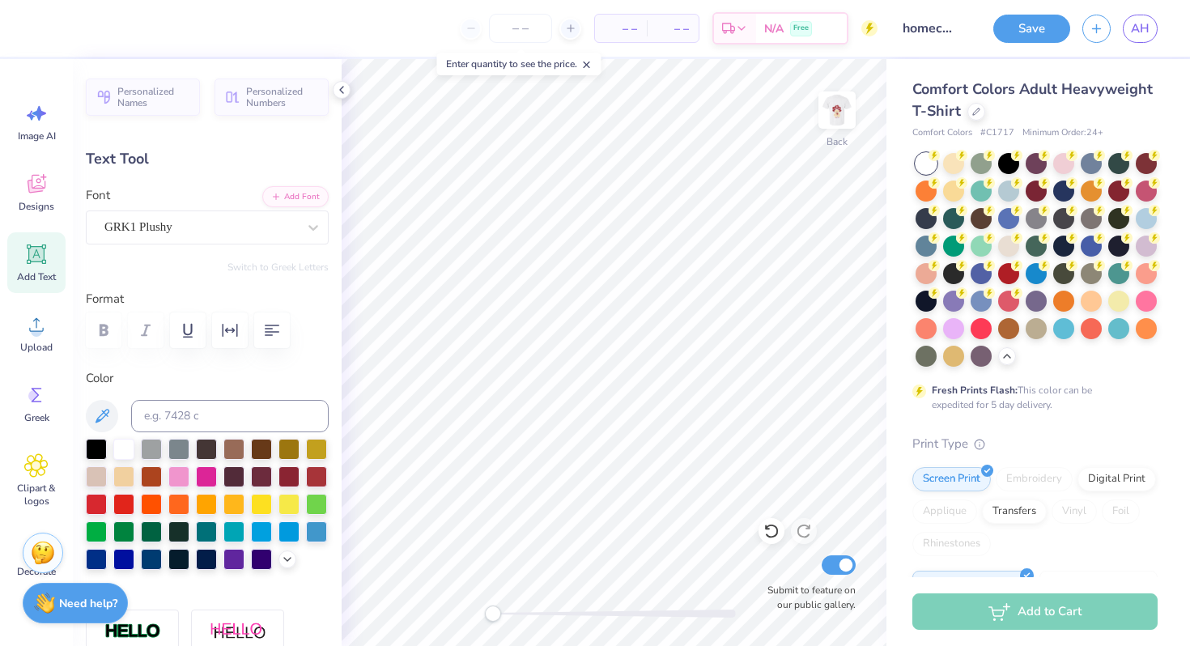
paste textarea
click at [270, 225] on div "GRK1 Plushy" at bounding box center [201, 227] width 196 height 25
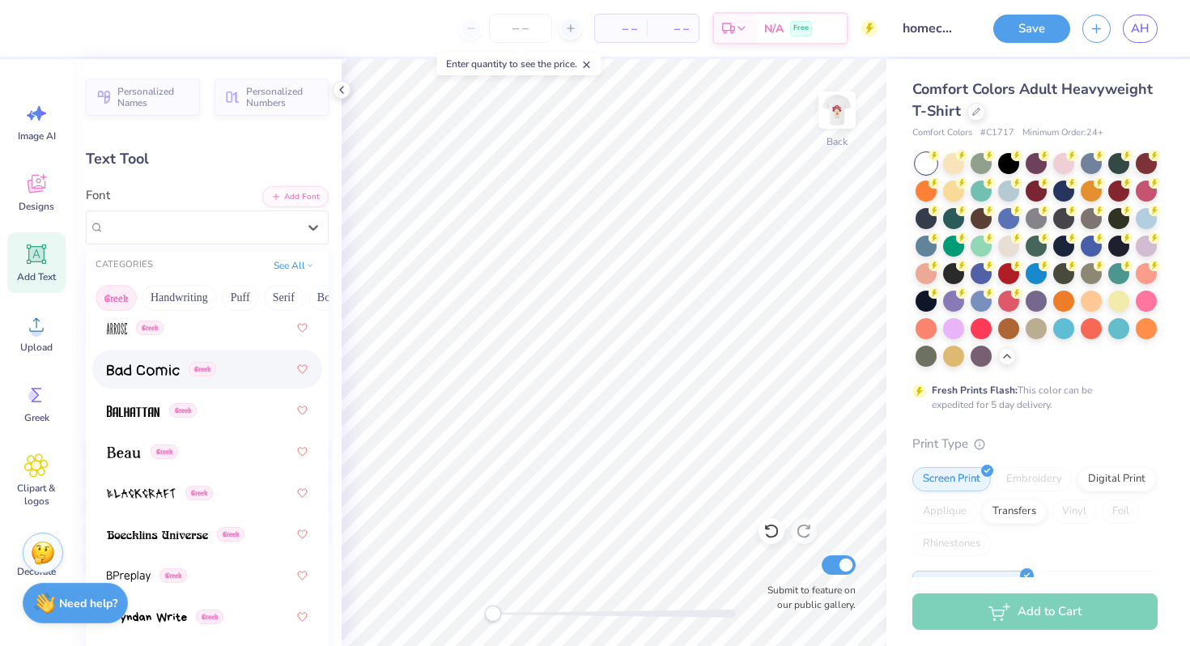
scroll to position [0, 0]
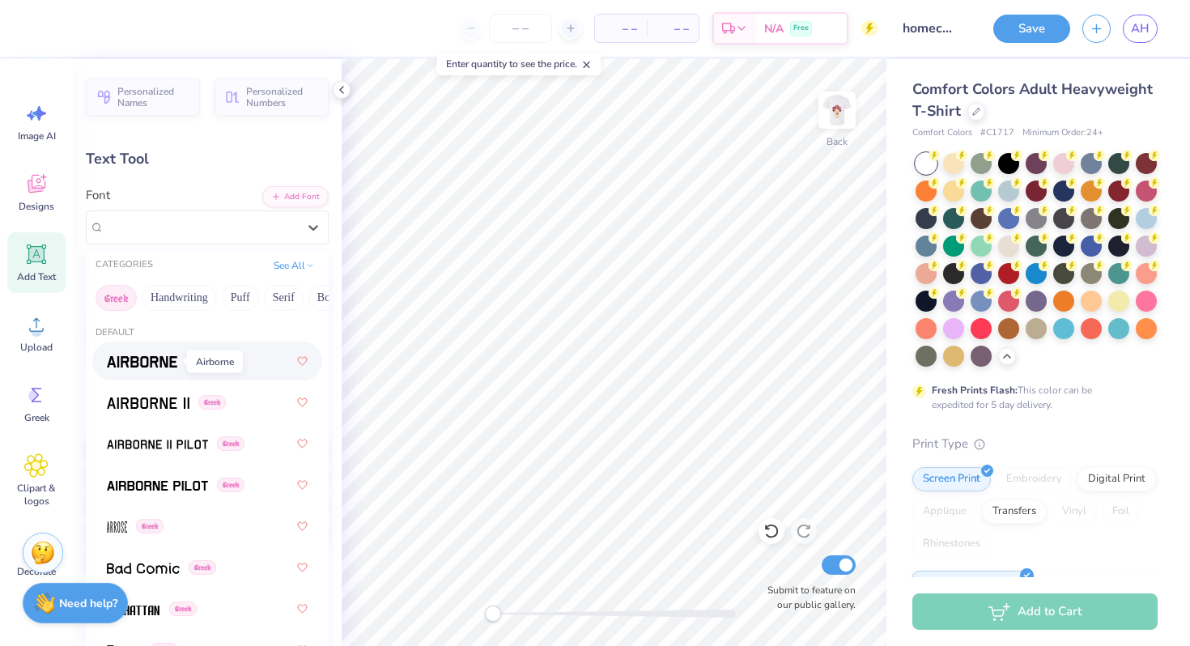
click at [157, 356] on img at bounding box center [142, 361] width 70 height 11
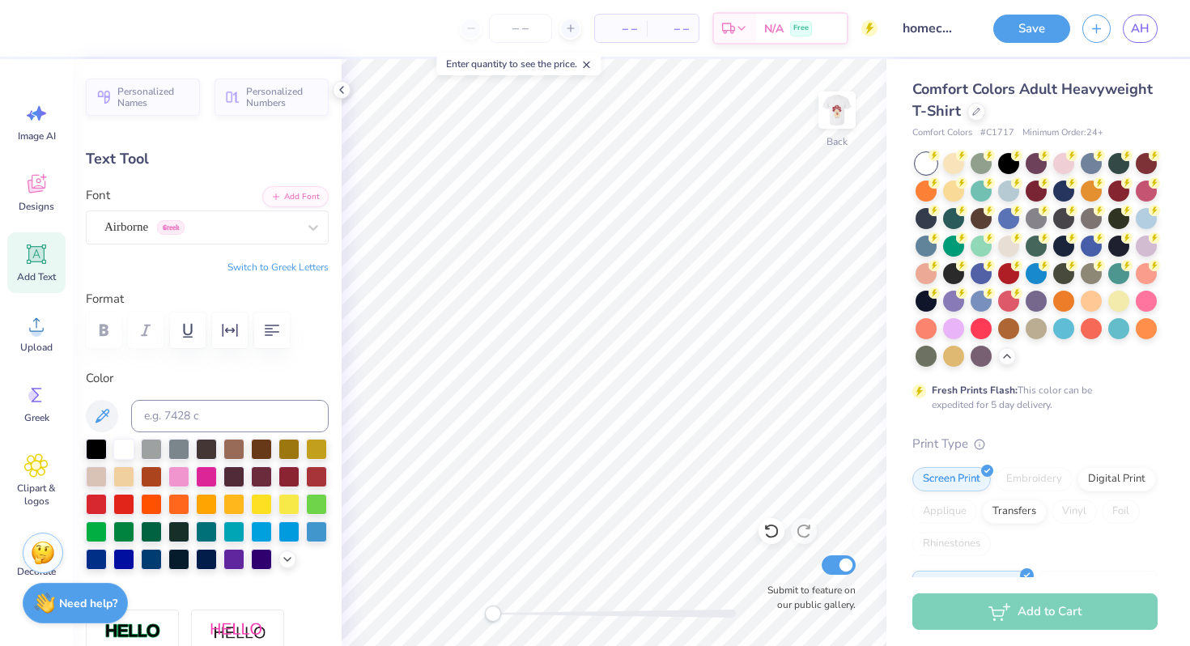
paste textarea "D"
type textarea "D"
paste textarea "D"
type textarea "D"
click at [283, 263] on button "Switch to Greek Letters" at bounding box center [278, 267] width 101 height 13
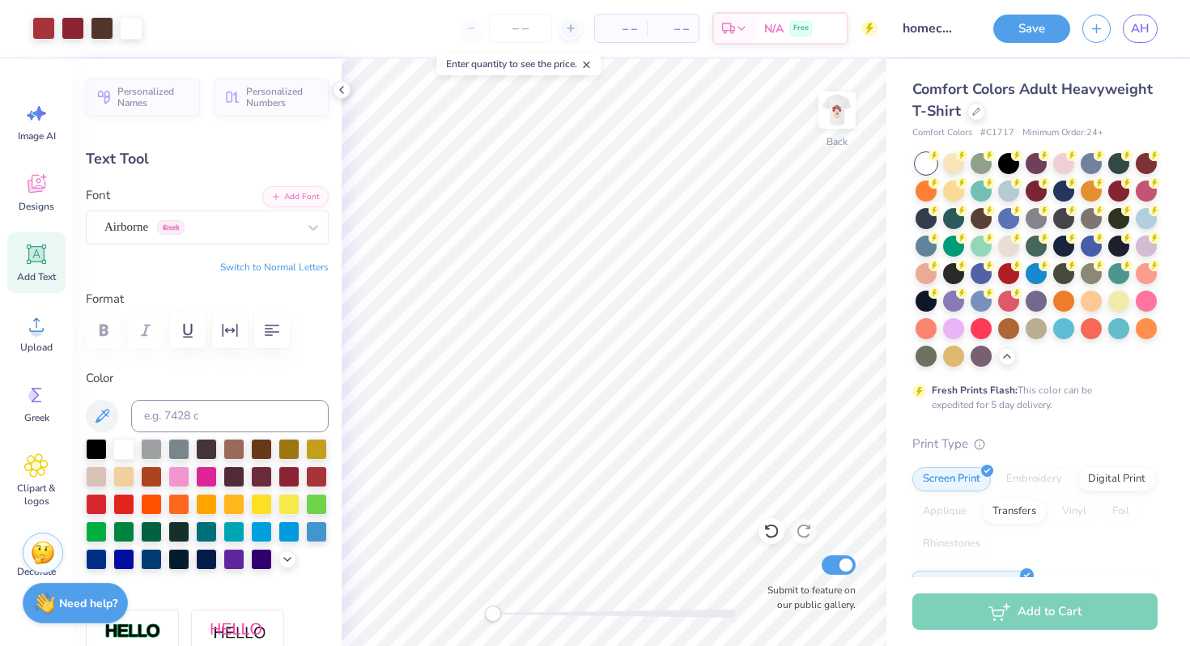
type input "0.0"
type input "1.15"
type input "1.60"
type input "7.63"
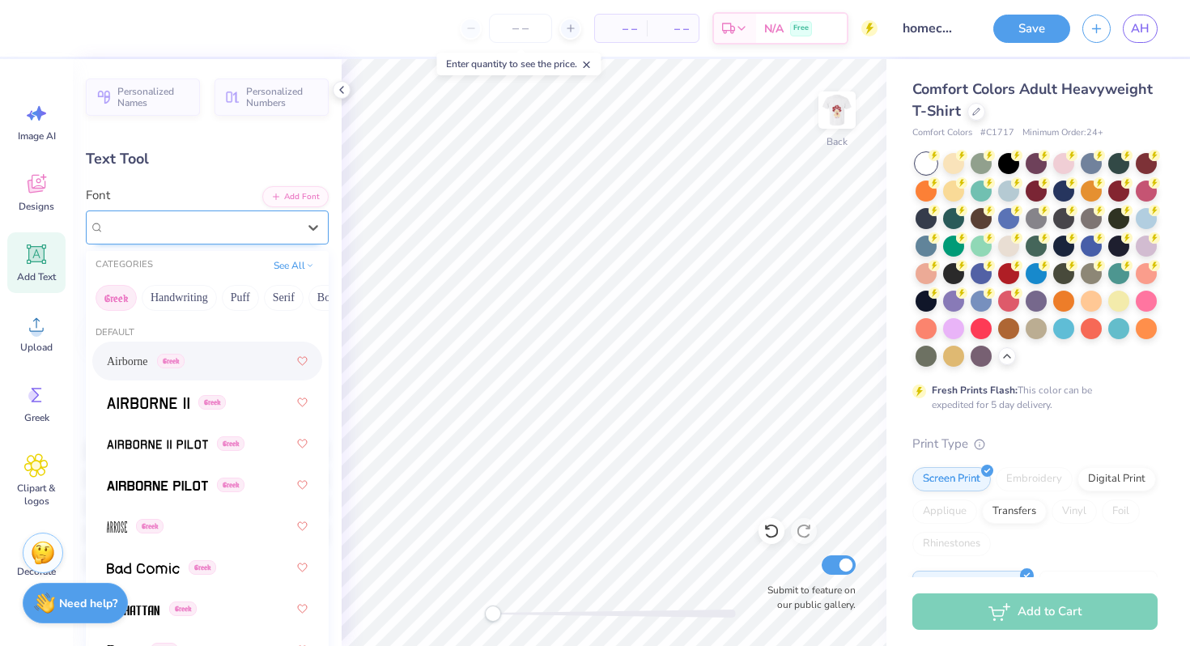
click at [268, 225] on div "Airborne Greek" at bounding box center [201, 227] width 196 height 25
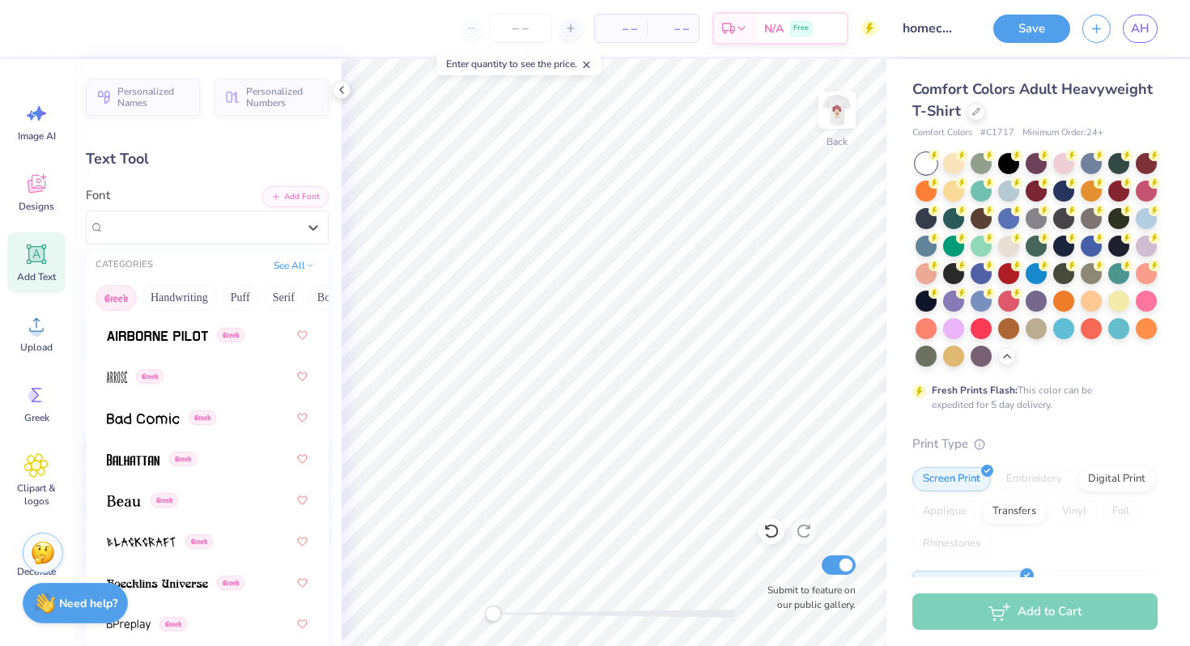
scroll to position [152, 0]
click at [155, 458] on img at bounding box center [133, 457] width 53 height 11
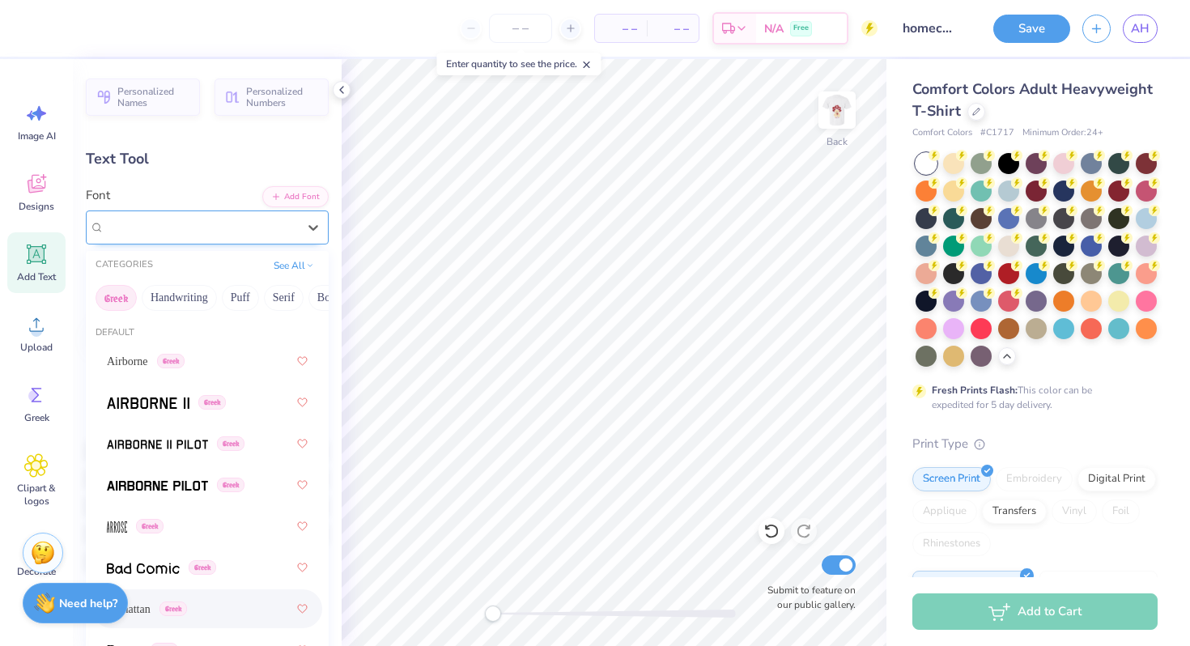
click at [281, 219] on div "Balhattan Greek" at bounding box center [201, 227] width 196 height 25
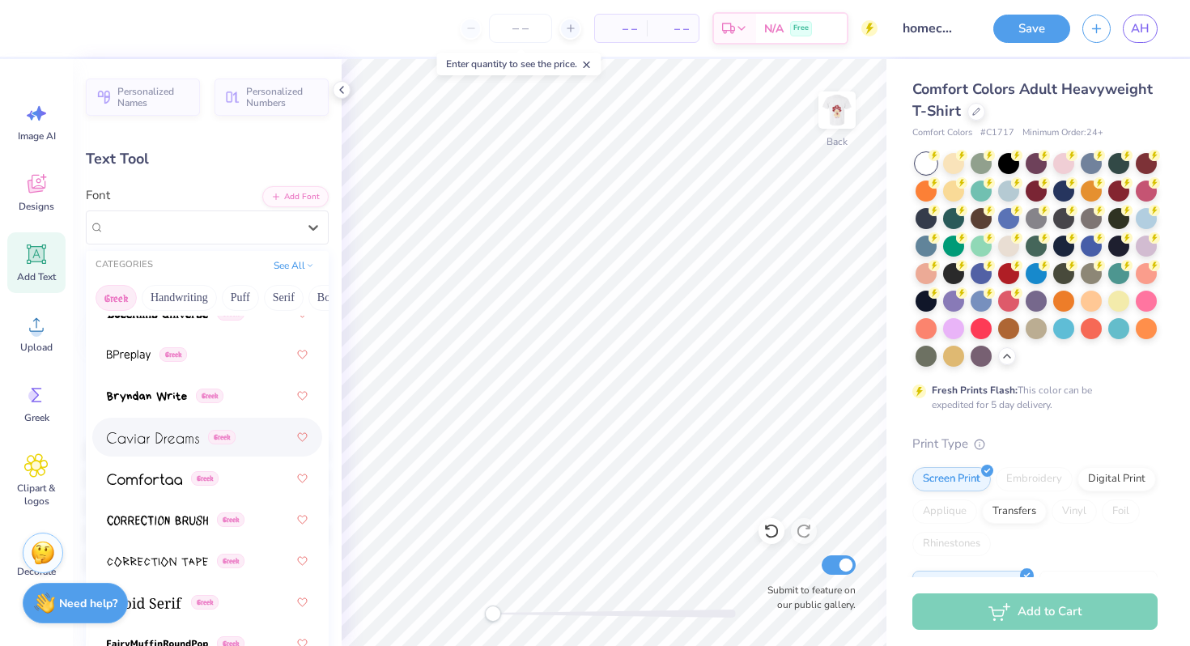
scroll to position [422, 0]
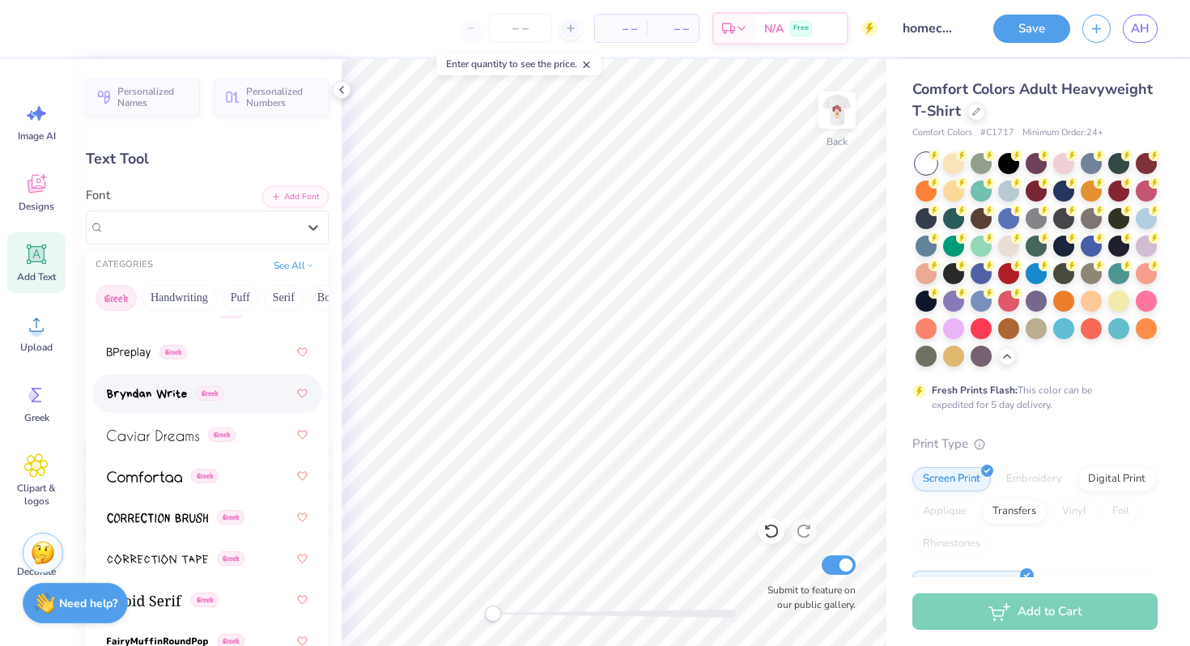
click at [164, 389] on img at bounding box center [147, 394] width 80 height 11
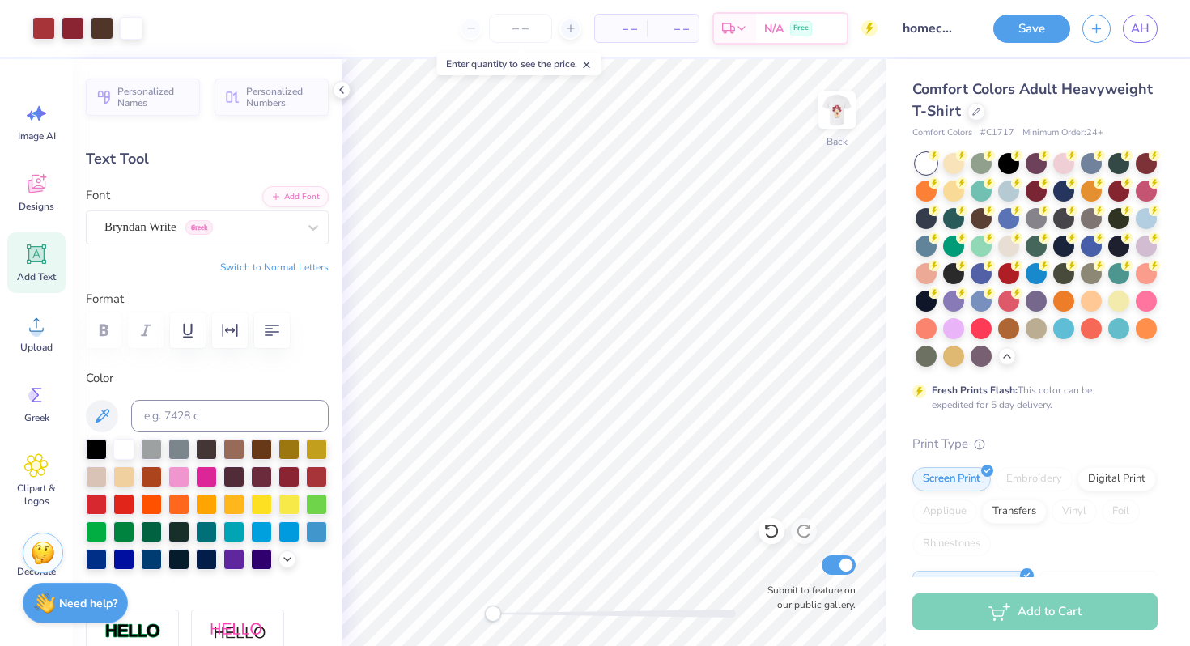
type input "0.0"
type input "1.05"
type input "1.17"
type input "7.77"
type input "-13.7"
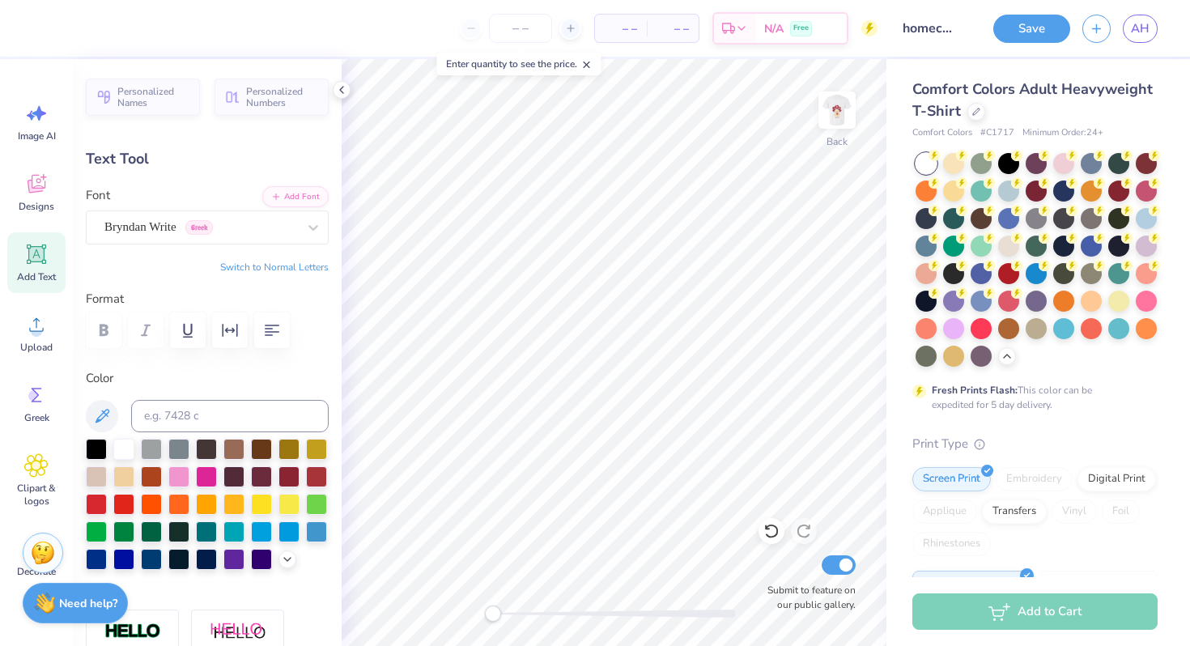
type input "1.59"
type input "1.78"
type input "7.71"
type input "0.0"
type input "1.48"
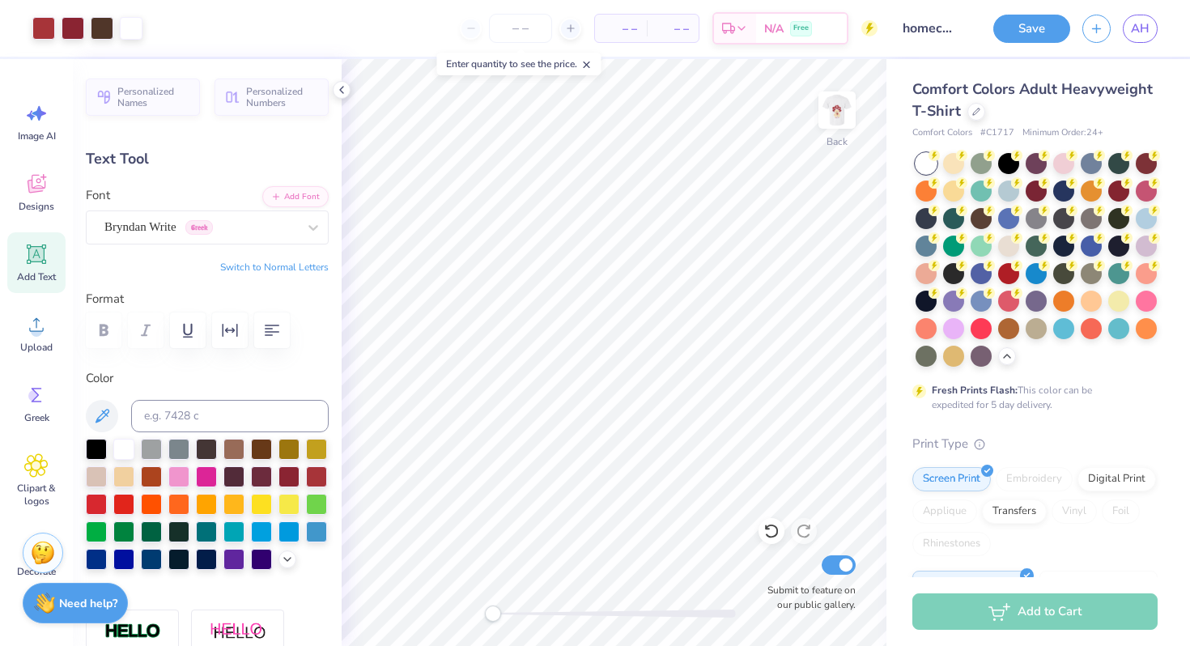
type input "1.46"
type input "6.04"
type input "-0.5"
click at [310, 217] on div at bounding box center [313, 227] width 29 height 29
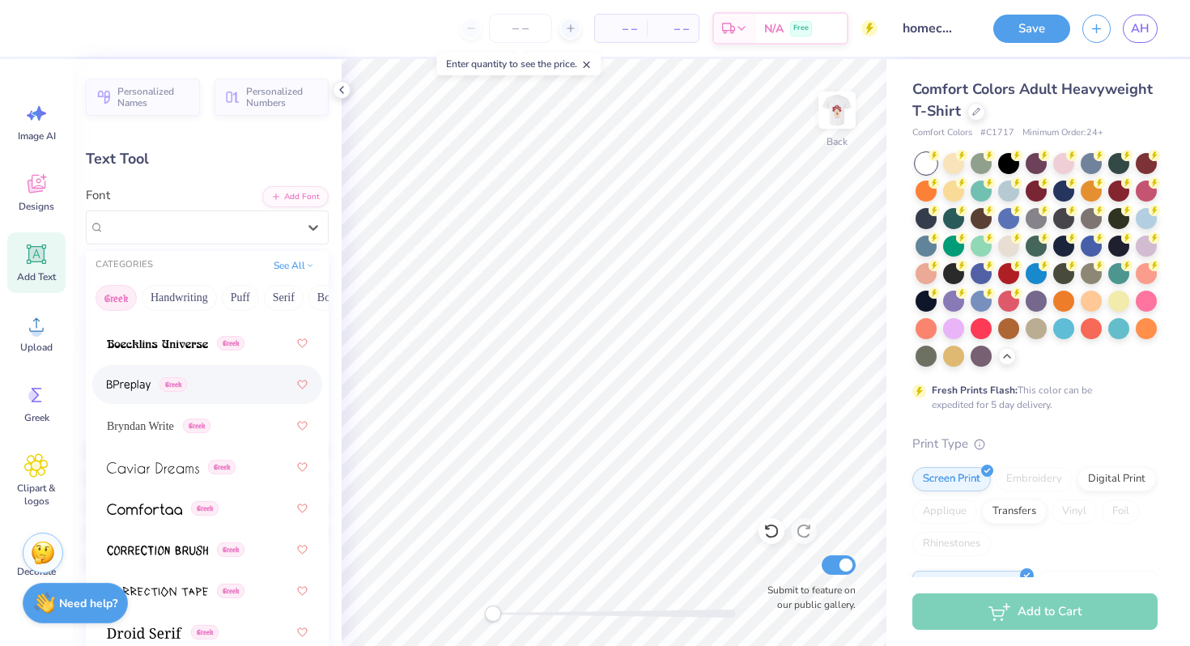
scroll to position [397, 0]
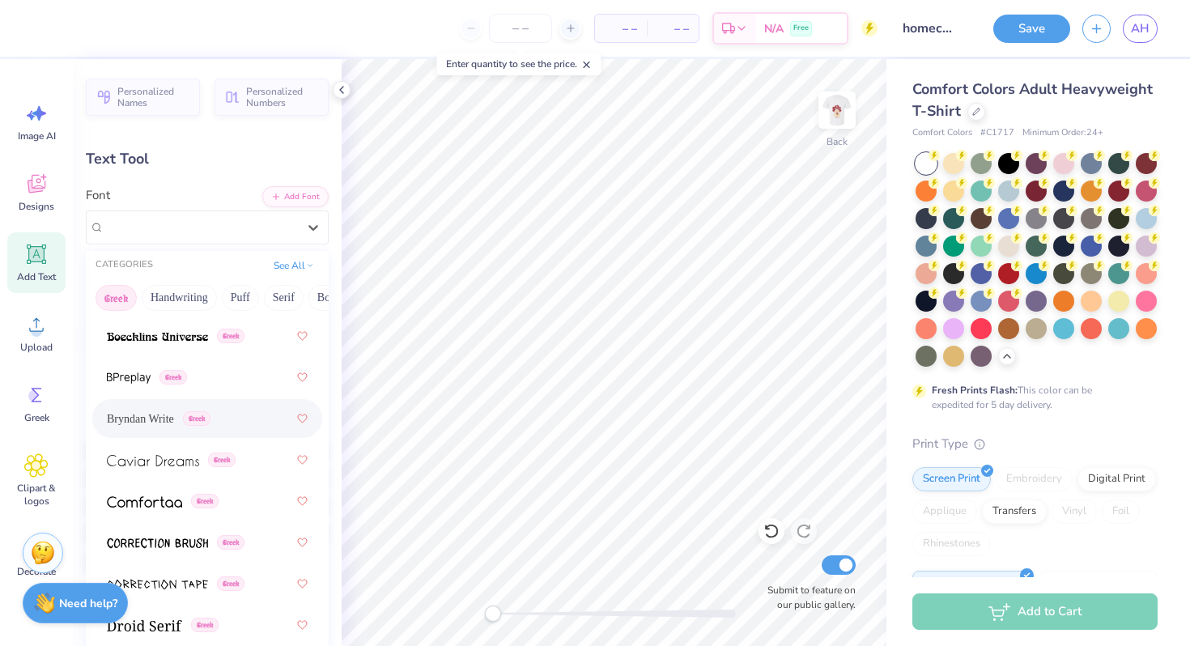
click at [163, 419] on span "Bryndan Write" at bounding box center [140, 419] width 67 height 17
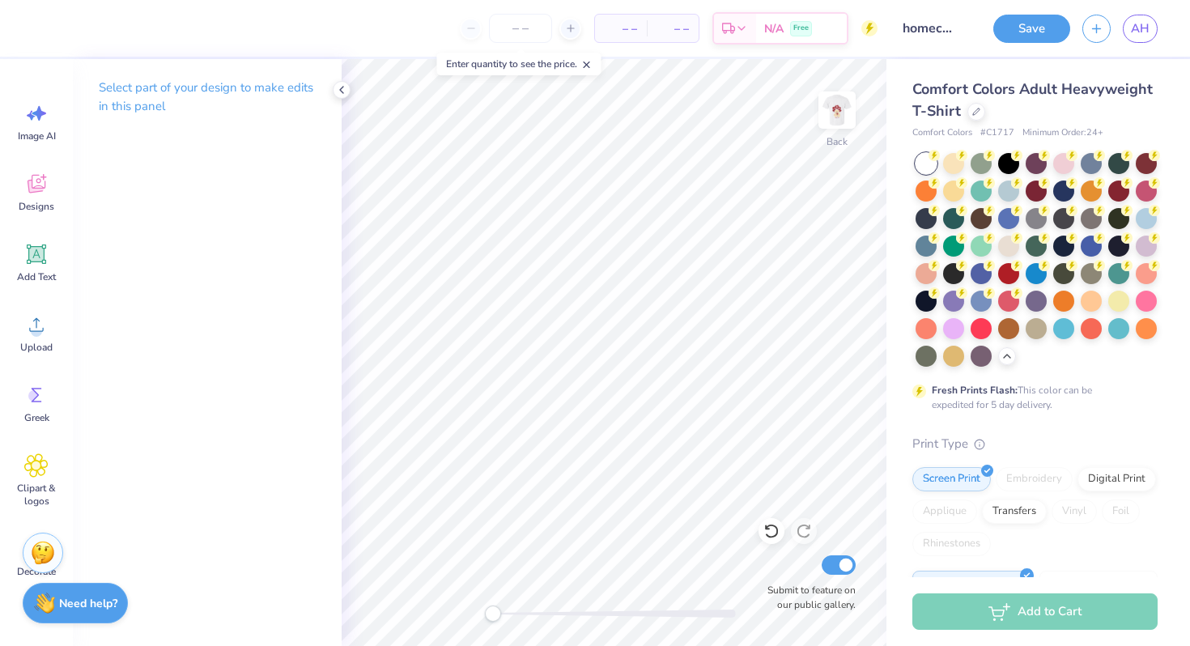
type textarea "Q"
click at [36, 255] on icon at bounding box center [36, 254] width 15 height 15
type textarea "T"
type textarea "B"
click at [338, 85] on icon at bounding box center [341, 89] width 13 height 13
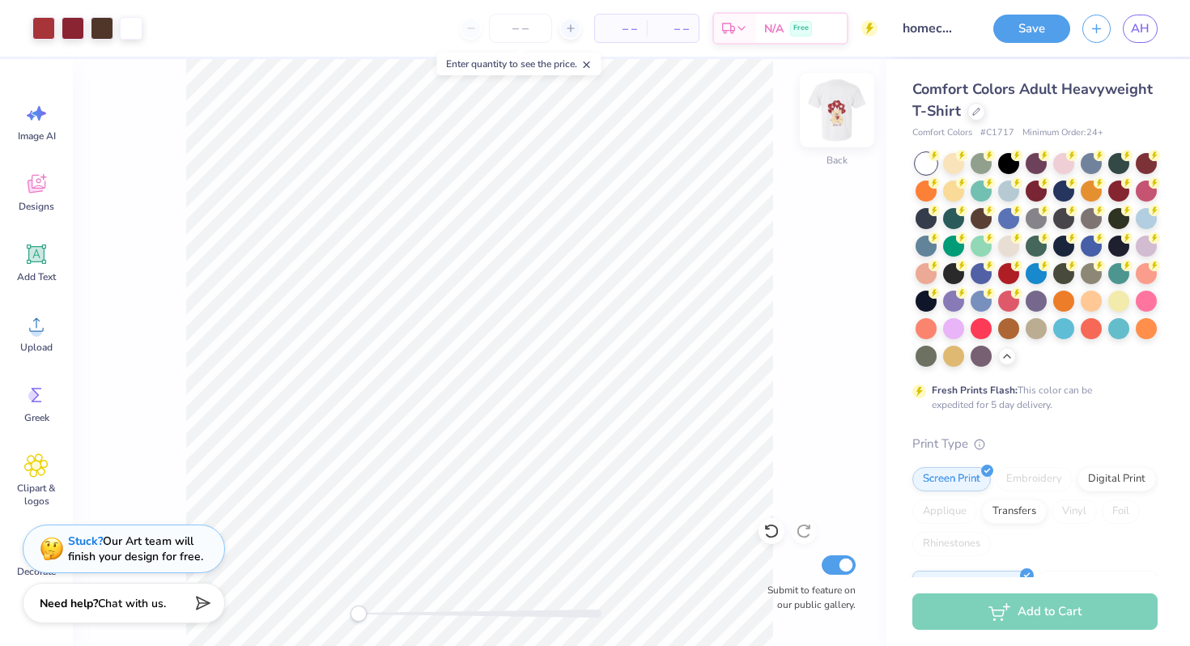
click at [836, 98] on img at bounding box center [837, 110] width 65 height 65
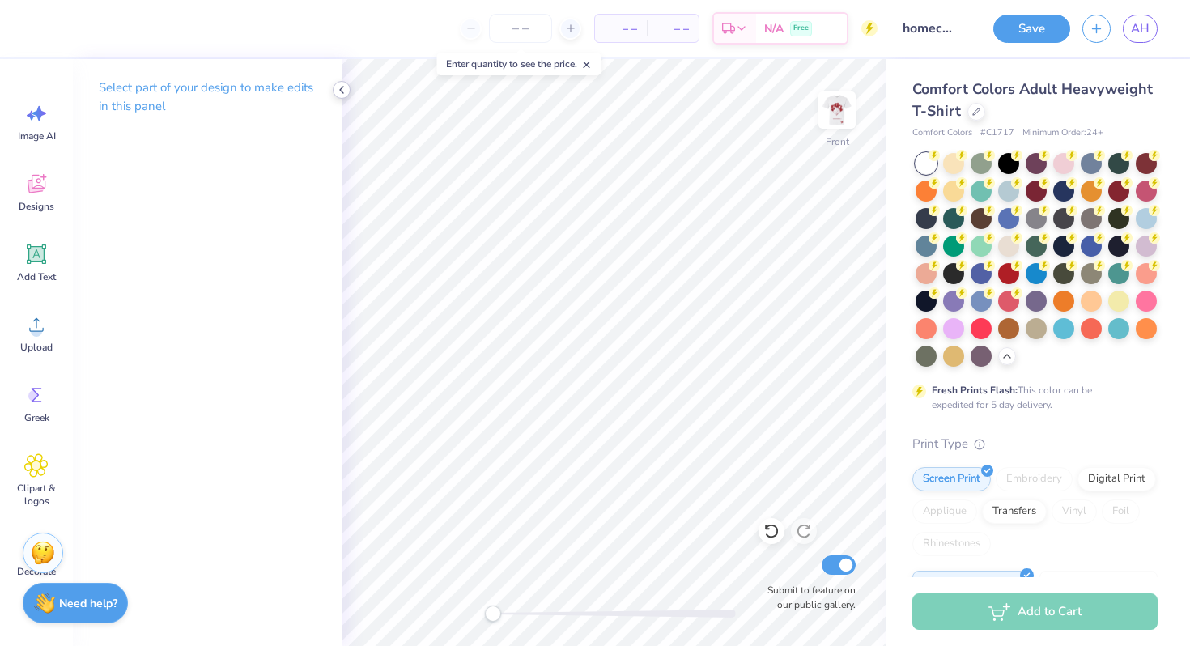
click at [340, 83] on icon at bounding box center [341, 89] width 13 height 13
type textarea "HOMECOMING 2025"
click at [1046, 21] on button "Save" at bounding box center [1032, 26] width 77 height 28
